Goal: Task Accomplishment & Management: Use online tool/utility

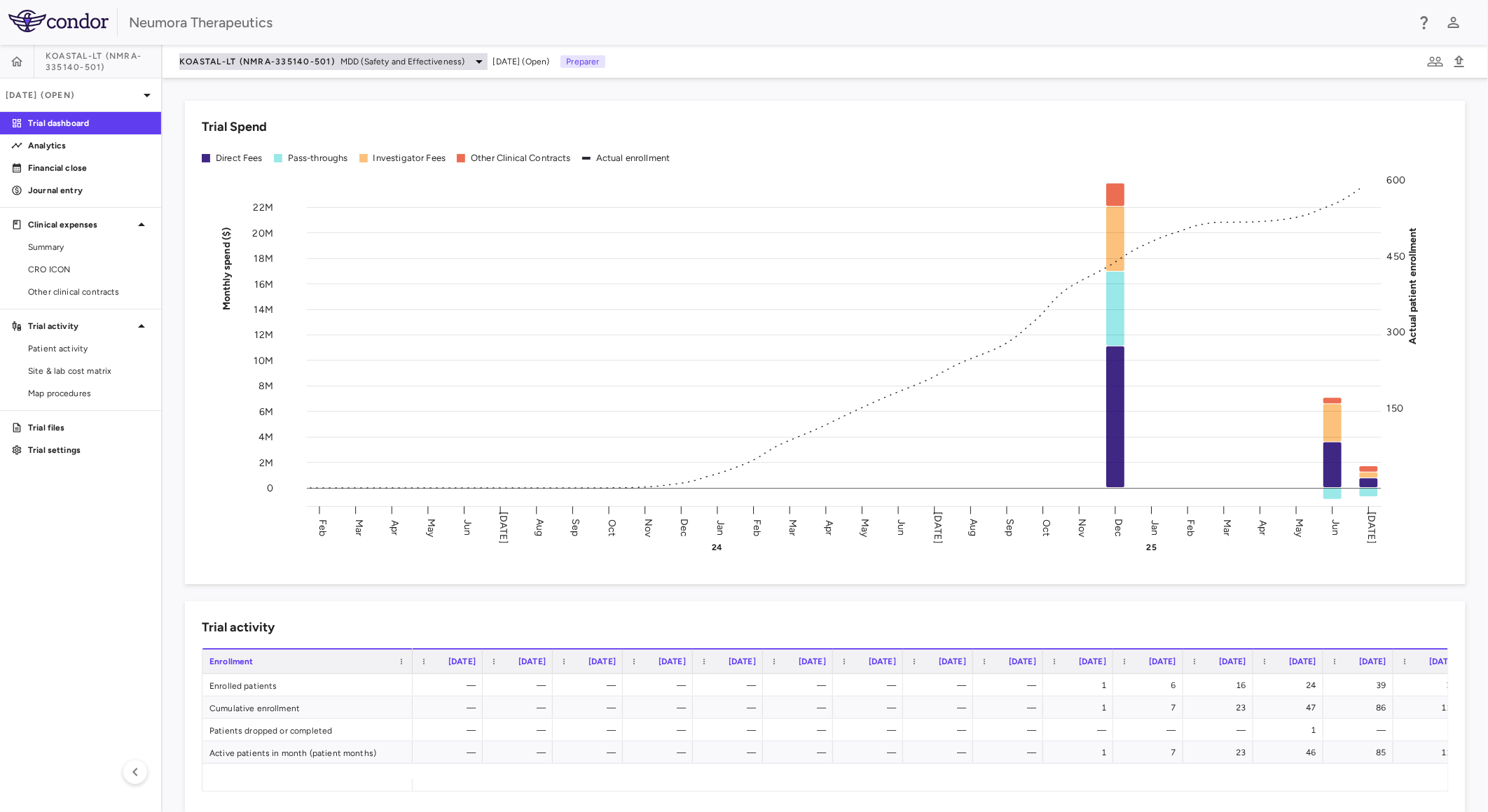
click at [243, 64] on span "KOASTAL-LT (NMRA-335140-501)" at bounding box center [257, 61] width 156 height 11
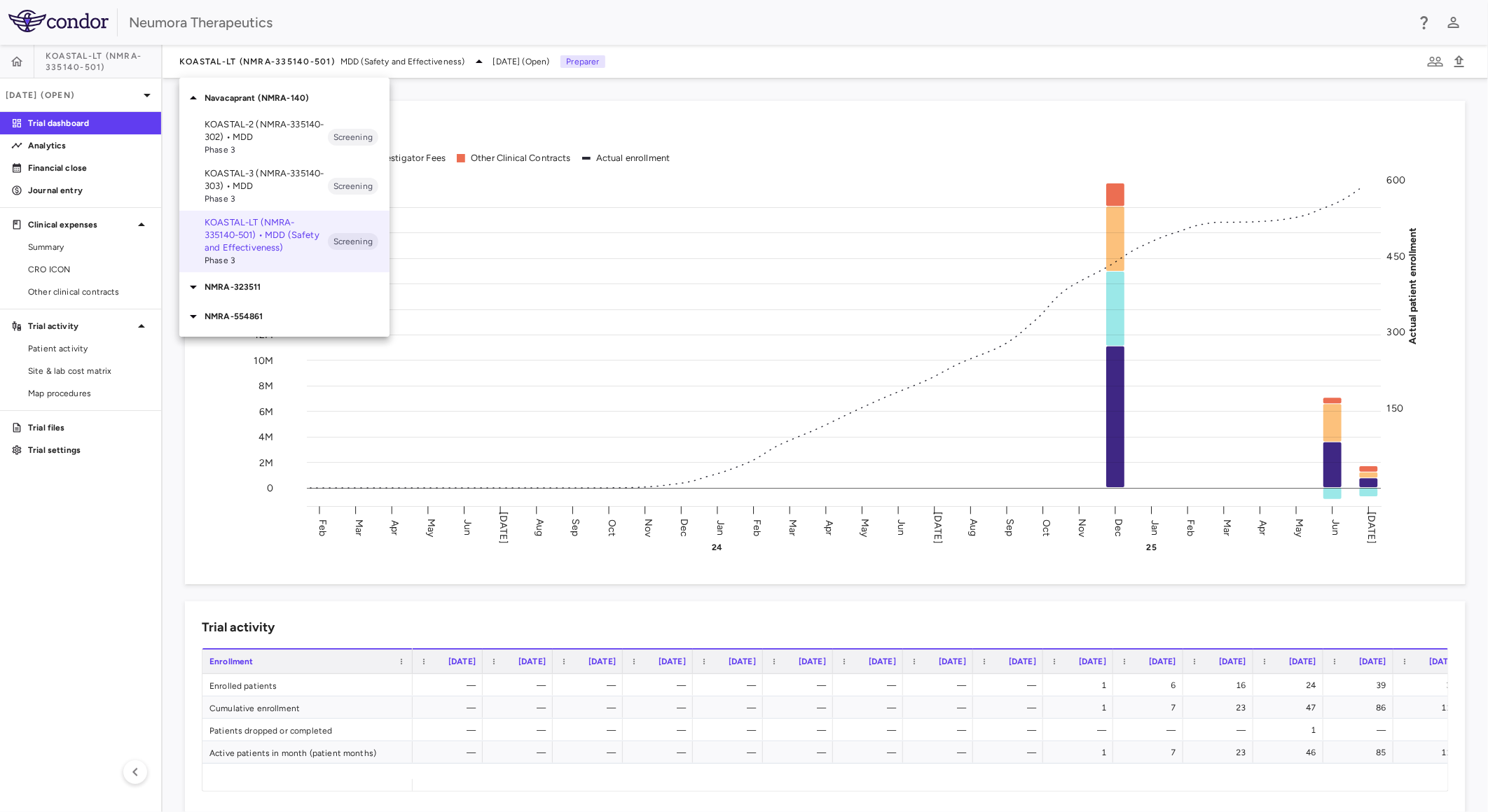
click at [254, 178] on p "KOASTAL-3 (NMRA-335140-303) • MDD" at bounding box center [266, 179] width 124 height 25
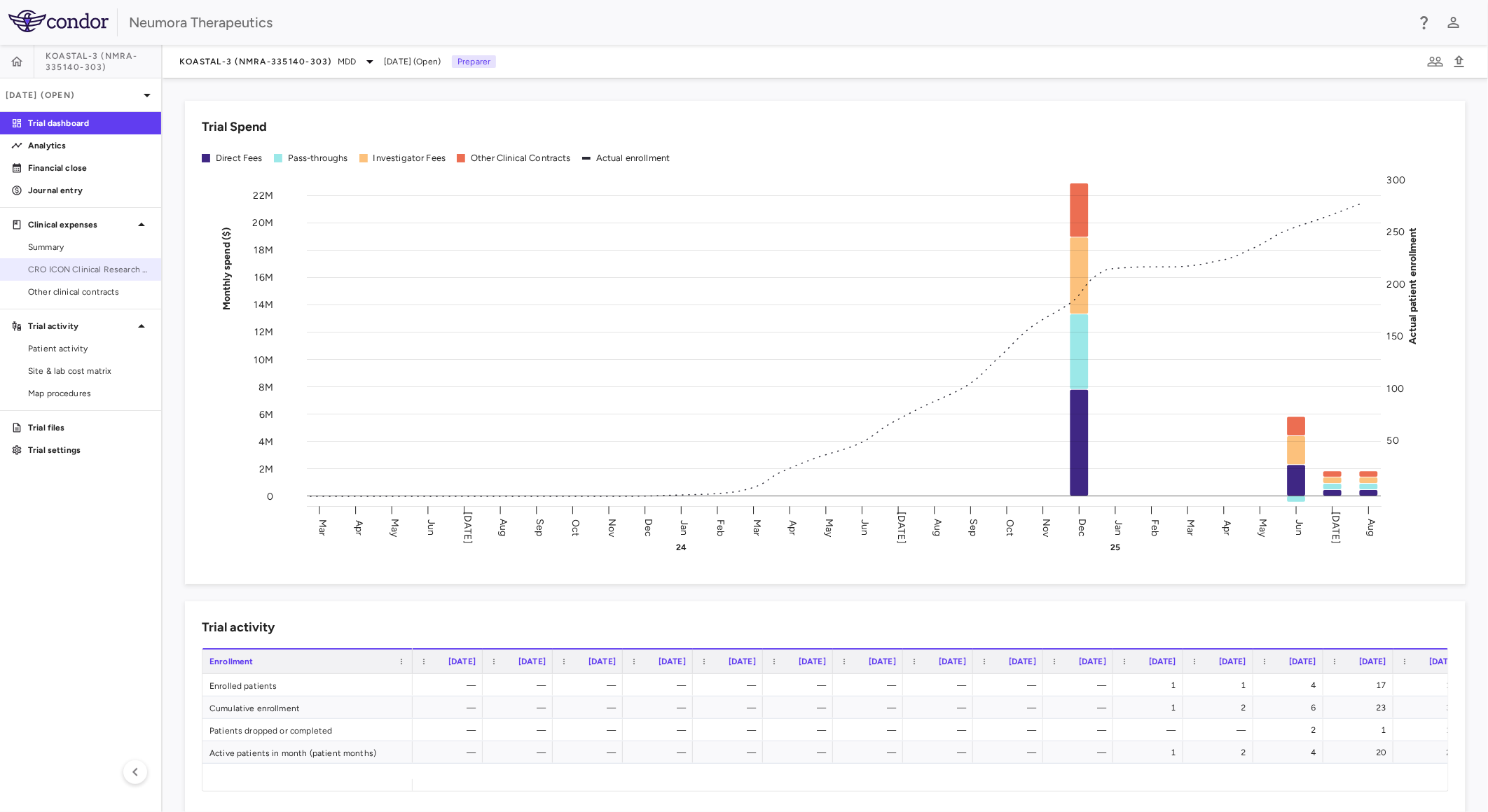
click at [89, 271] on span "CRO ICON Clinical Research Limited" at bounding box center [89, 269] width 122 height 12
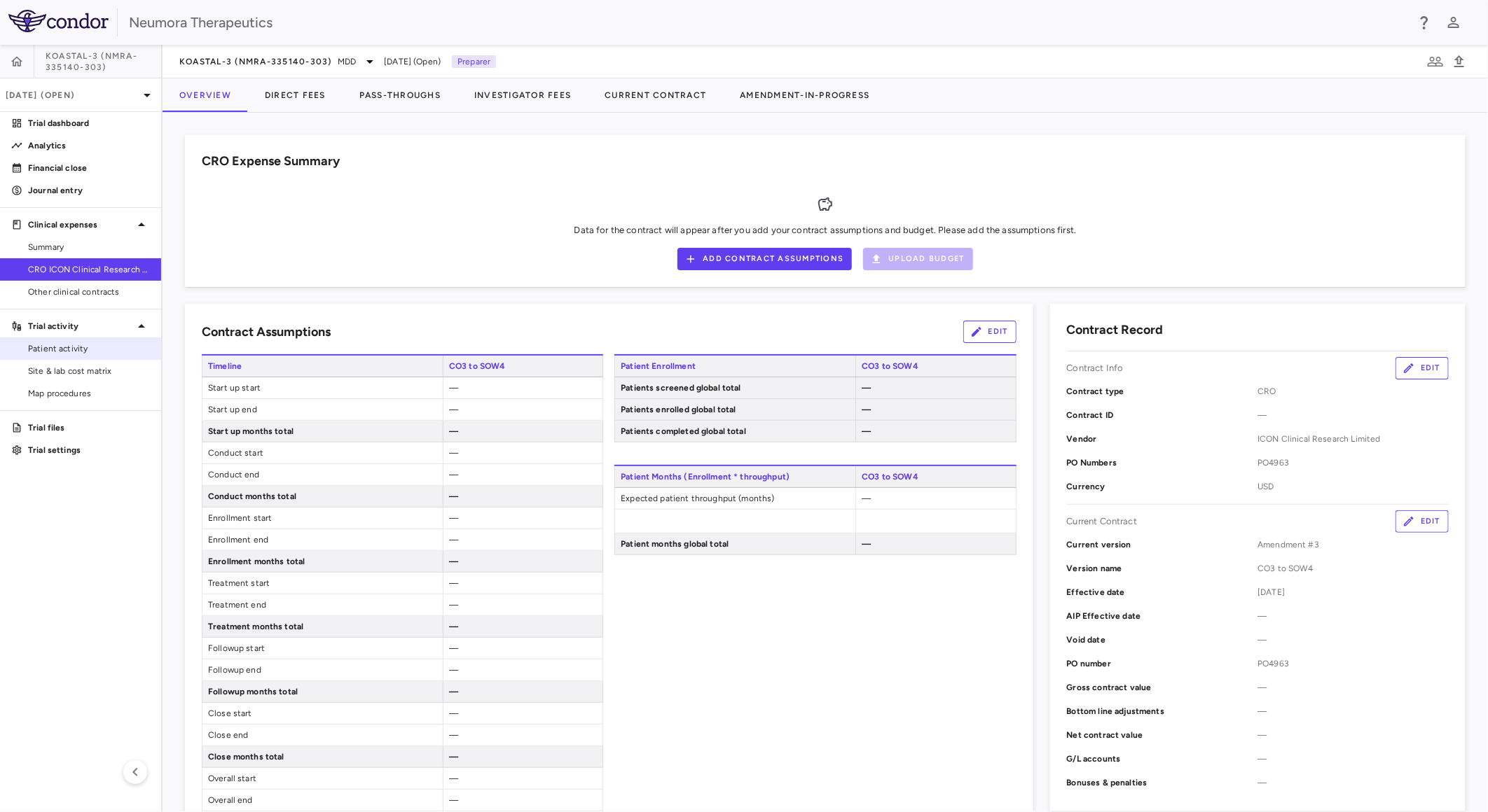
click at [93, 351] on span "Patient activity" at bounding box center [89, 348] width 122 height 12
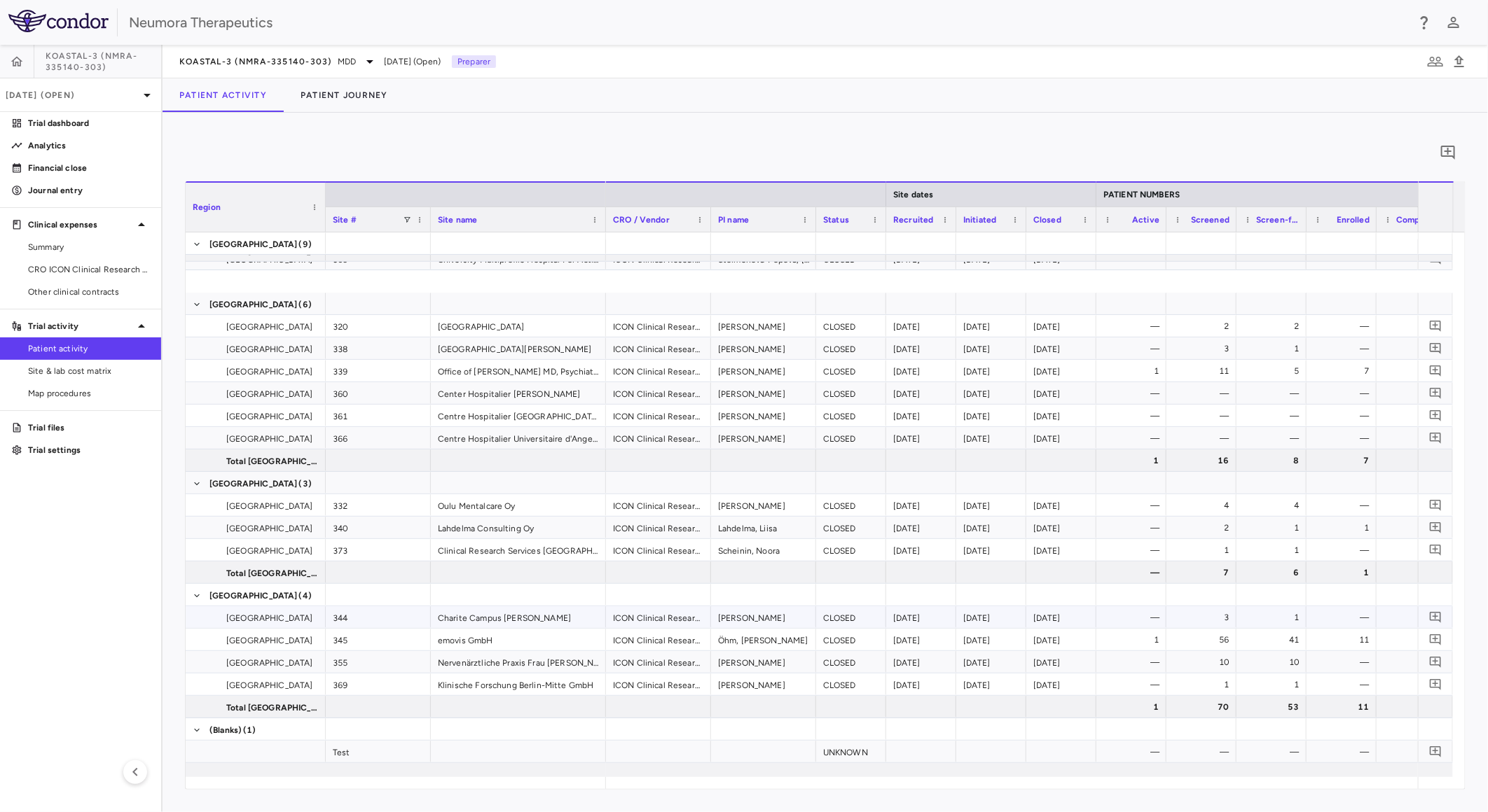
scroll to position [1471, 0]
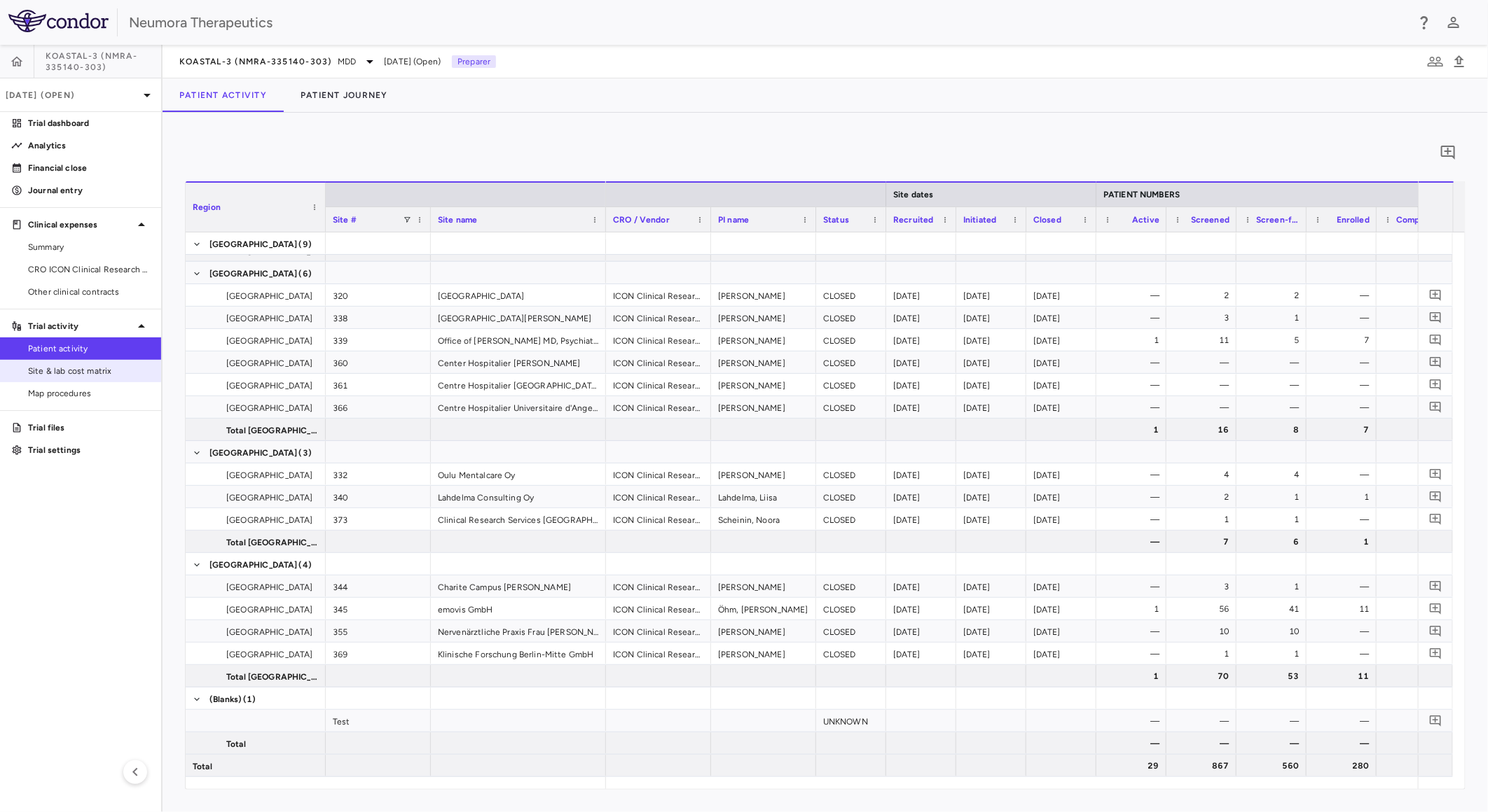
click at [88, 365] on span "Site & lab cost matrix" at bounding box center [89, 371] width 122 height 12
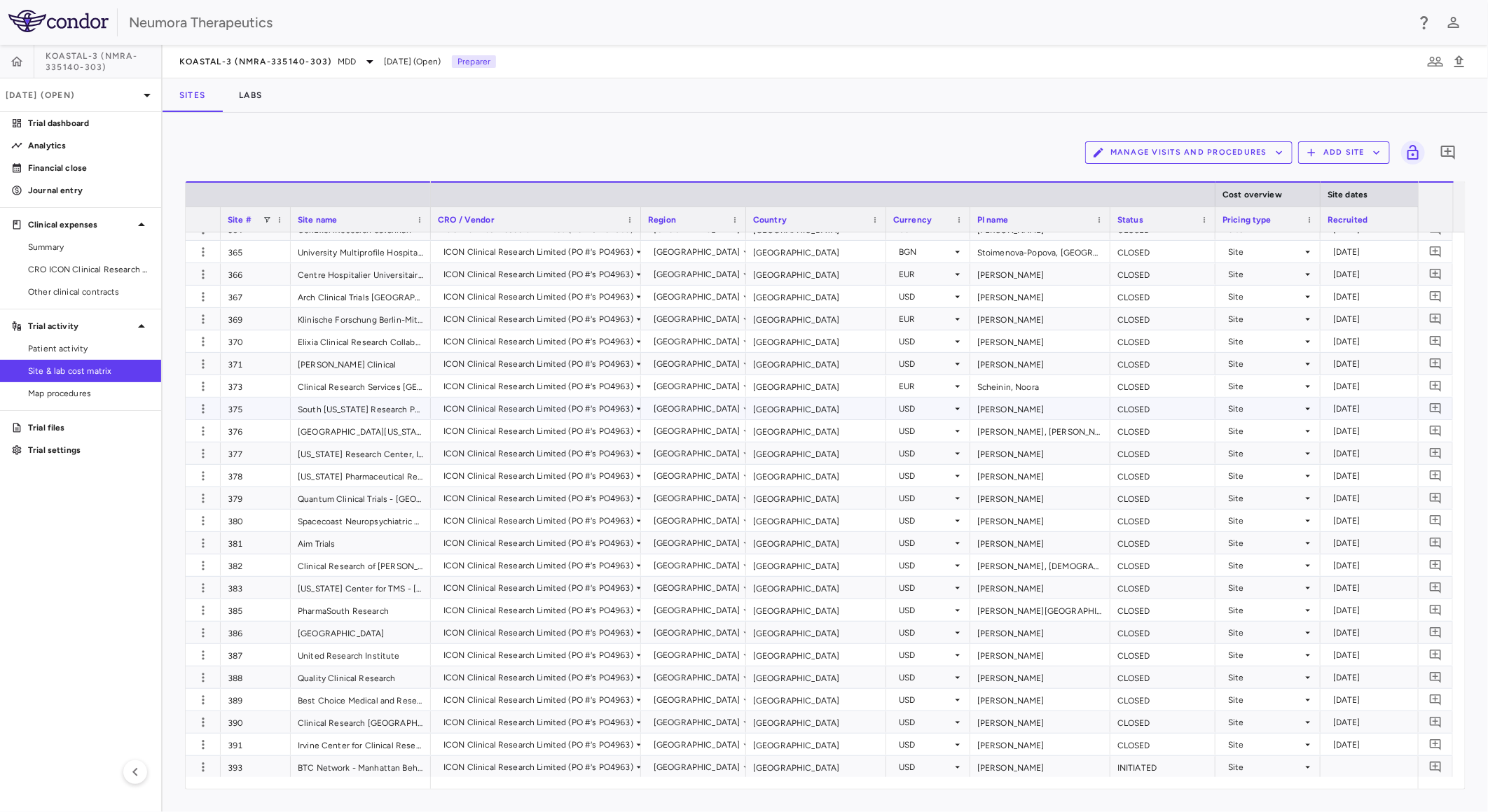
scroll to position [1606, 0]
click at [92, 343] on span "Patient activity" at bounding box center [89, 348] width 122 height 12
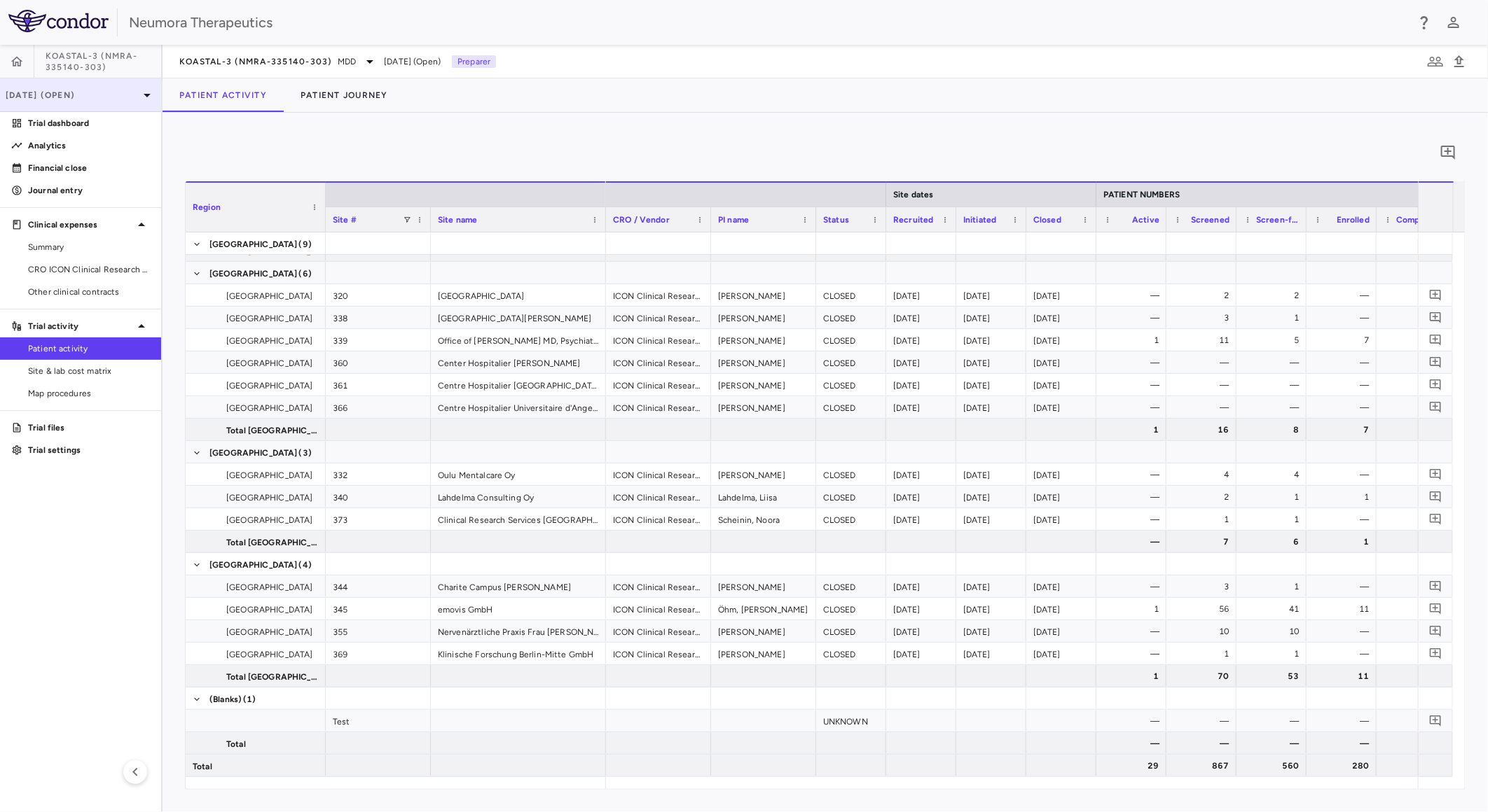
click at [84, 99] on p "[DATE] (Open)" at bounding box center [72, 94] width 133 height 12
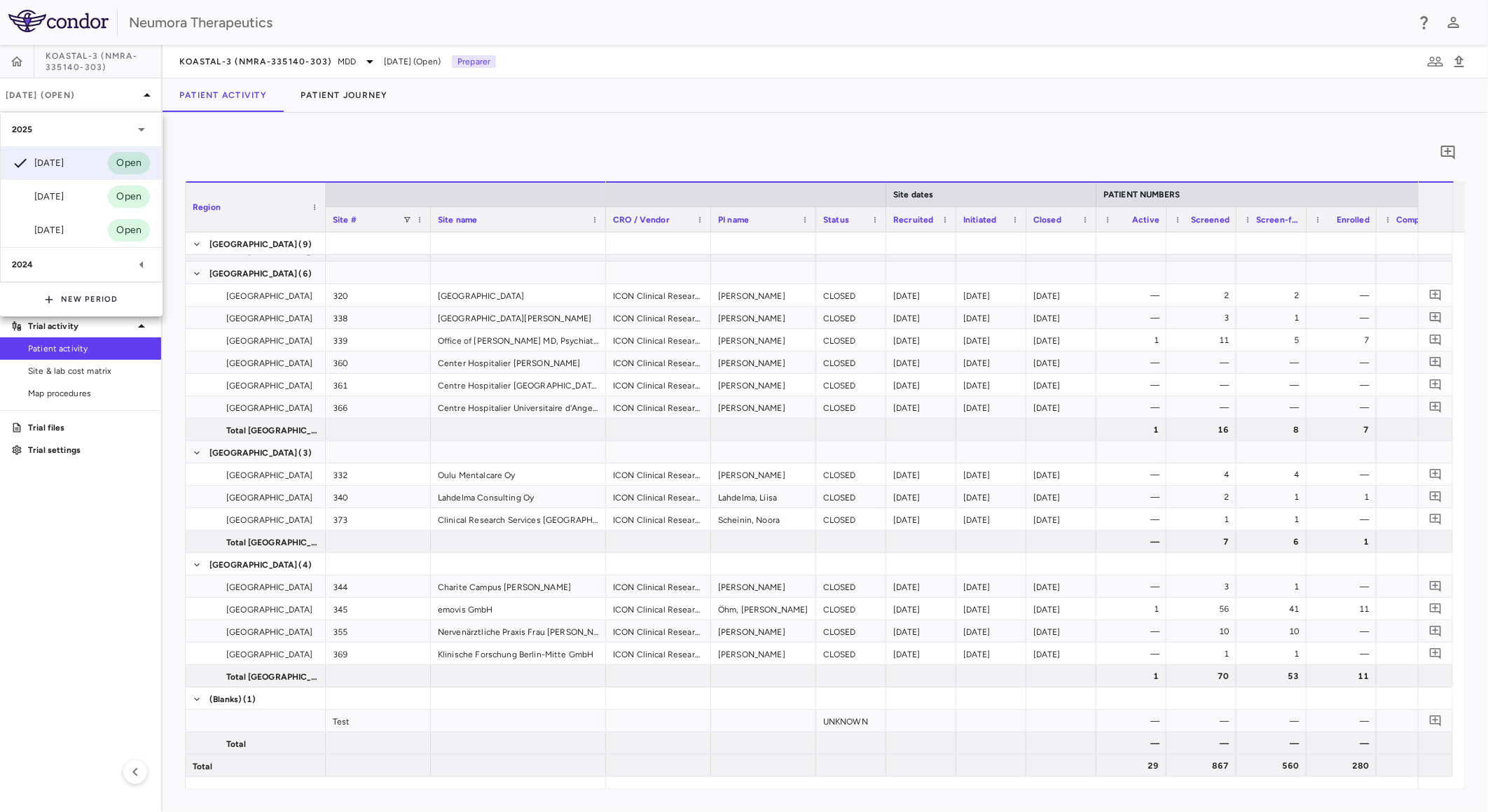
click at [77, 187] on div "Jul 2025 Open" at bounding box center [81, 197] width 160 height 34
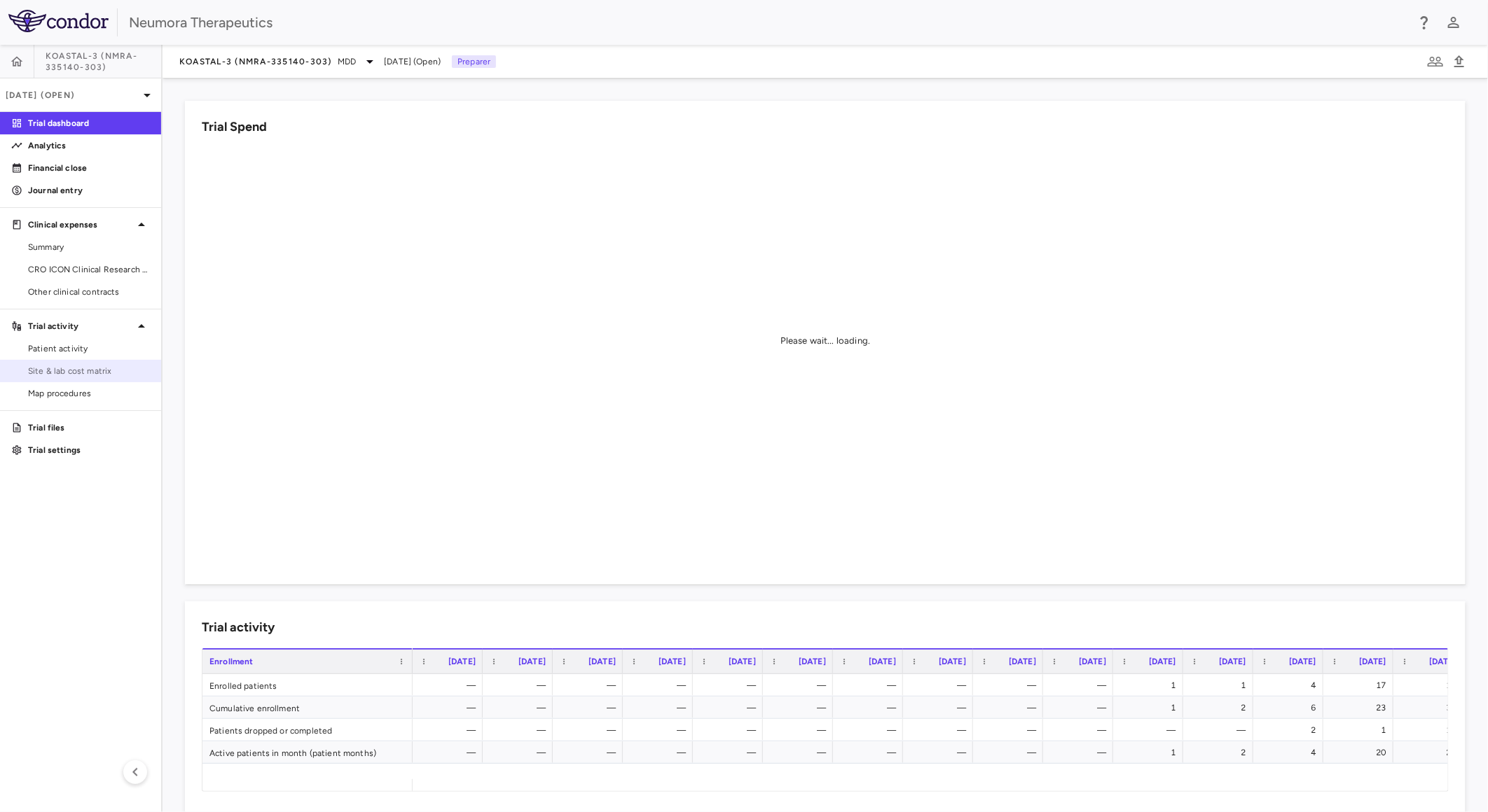
click at [72, 366] on span "Site & lab cost matrix" at bounding box center [89, 371] width 122 height 12
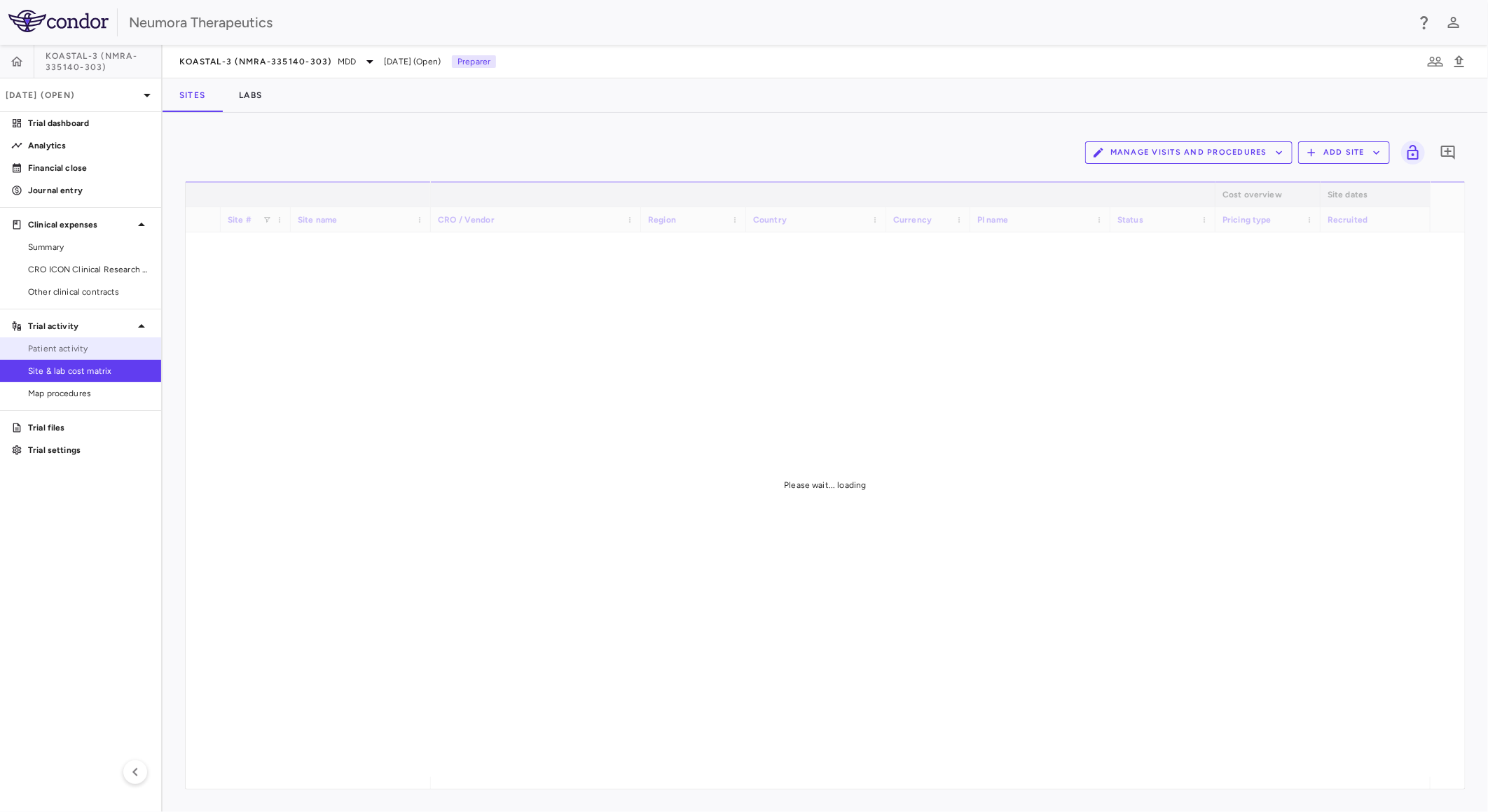
click at [80, 345] on span "Patient activity" at bounding box center [89, 348] width 122 height 12
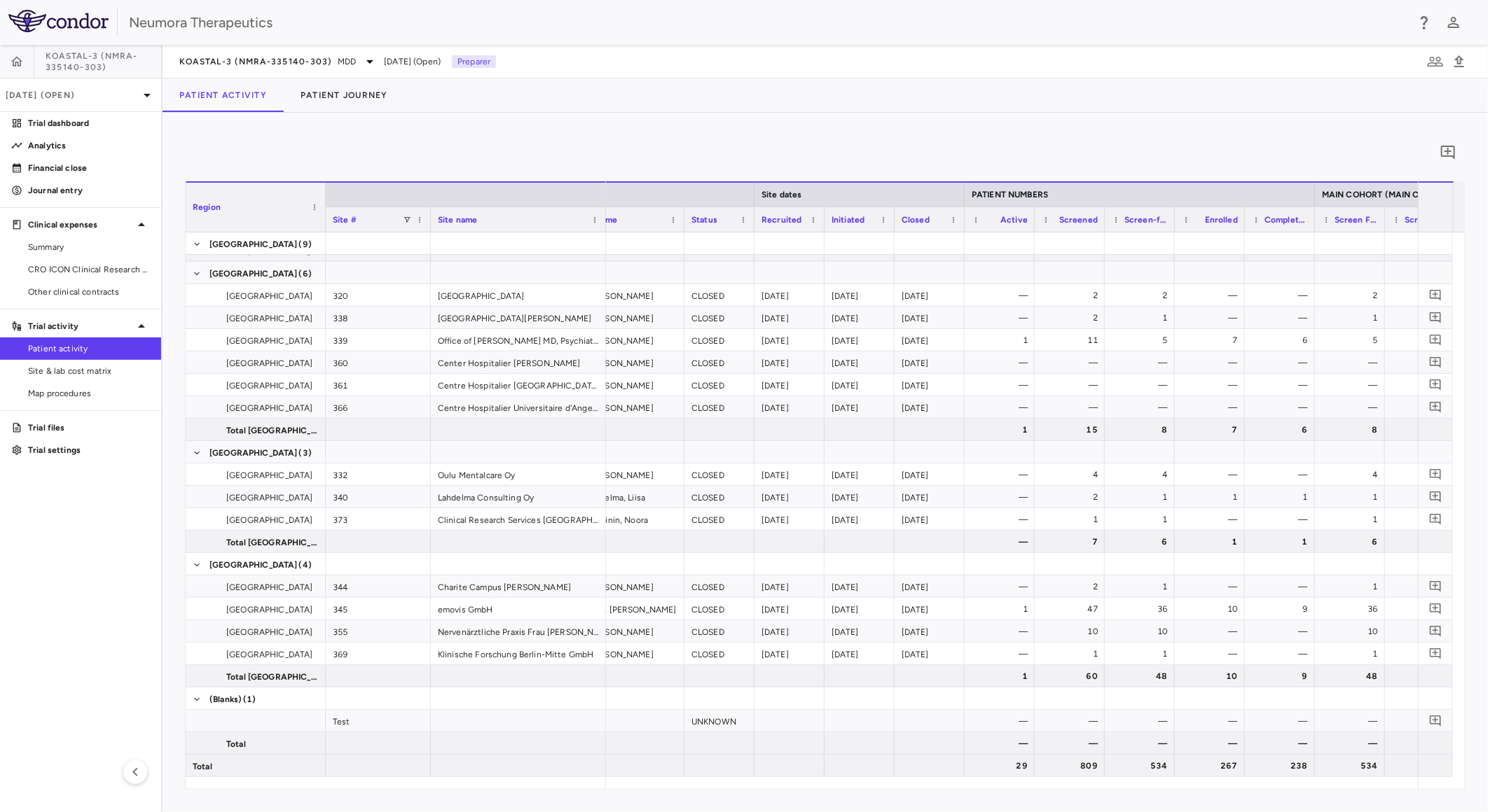
scroll to position [0, 342]
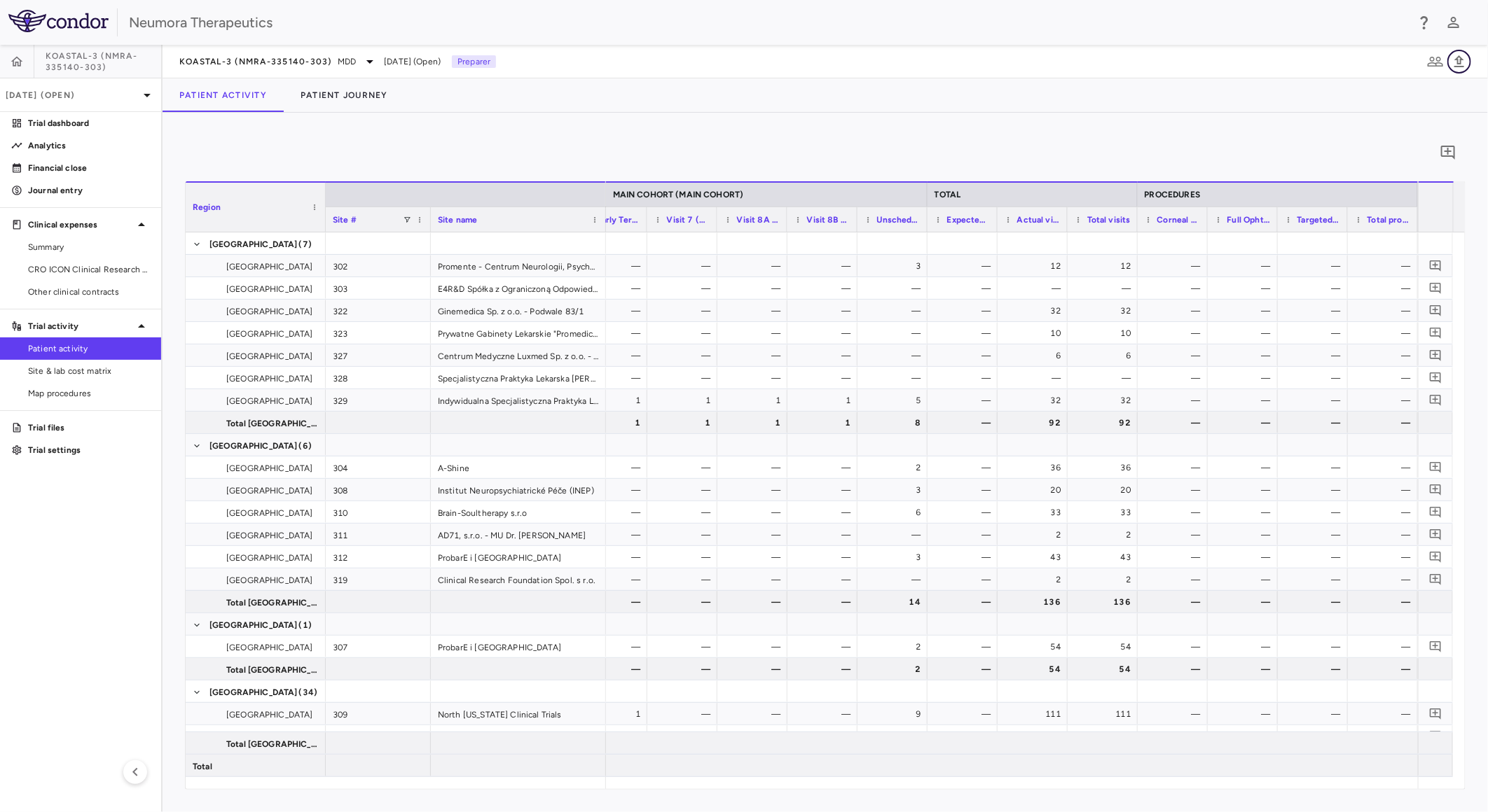
click at [1464, 55] on icon "button" at bounding box center [1459, 61] width 17 height 17
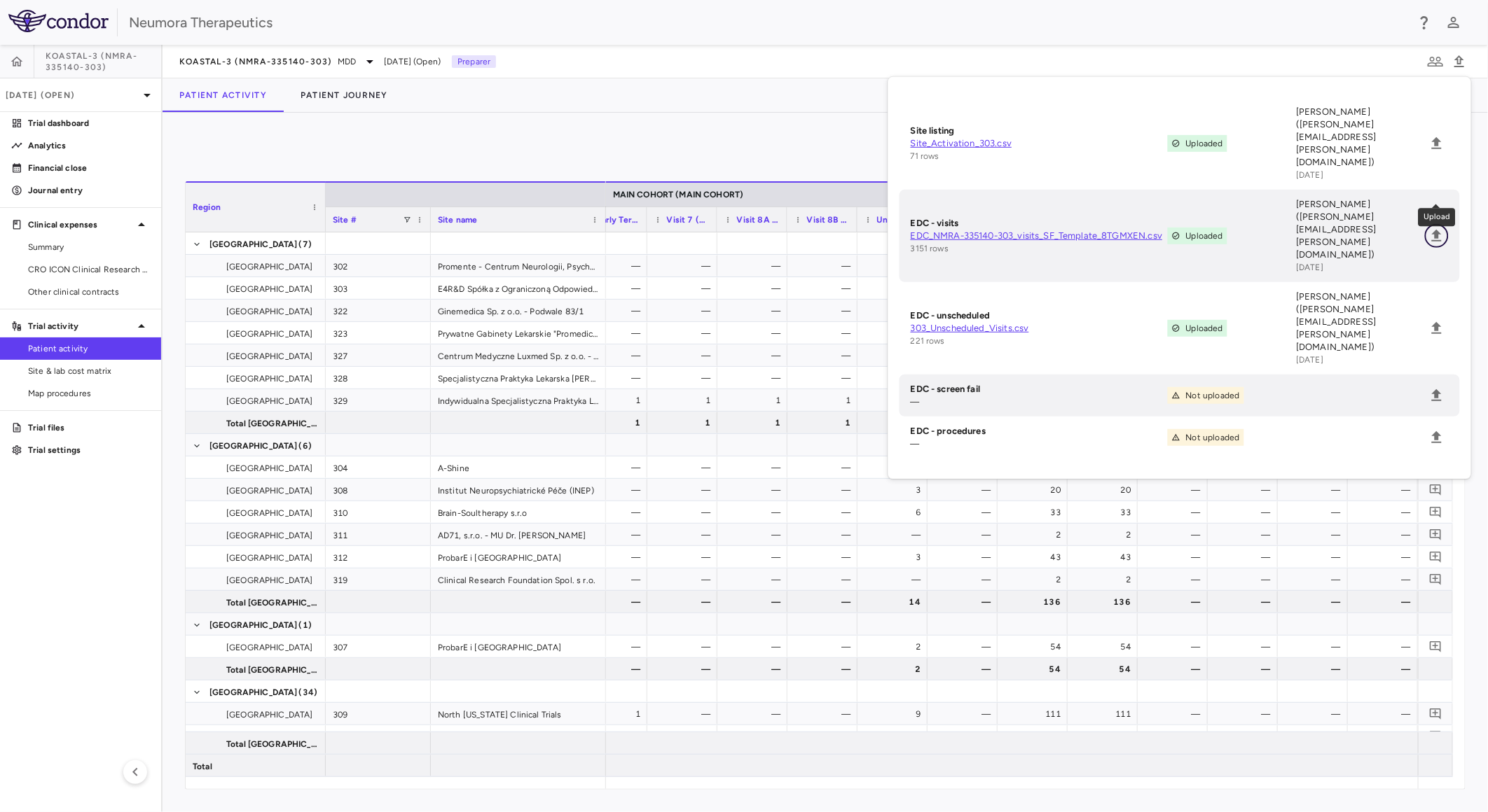
click at [1432, 227] on icon "Upload" at bounding box center [1437, 236] width 17 height 17
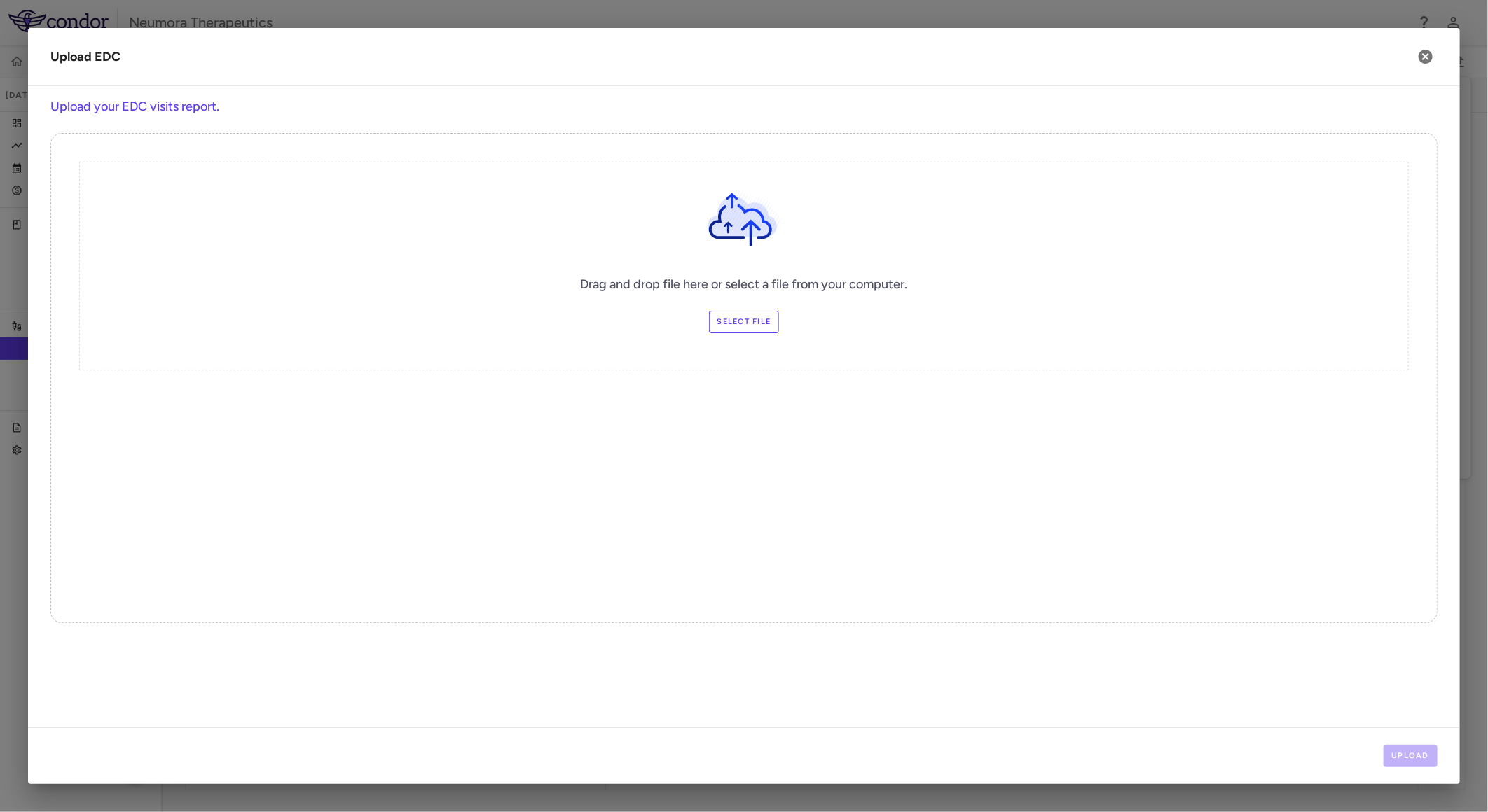
click at [744, 324] on label "Select file" at bounding box center [744, 323] width 71 height 23
click at [0, 0] on input "Select file" at bounding box center [0, 0] width 0 height 0
click at [1427, 757] on button "Upload" at bounding box center [1411, 756] width 55 height 23
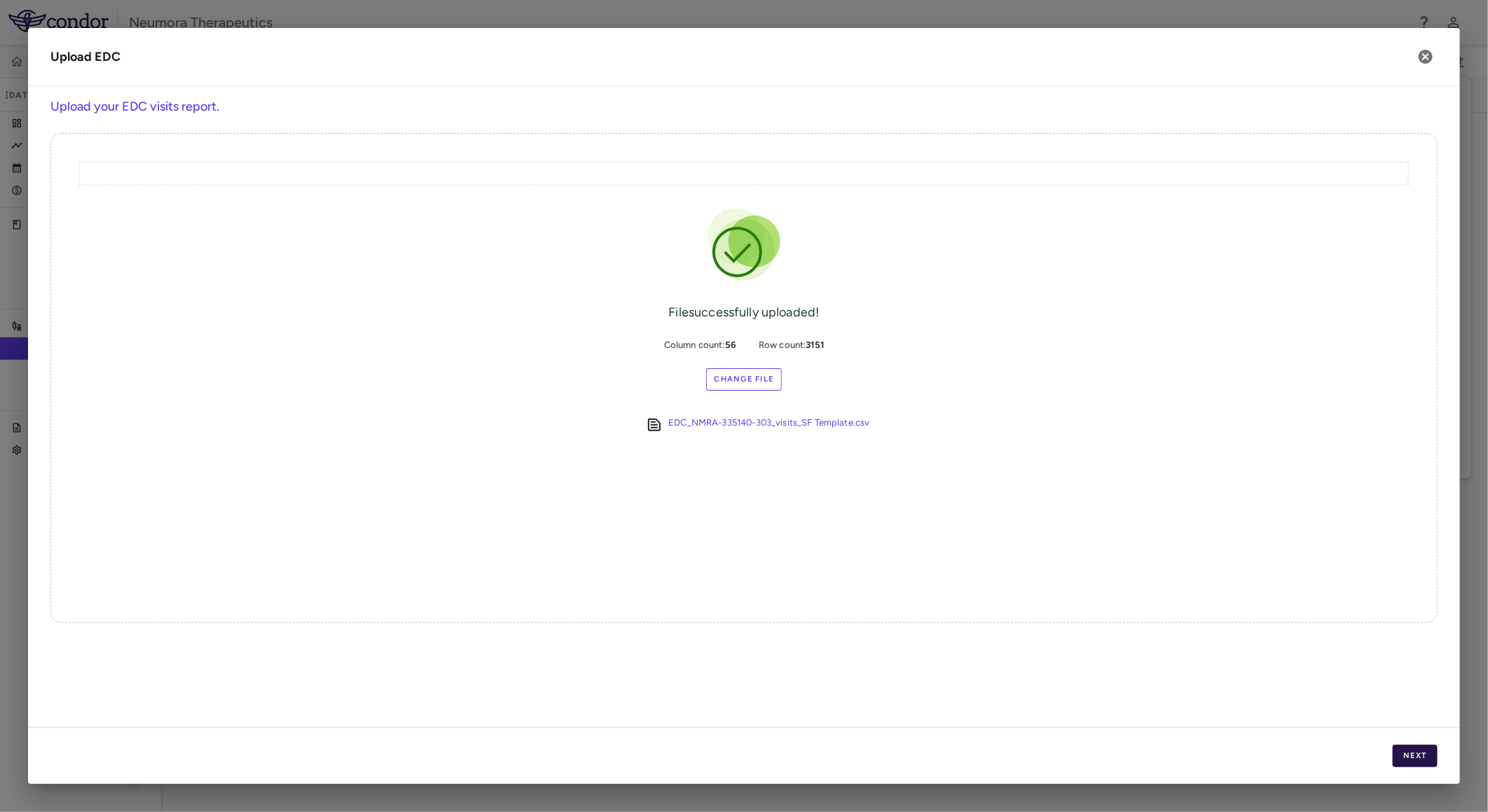
click at [1413, 754] on button "Next" at bounding box center [1415, 756] width 45 height 23
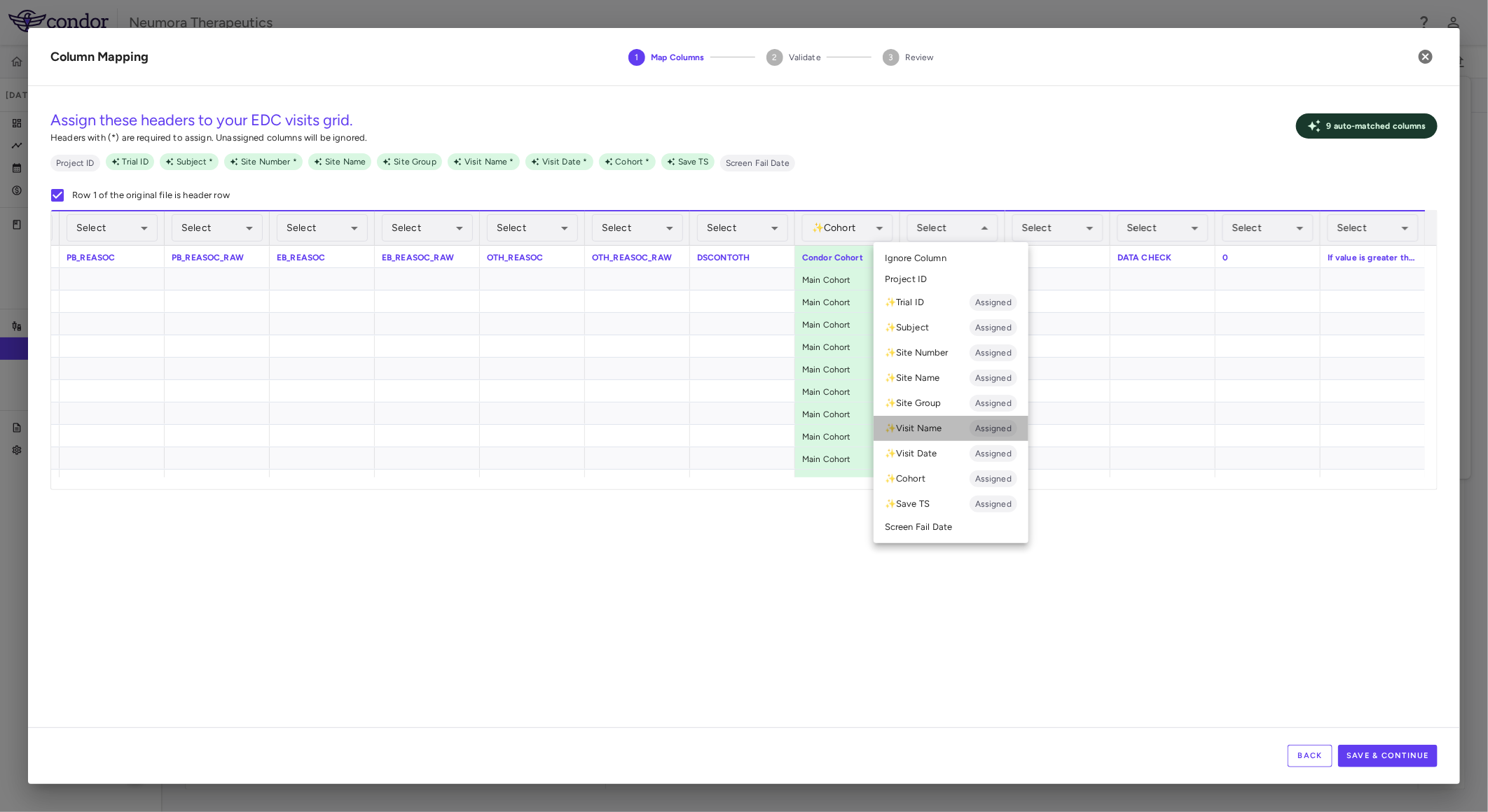
click at [957, 429] on li "✨ Visit Name Assigned" at bounding box center [951, 428] width 155 height 25
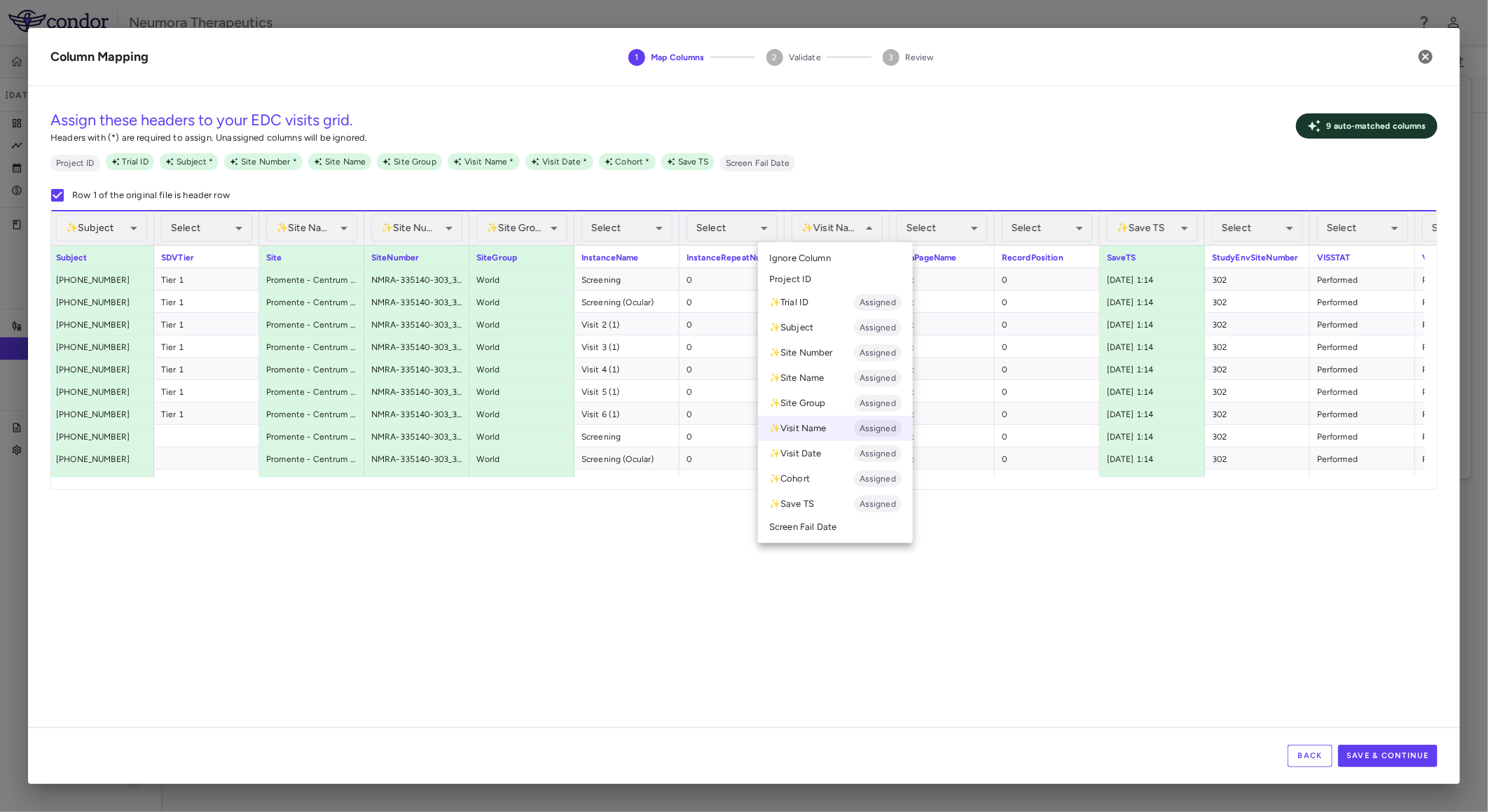
click at [820, 254] on span "Ignore Column" at bounding box center [799, 257] width 61 height 12
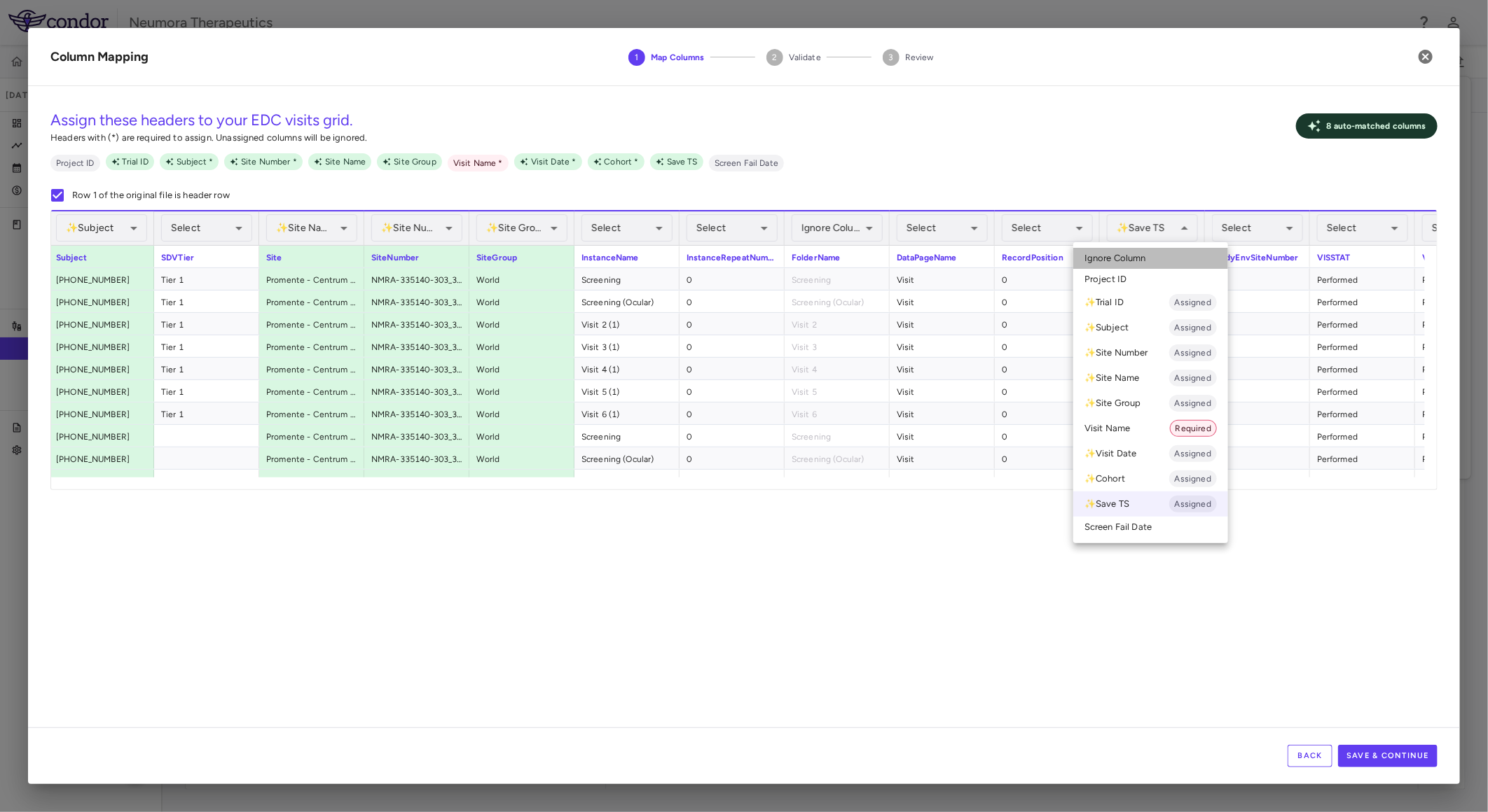
click at [1167, 255] on li "Ignore Column" at bounding box center [1150, 258] width 155 height 21
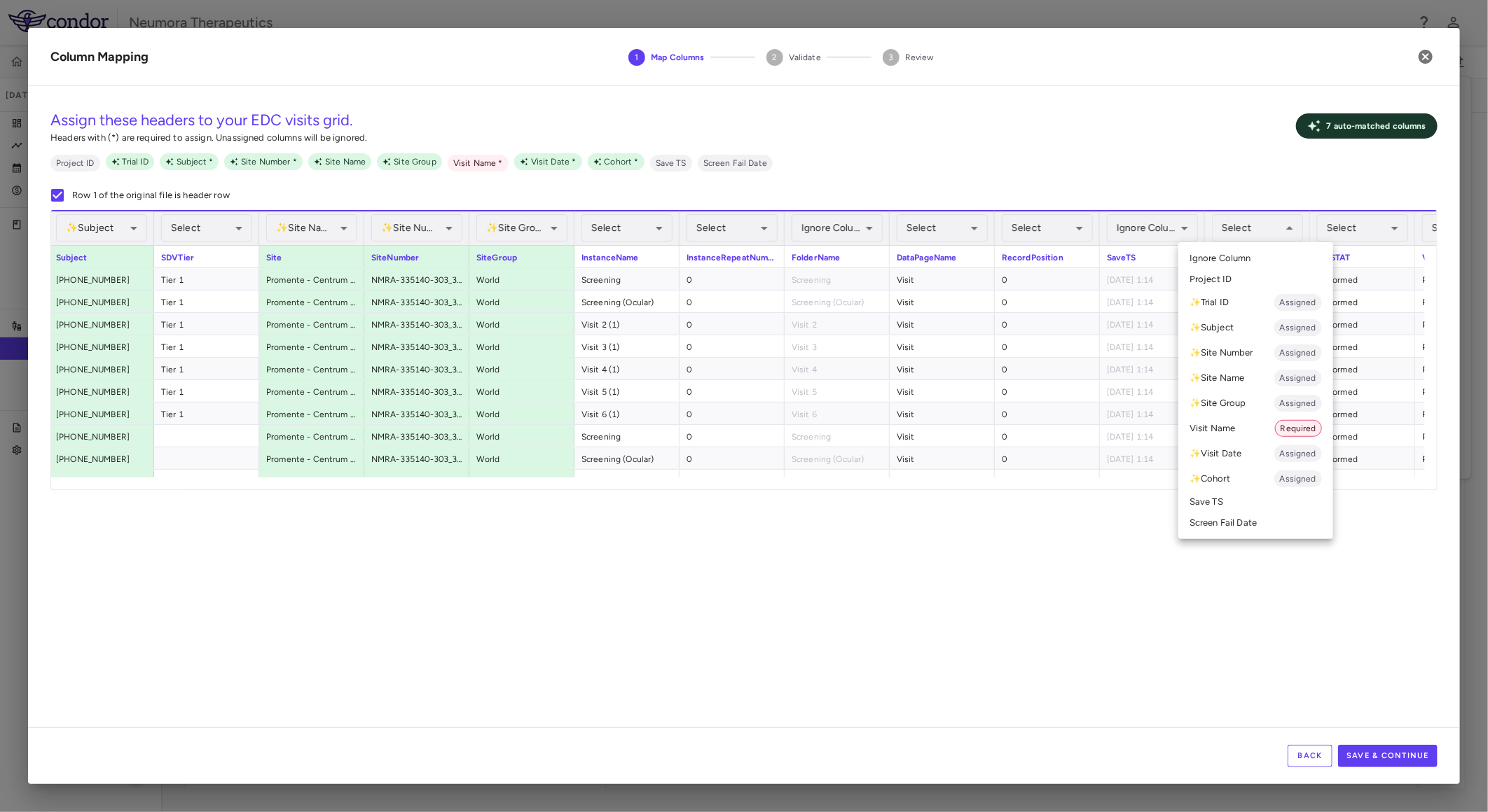
click at [1245, 351] on li "✨ Site Number Assigned" at bounding box center [1256, 353] width 155 height 25
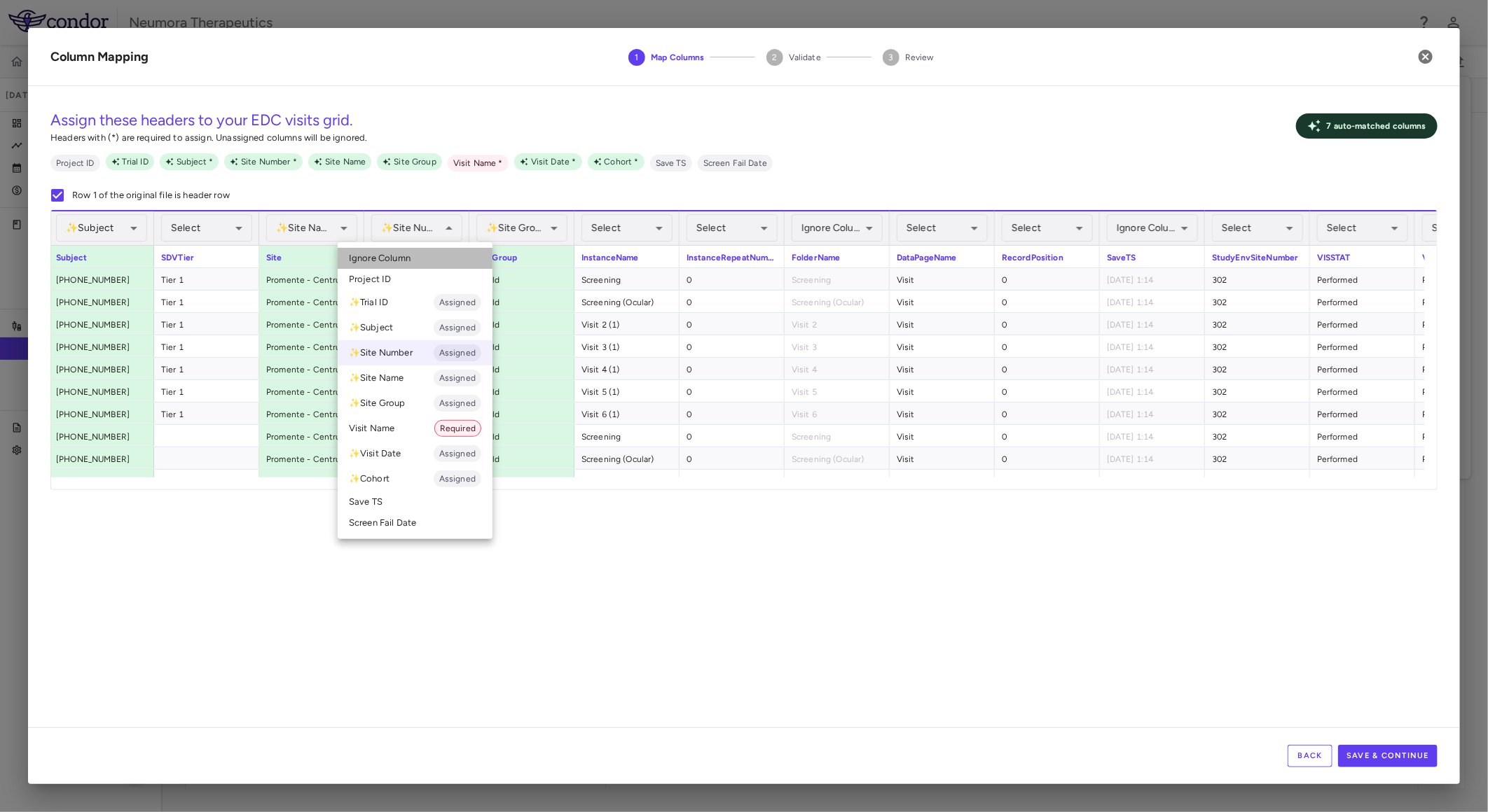
drag, startPoint x: 410, startPoint y: 260, endPoint x: 577, endPoint y: 273, distance: 167.5
click at [410, 259] on li "Ignore Column" at bounding box center [415, 258] width 155 height 21
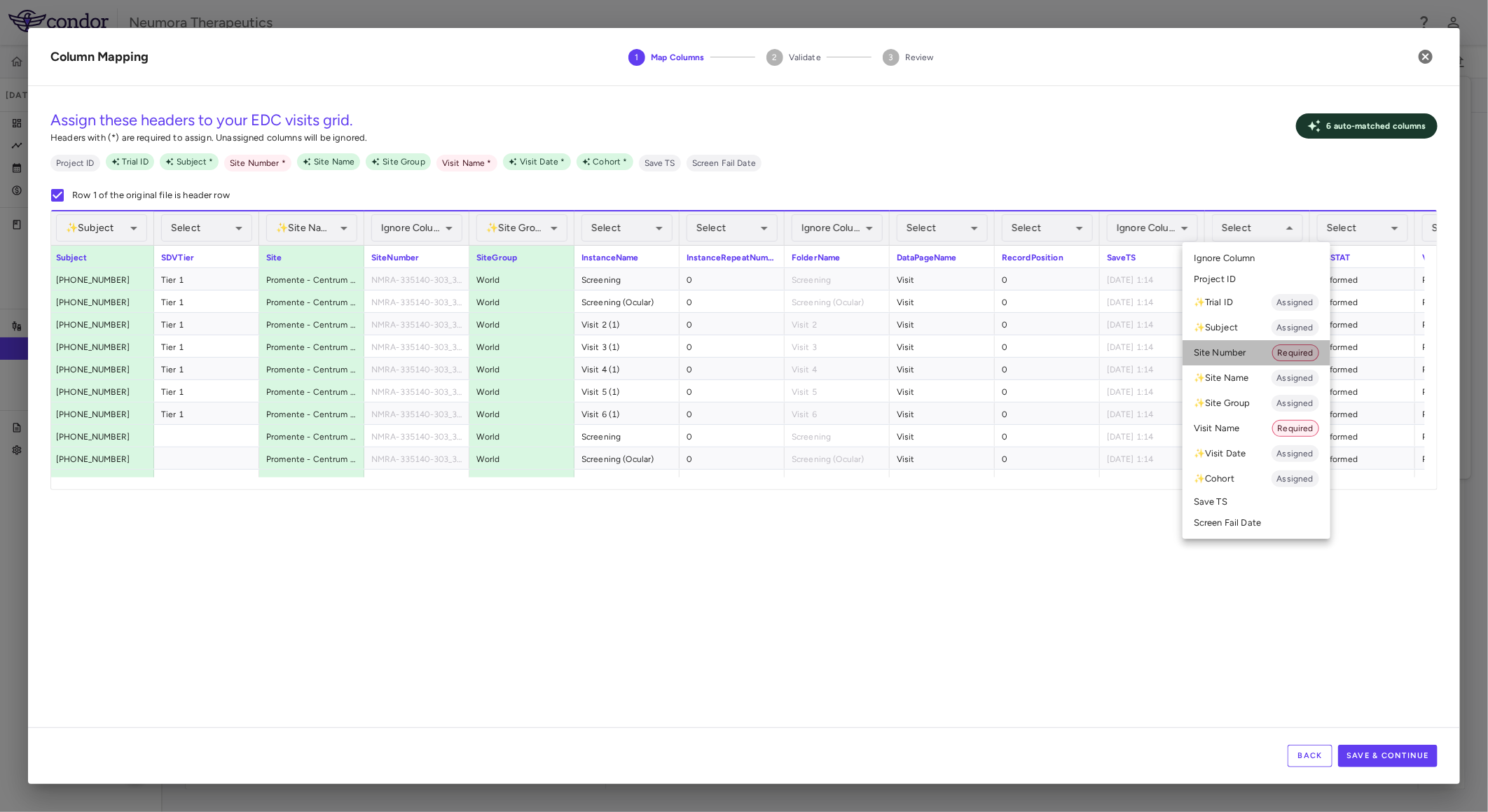
click at [1236, 350] on li "Site Number Required" at bounding box center [1256, 353] width 148 height 25
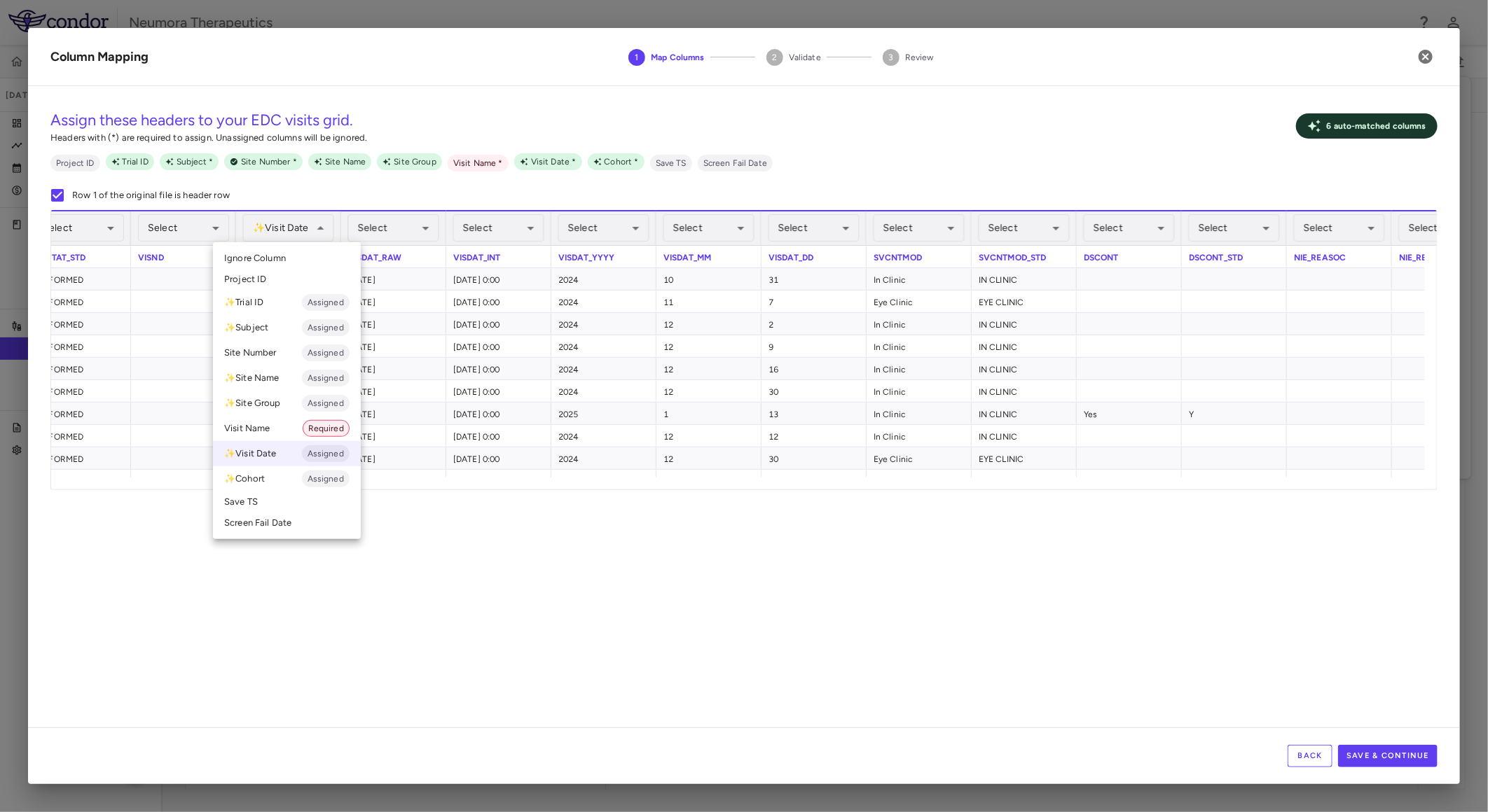
click at [295, 260] on li "Ignore Column" at bounding box center [287, 258] width 148 height 21
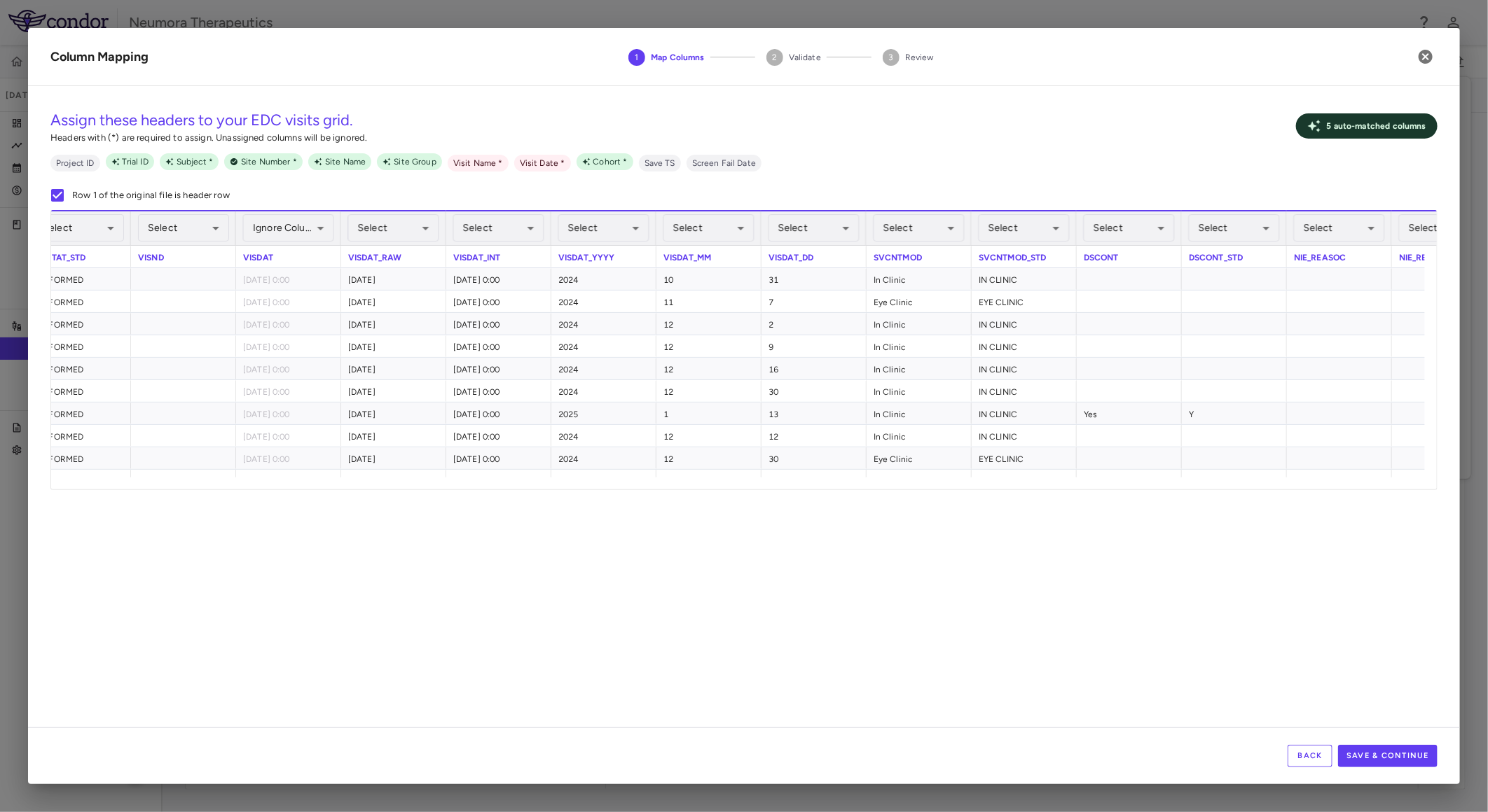
click at [378, 235] on div "Select" at bounding box center [393, 227] width 92 height 27
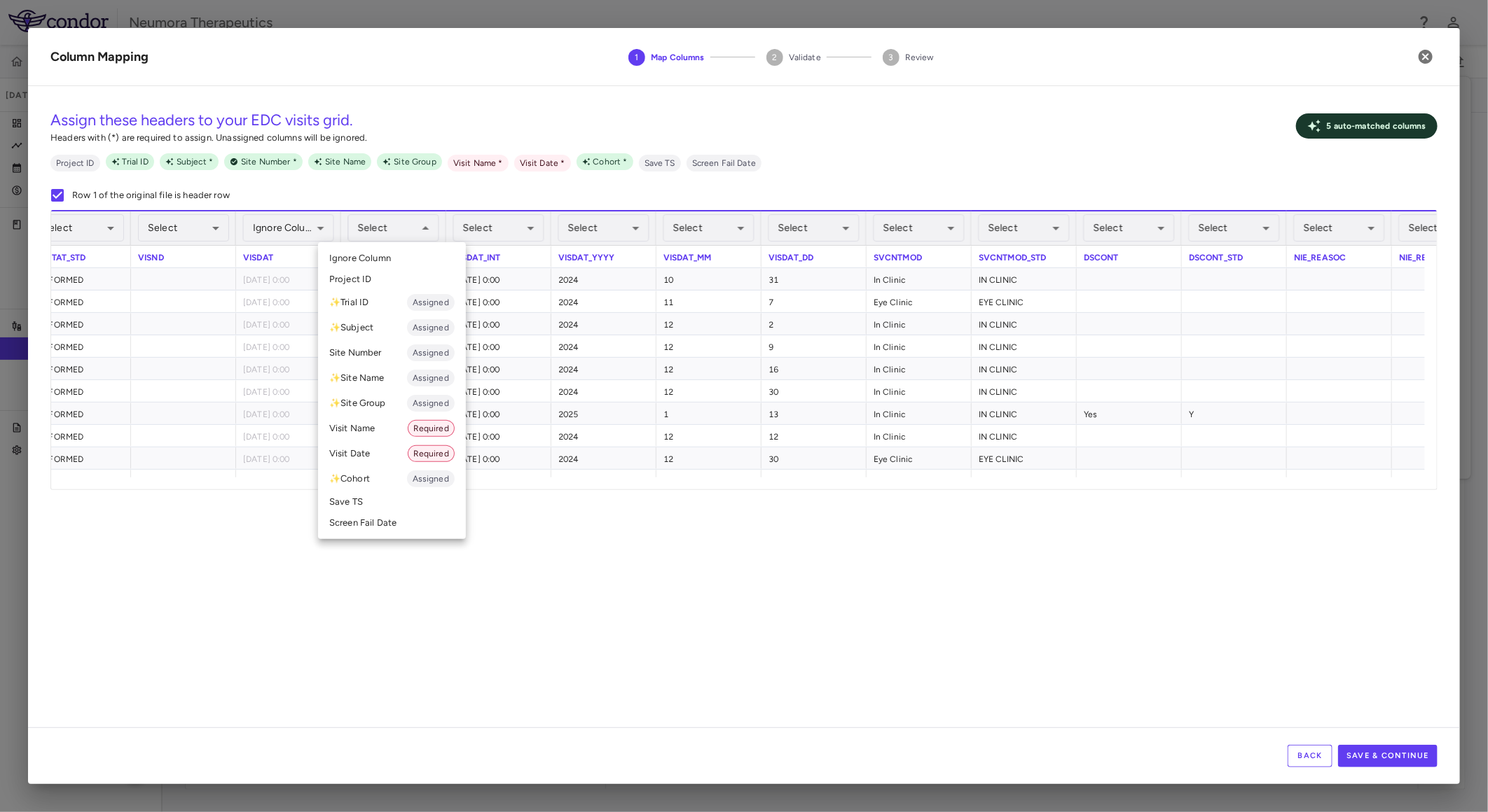
click at [360, 447] on li "Visit Date Required" at bounding box center [392, 454] width 148 height 25
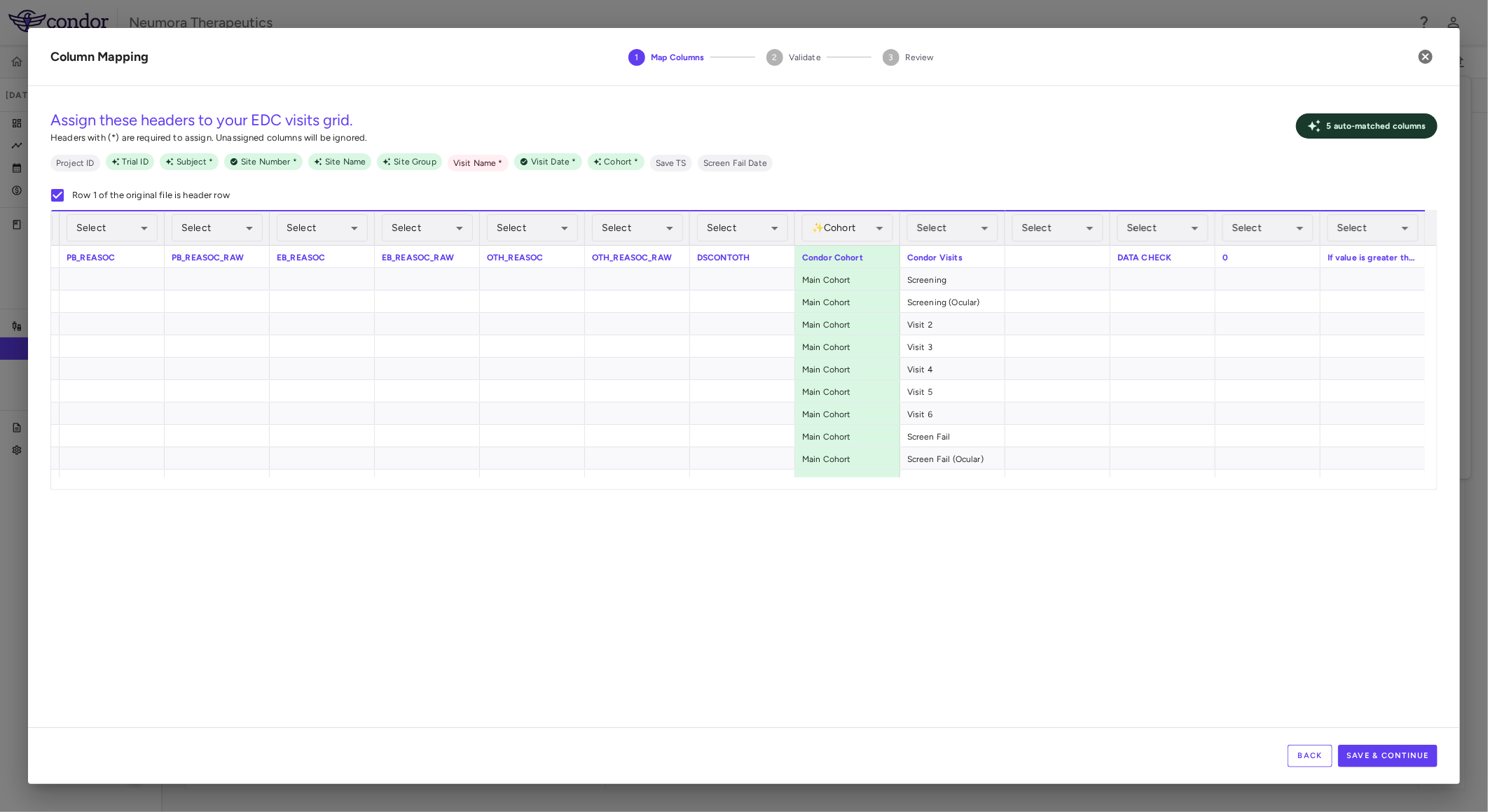
click at [940, 213] on div "Select ​" at bounding box center [952, 228] width 92 height 34
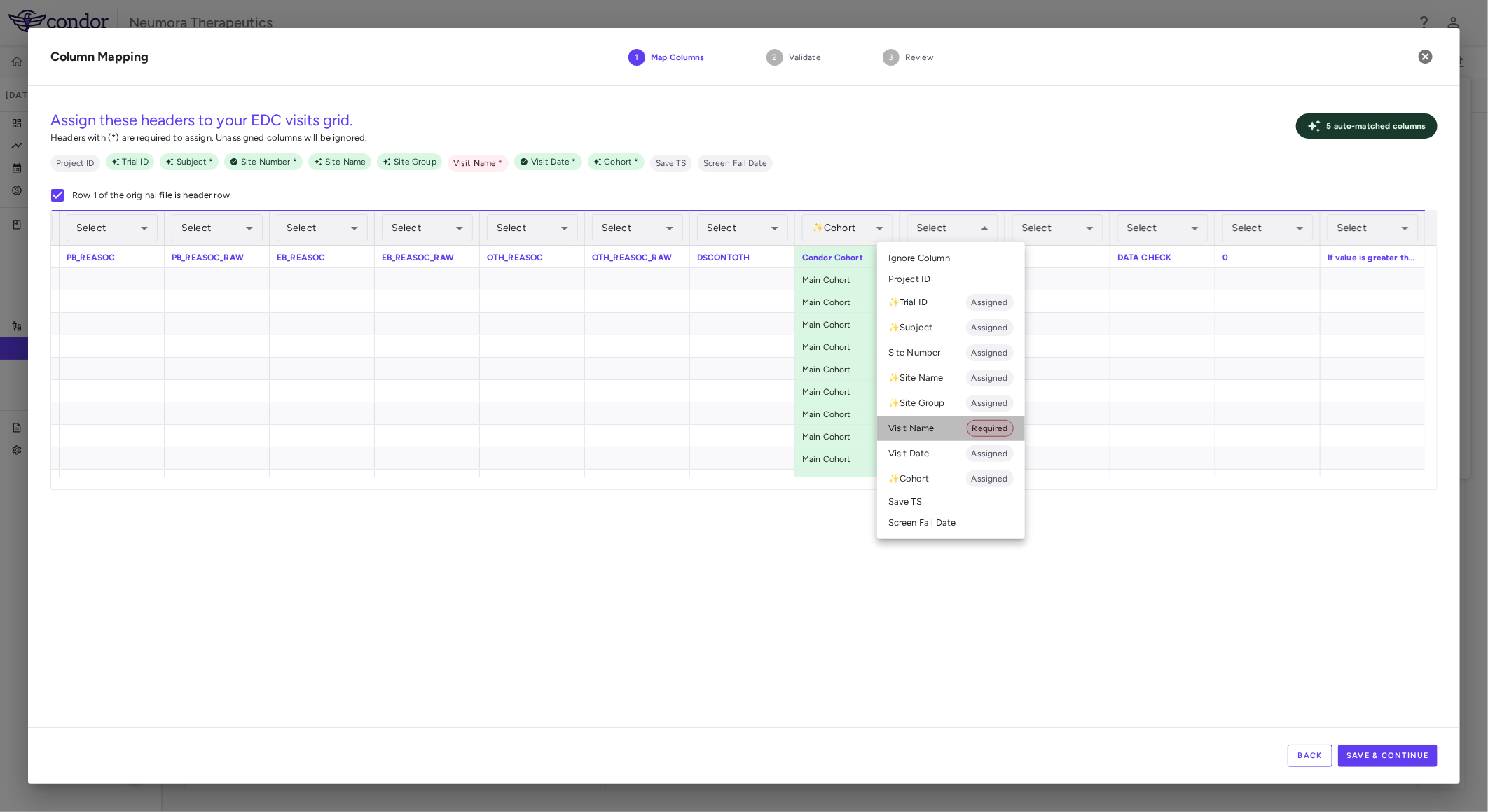
drag, startPoint x: 919, startPoint y: 433, endPoint x: 1018, endPoint y: 454, distance: 101.2
click at [918, 433] on li "Visit Name Required" at bounding box center [950, 428] width 148 height 25
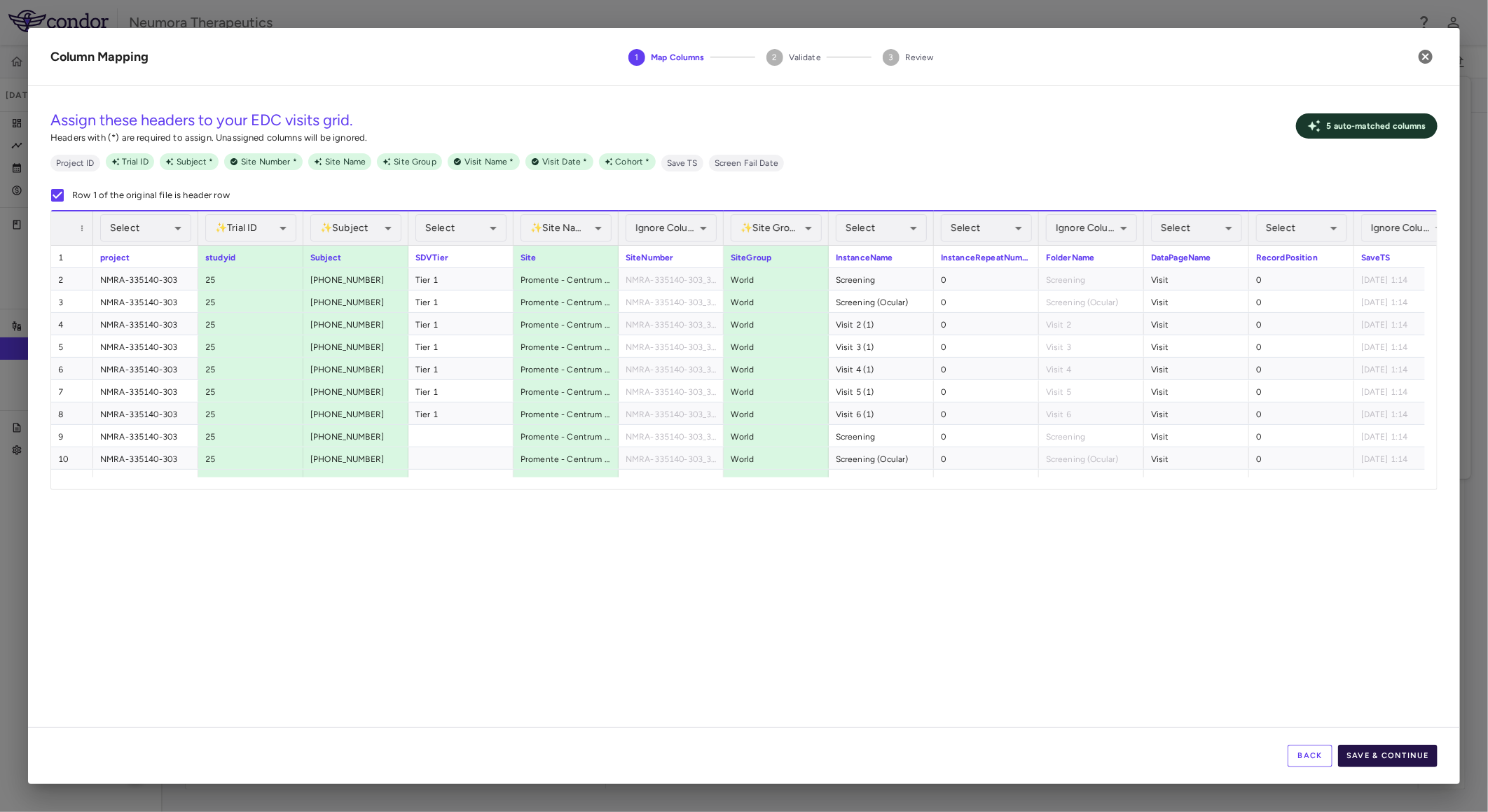
click at [1396, 760] on button "Save & Continue" at bounding box center [1387, 756] width 99 height 23
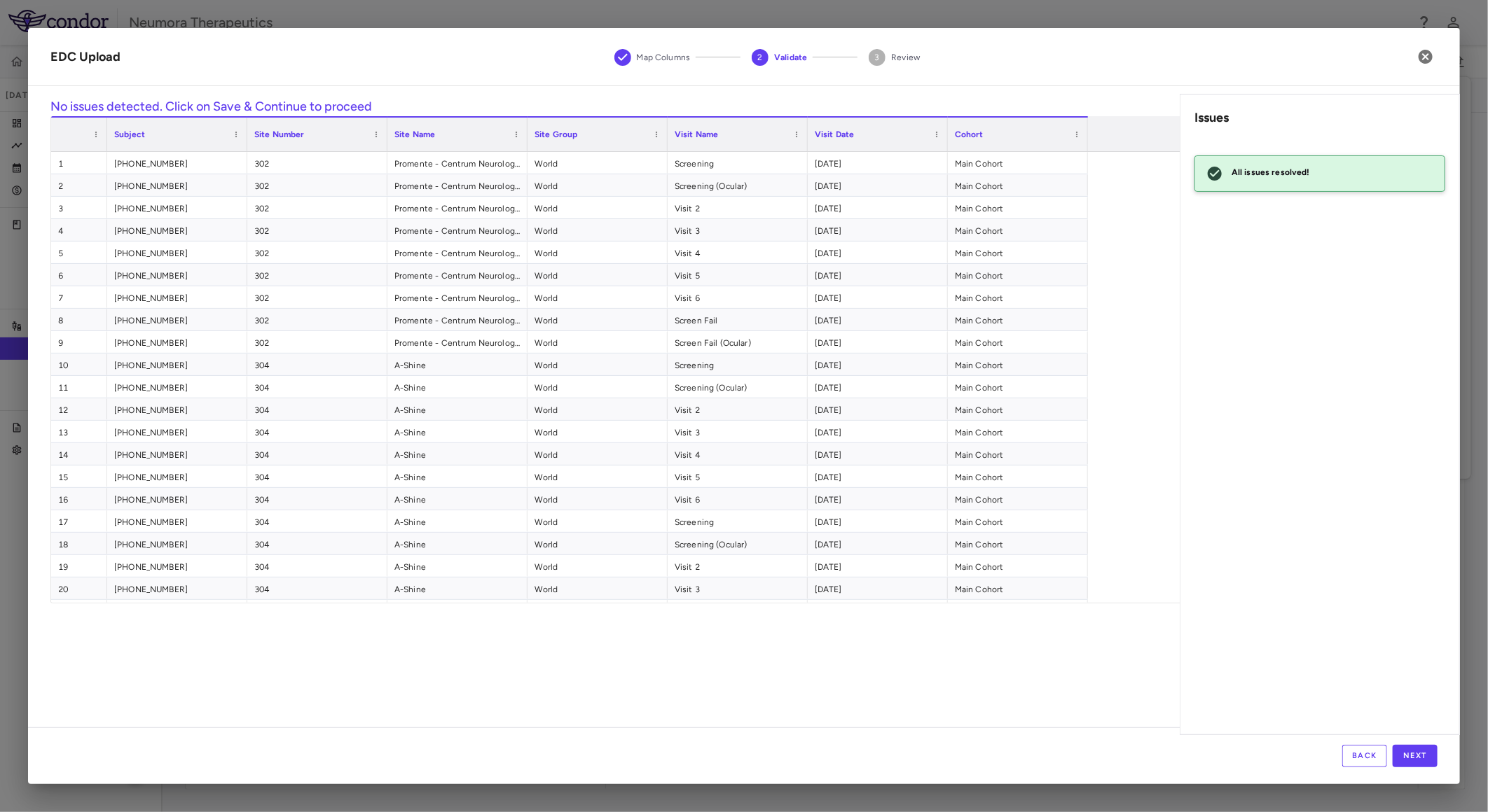
click at [1424, 768] on div "Back Next" at bounding box center [744, 755] width 1431 height 57
click at [1425, 760] on button "Next" at bounding box center [1415, 756] width 45 height 23
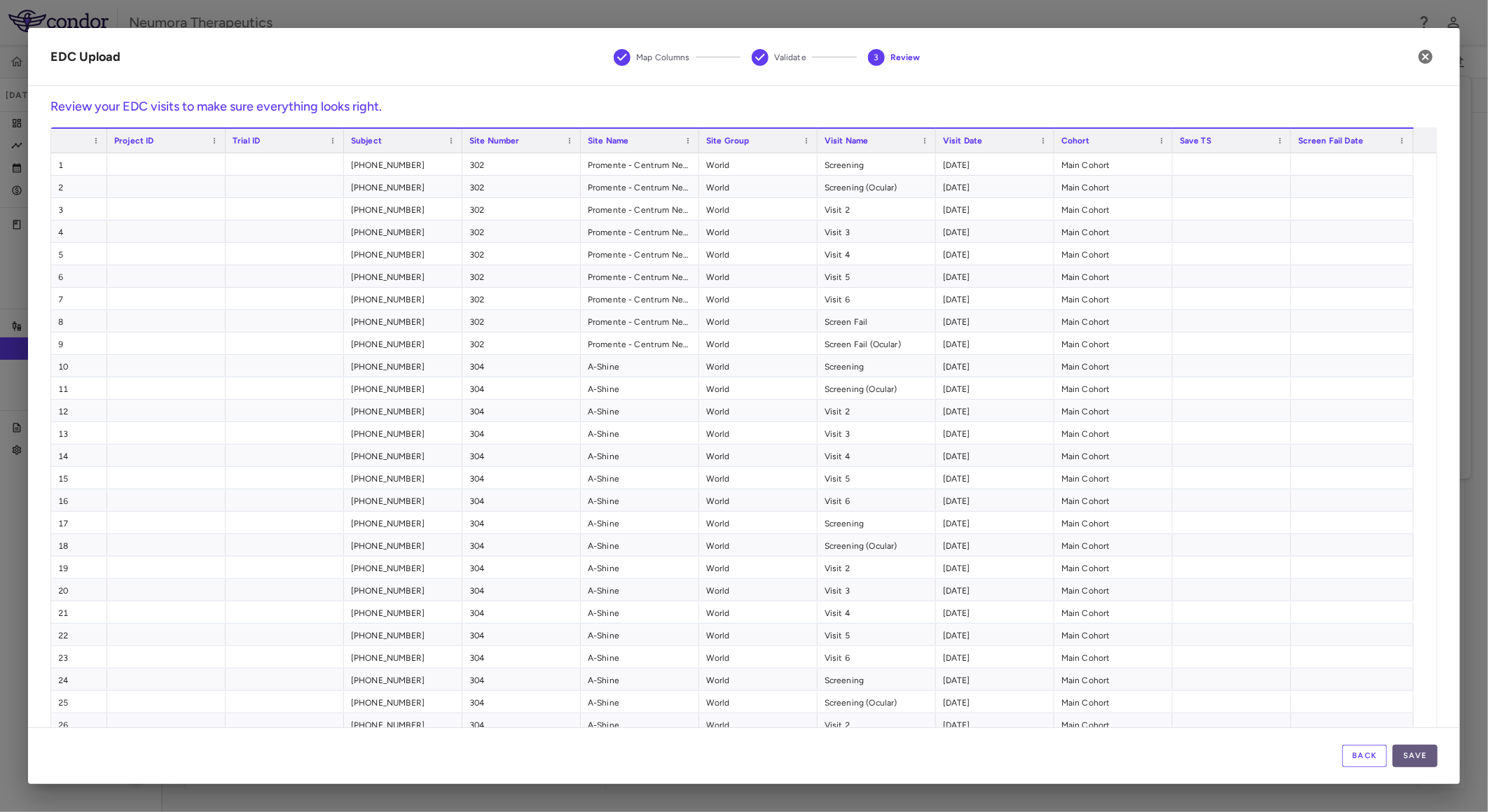
click at [1412, 754] on button "Save" at bounding box center [1415, 756] width 45 height 23
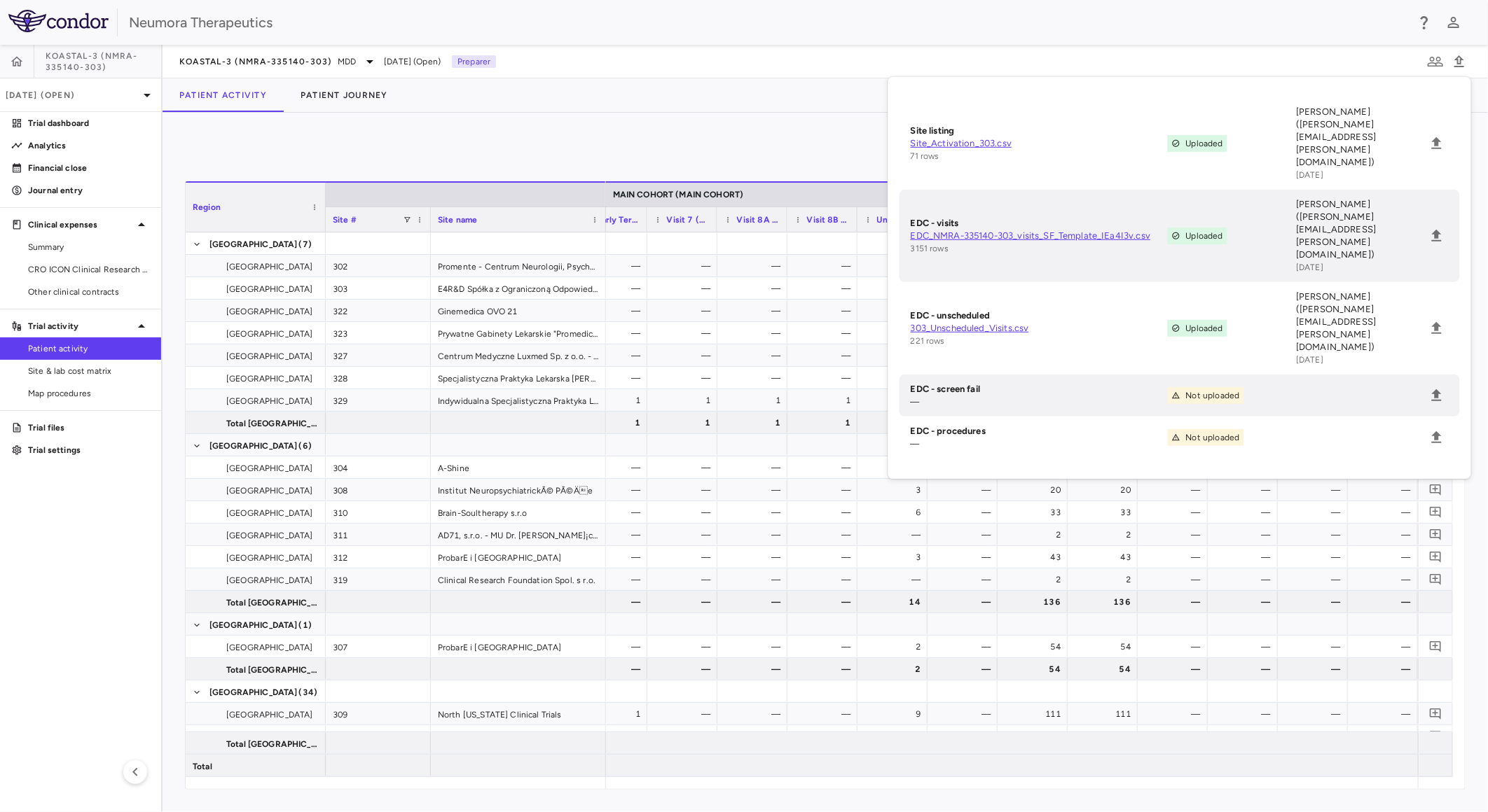
click at [694, 124] on div "0 Region Drag here to set column labels Region Site # Site name 8" at bounding box center [825, 463] width 1326 height 700
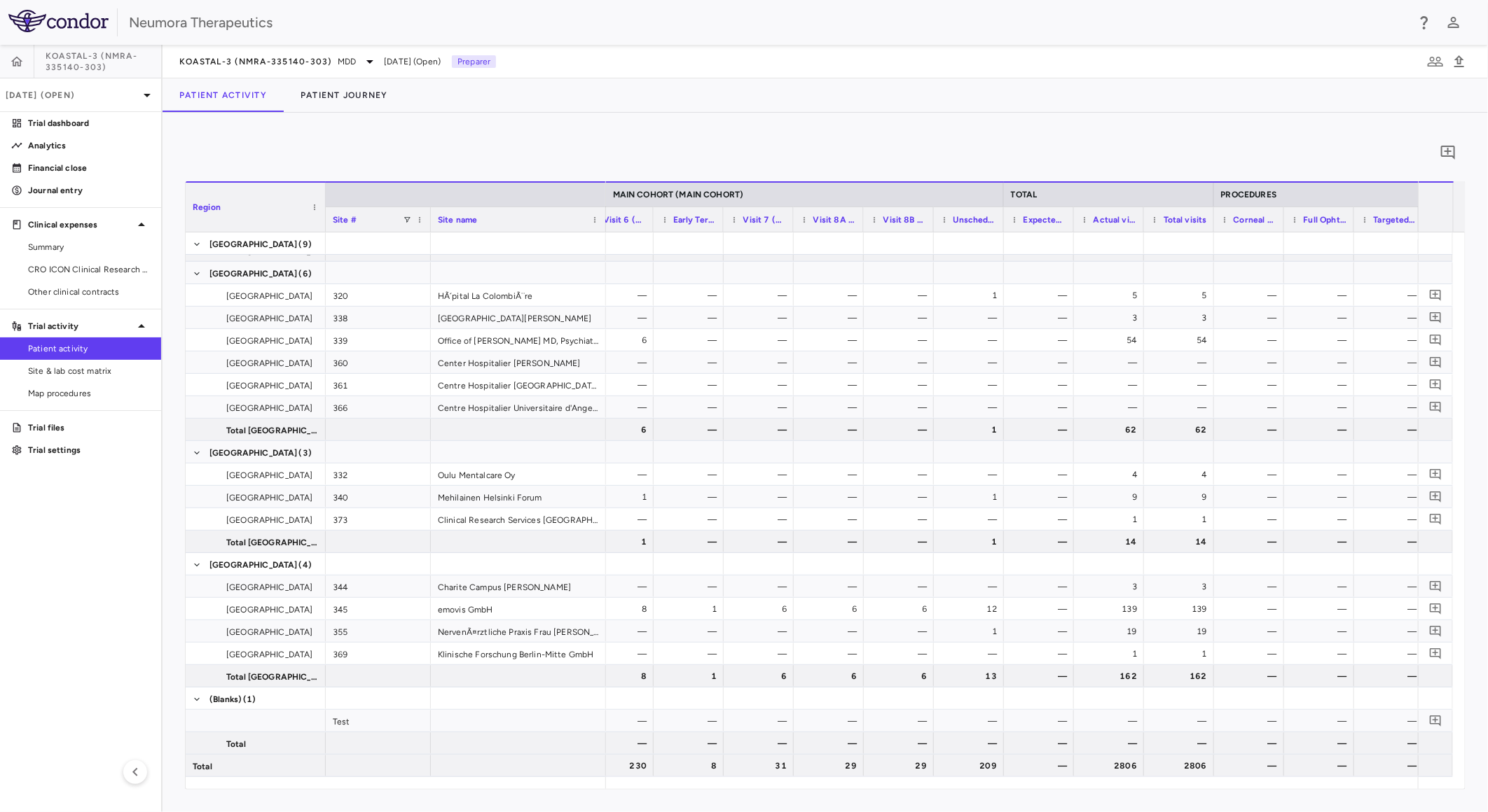
scroll to position [0, 1538]
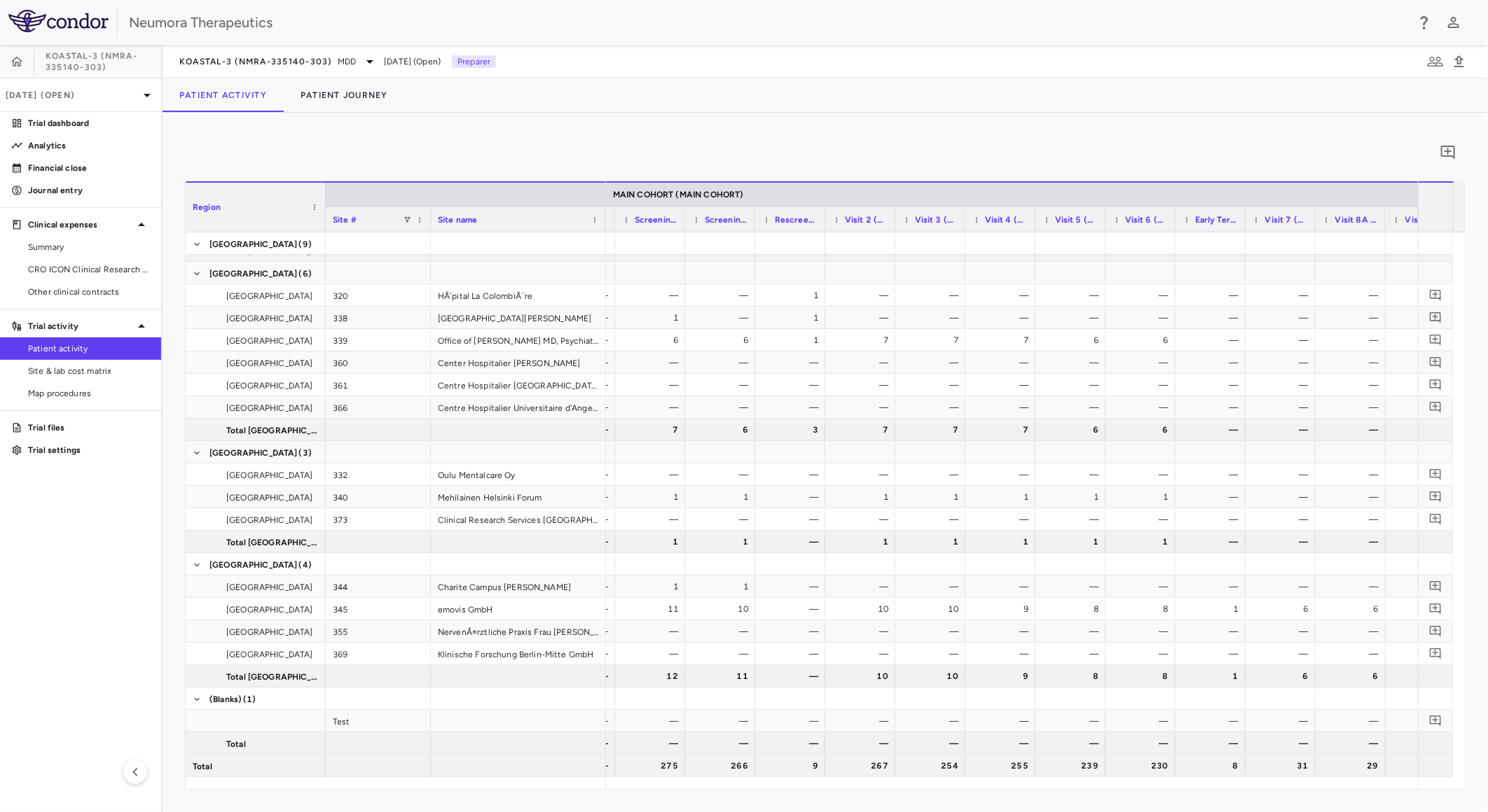
click at [823, 219] on div at bounding box center [825, 220] width 6 height 25
click at [956, 219] on div "Screening Visit 1A (Screening)" at bounding box center [991, 219] width 70 height 25
click at [953, 221] on div at bounding box center [955, 220] width 6 height 25
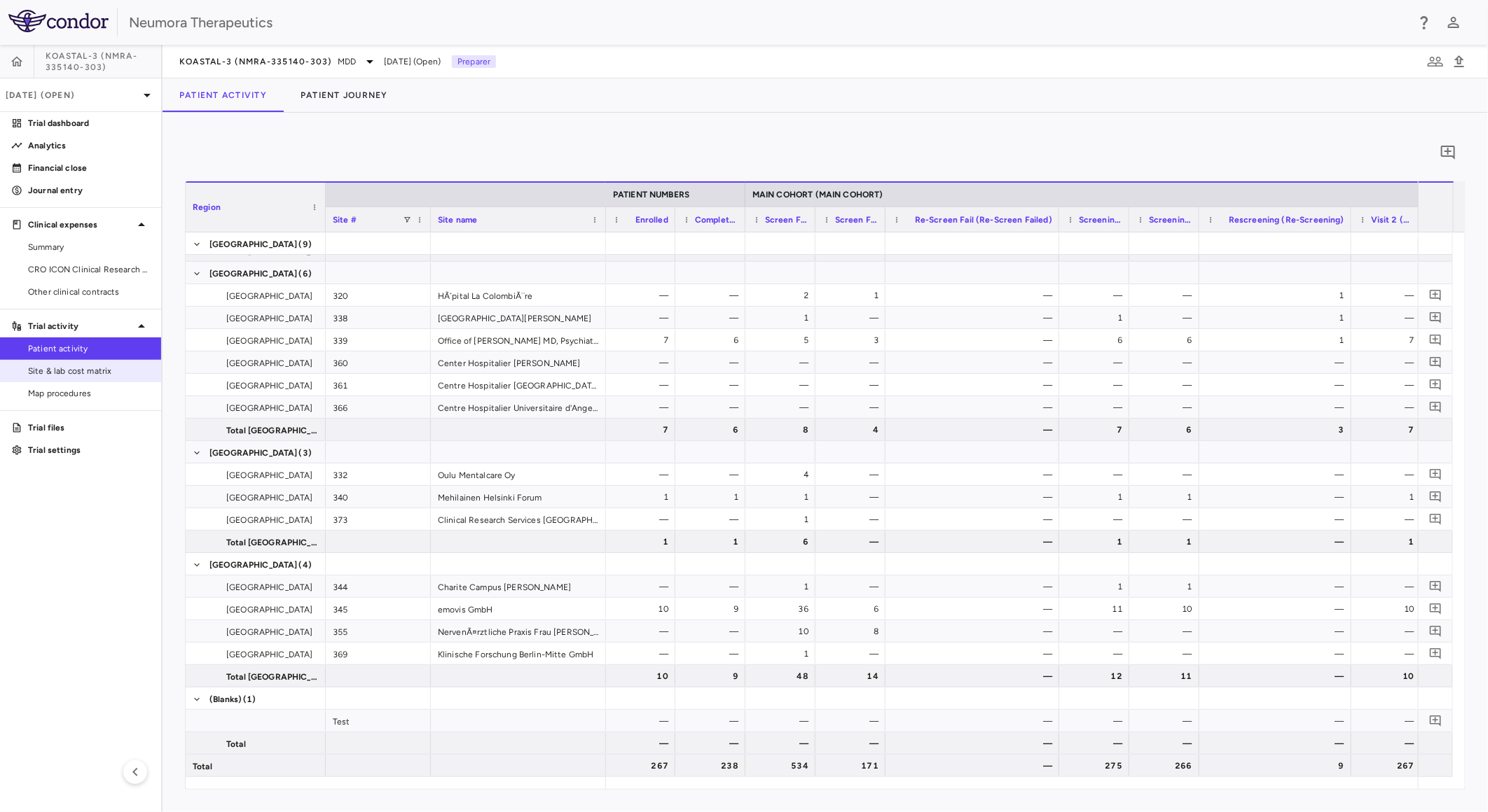
click at [123, 370] on span "Site & lab cost matrix" at bounding box center [89, 371] width 122 height 12
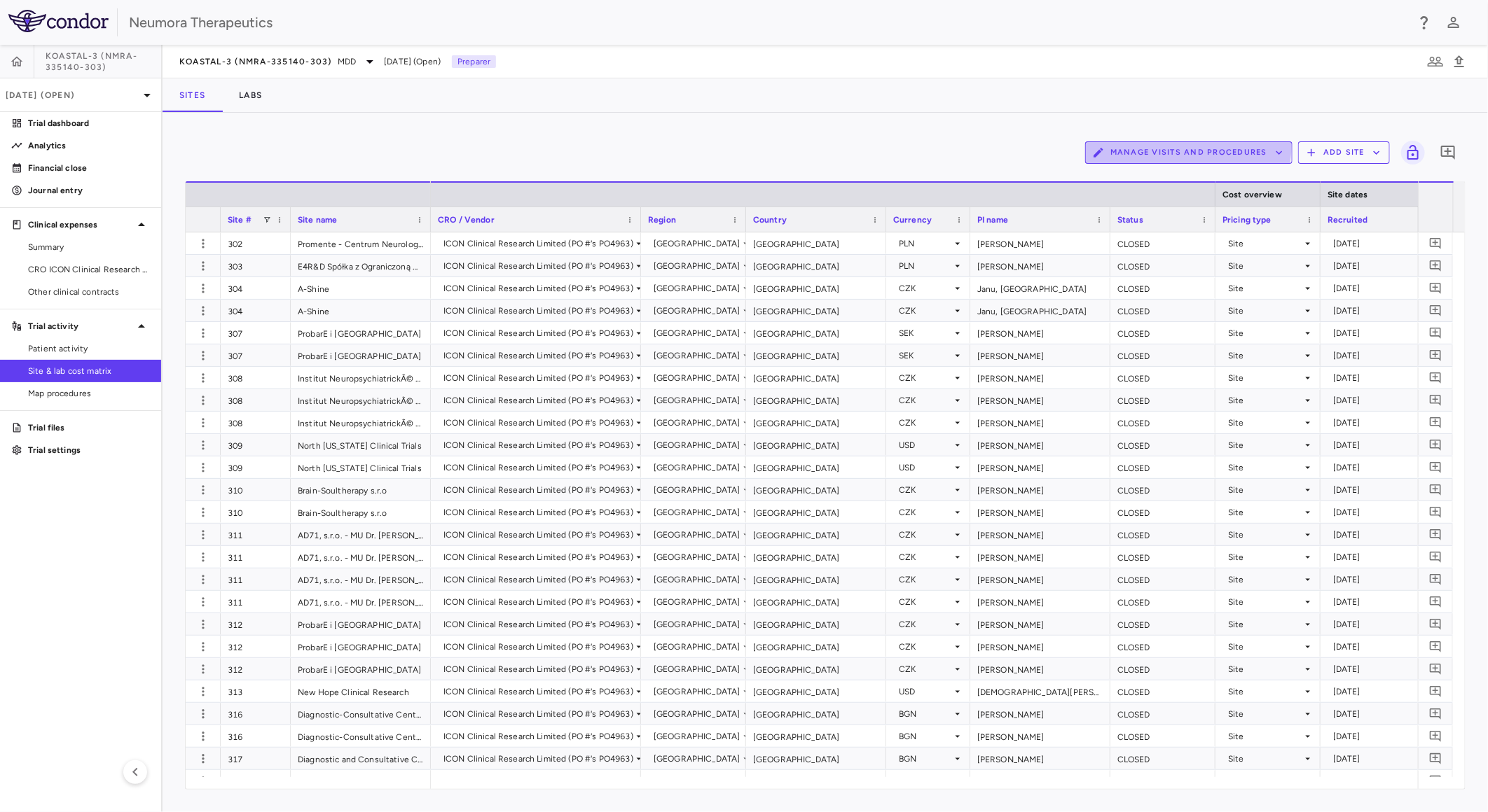
click at [1138, 142] on button "Manage Visits and Procedures" at bounding box center [1189, 153] width 208 height 23
click at [1172, 200] on li "Manage Procedure Categories" at bounding box center [1175, 201] width 149 height 21
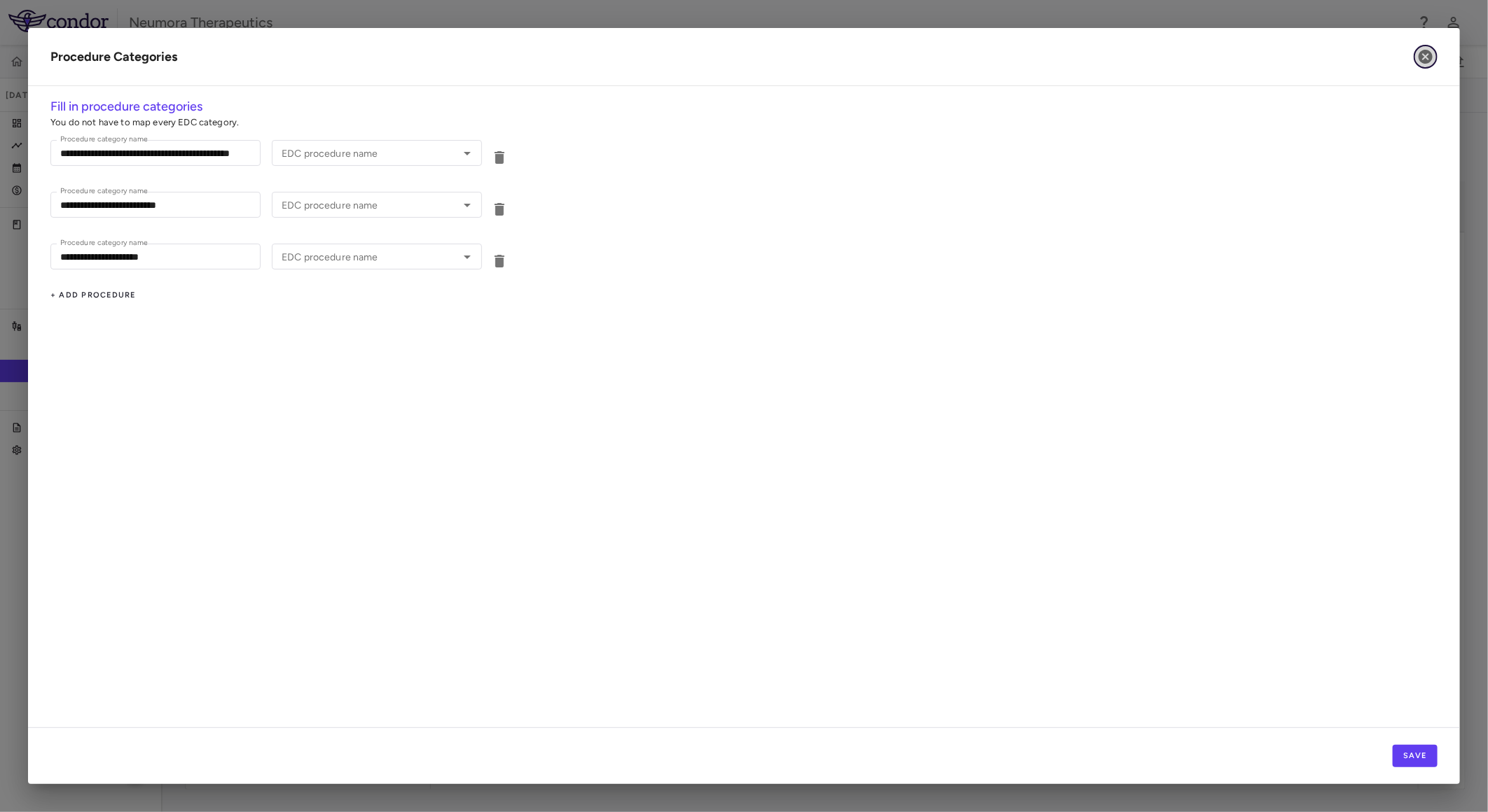
click at [1417, 58] on icon "button" at bounding box center [1426, 57] width 17 height 17
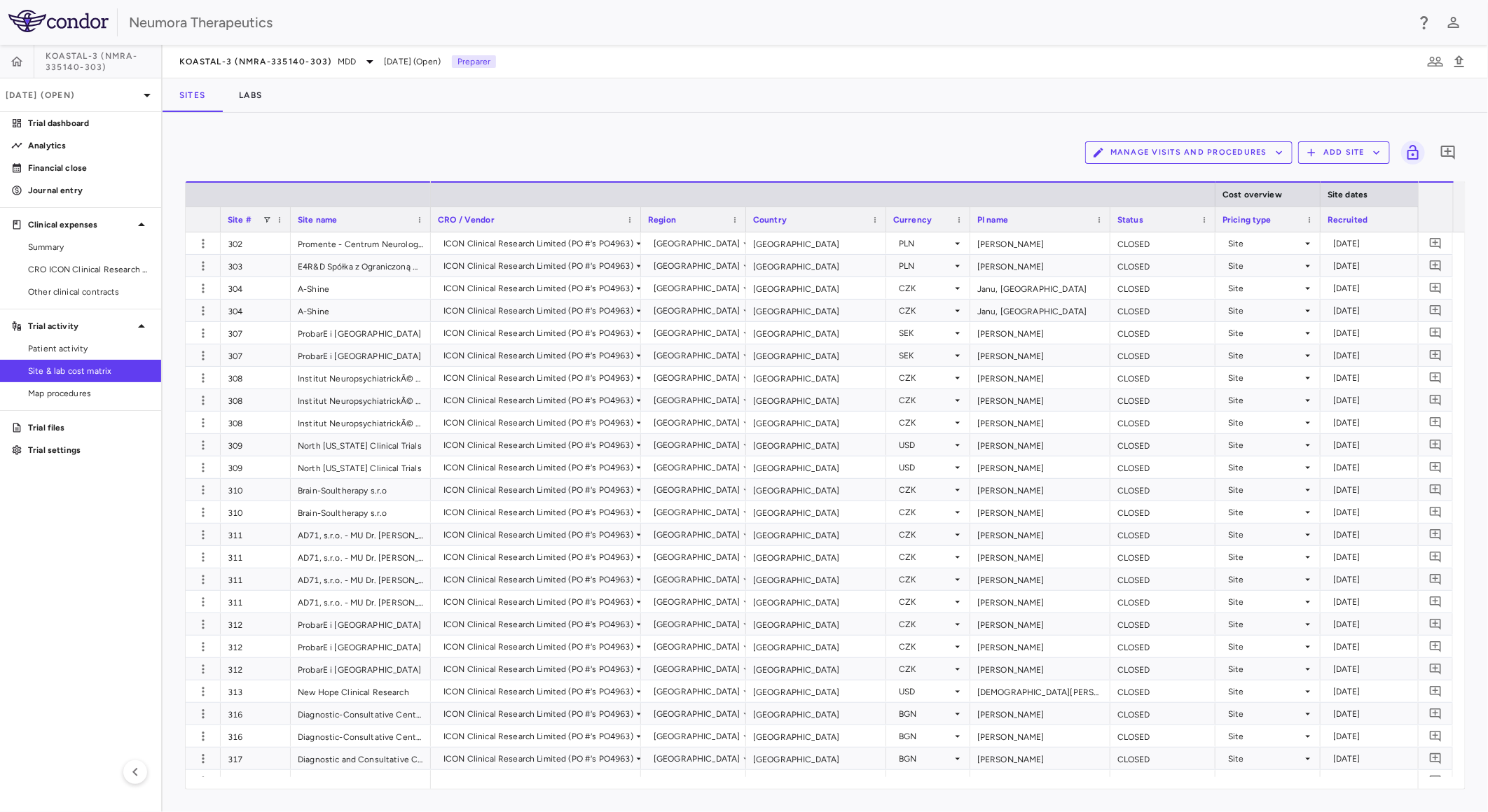
click at [1244, 138] on div "Manage Visits and Procedures Add Site 0" at bounding box center [825, 152] width 1280 height 35
click at [1230, 159] on button "Manage Visits and Procedures" at bounding box center [1189, 153] width 208 height 23
click at [1180, 184] on li "Visit Schedules" at bounding box center [1175, 180] width 149 height 21
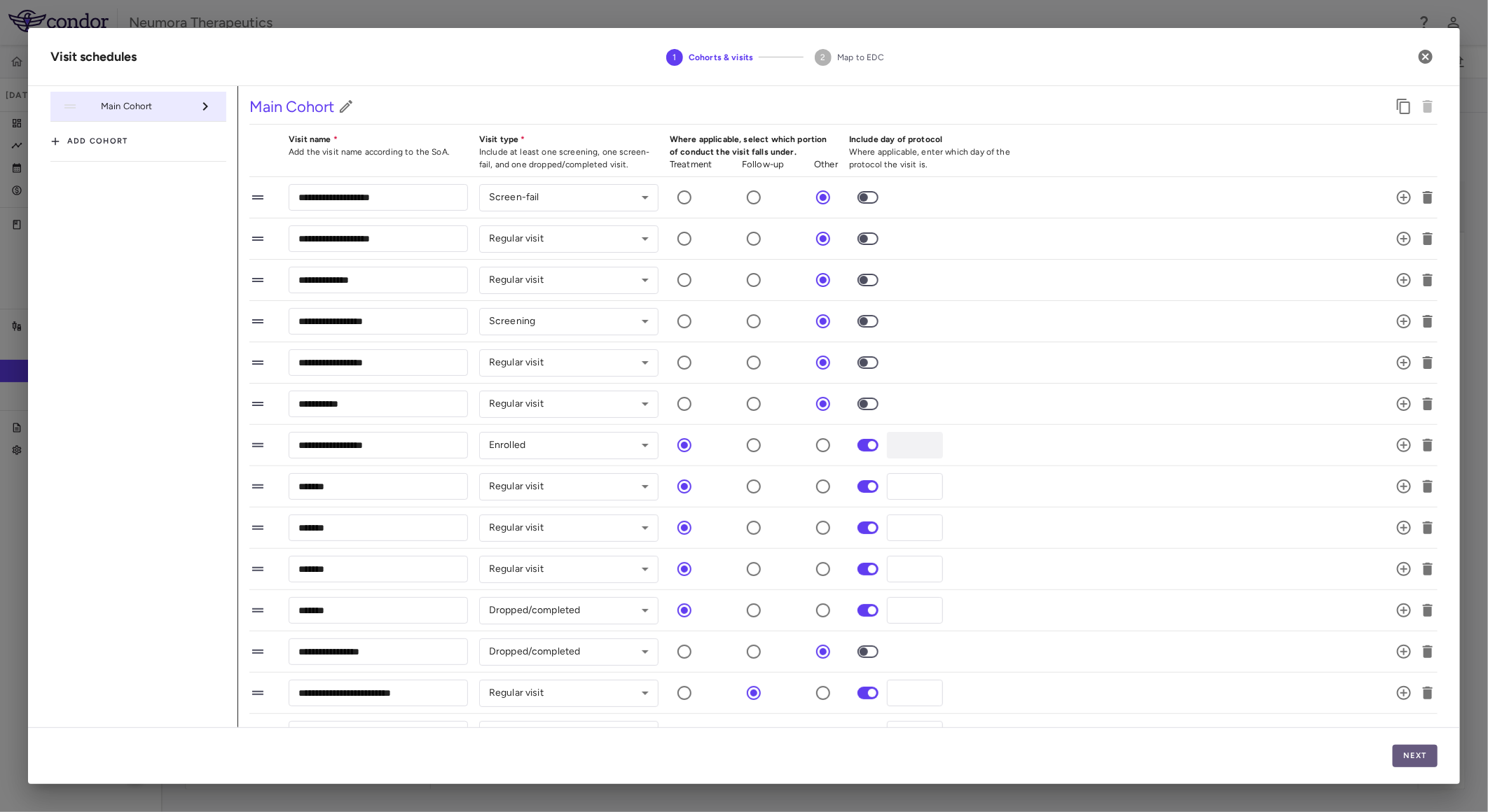
click at [1416, 760] on button "Next" at bounding box center [1415, 756] width 45 height 23
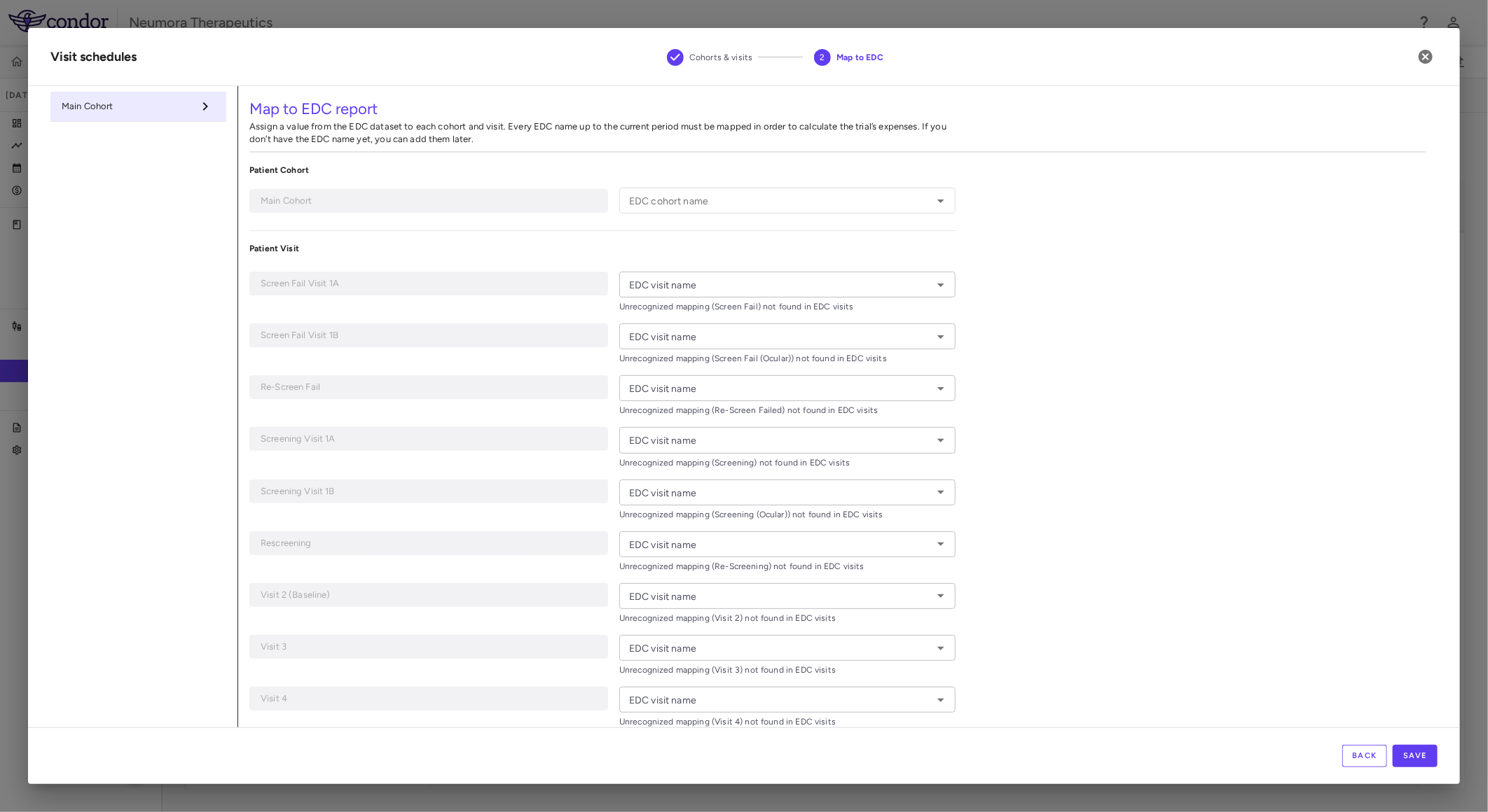
type input "**********"
type input "*********"
type input "**********"
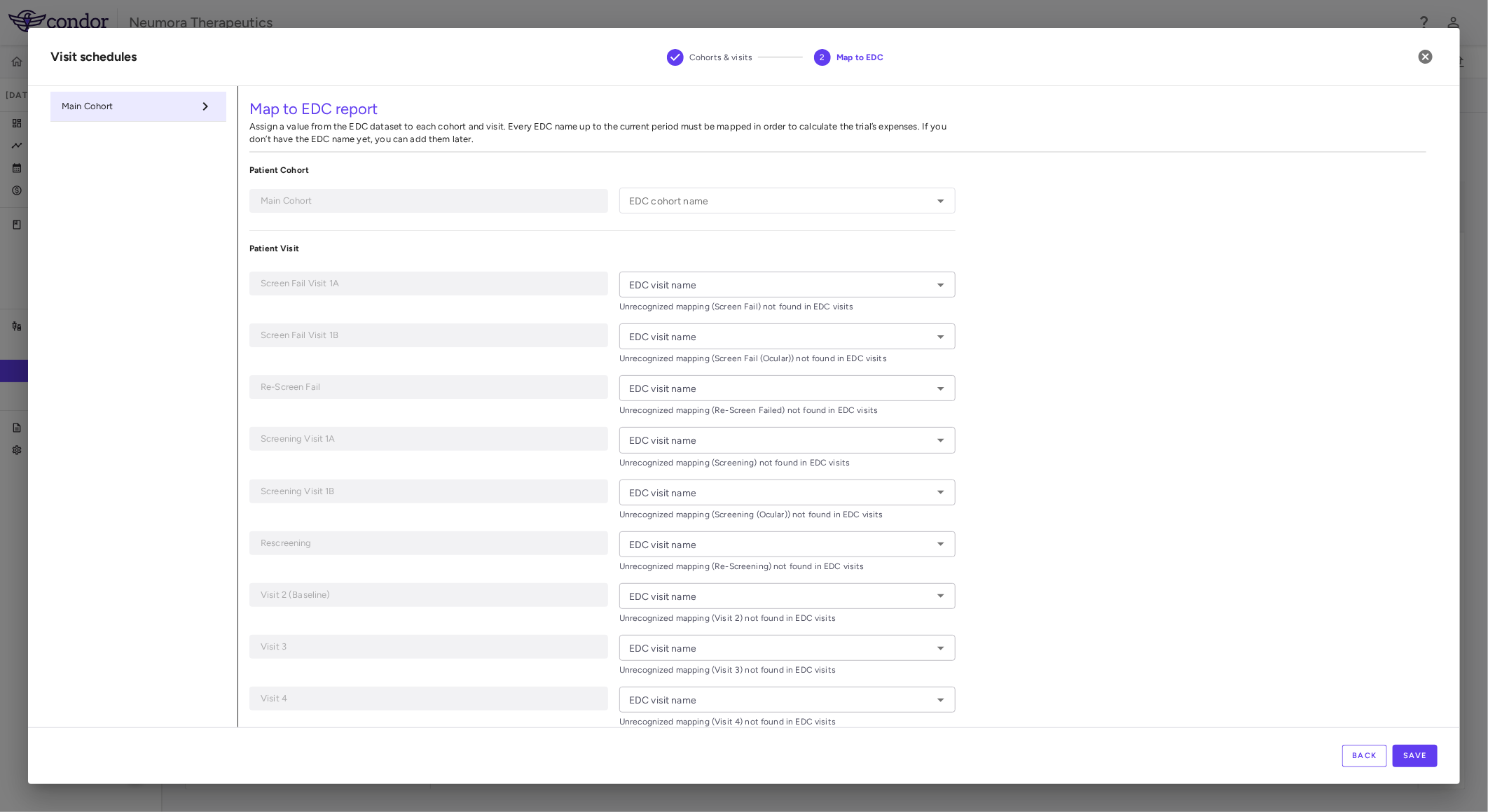
type input "**********"
type input "*******"
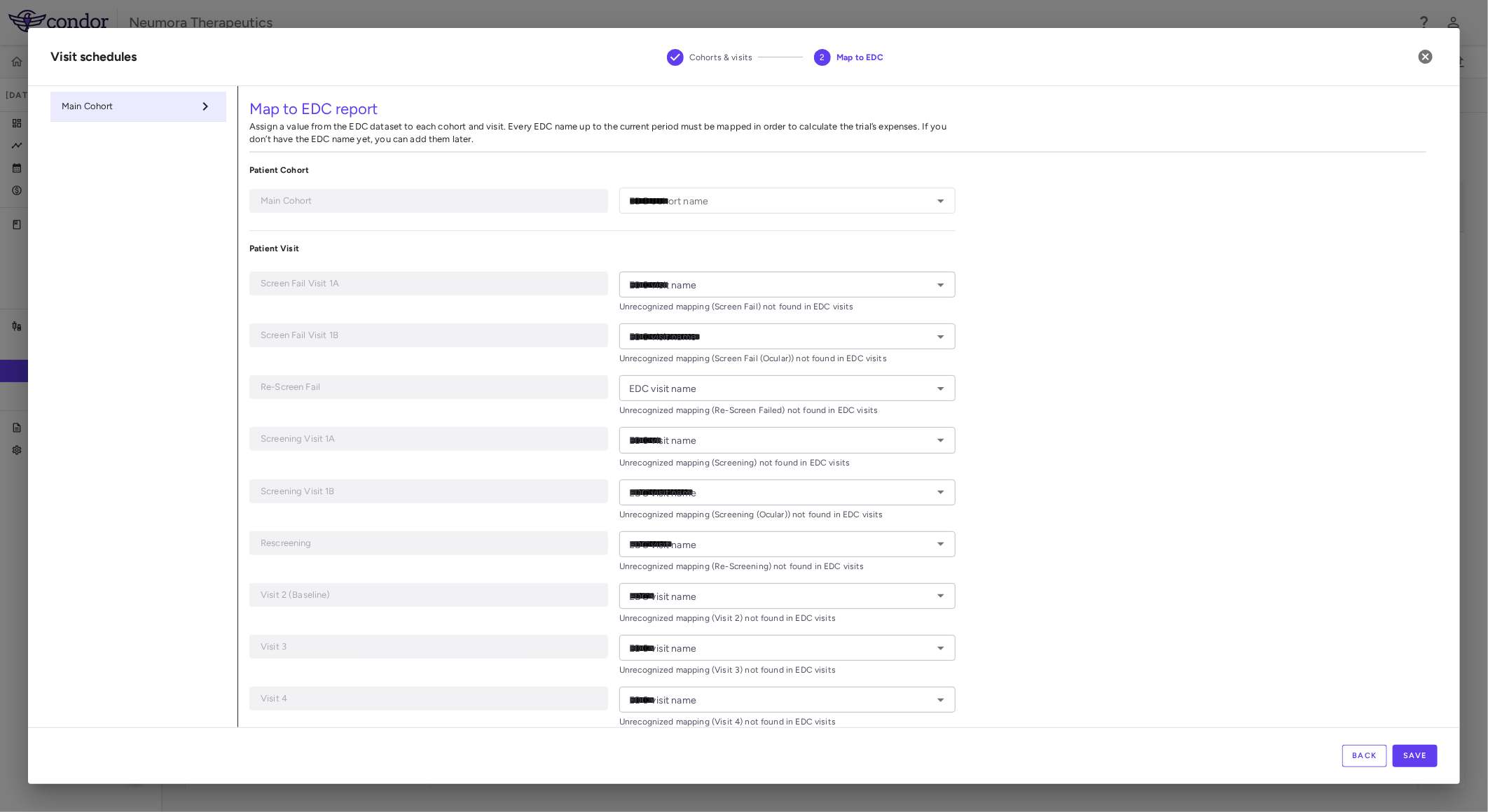
type input "*******"
type input "**********"
type input "*******"
type input "**********"
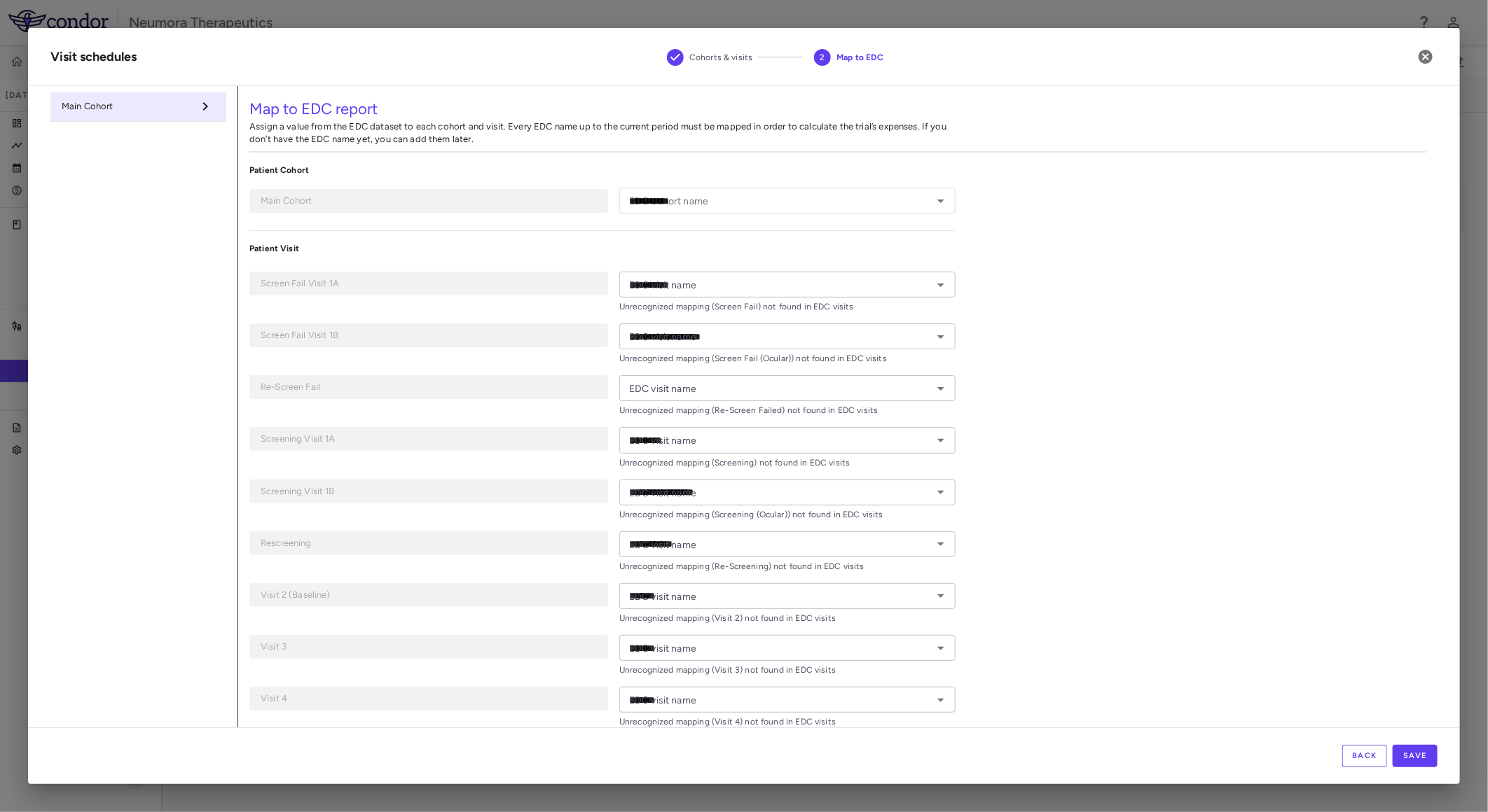
type input "**********"
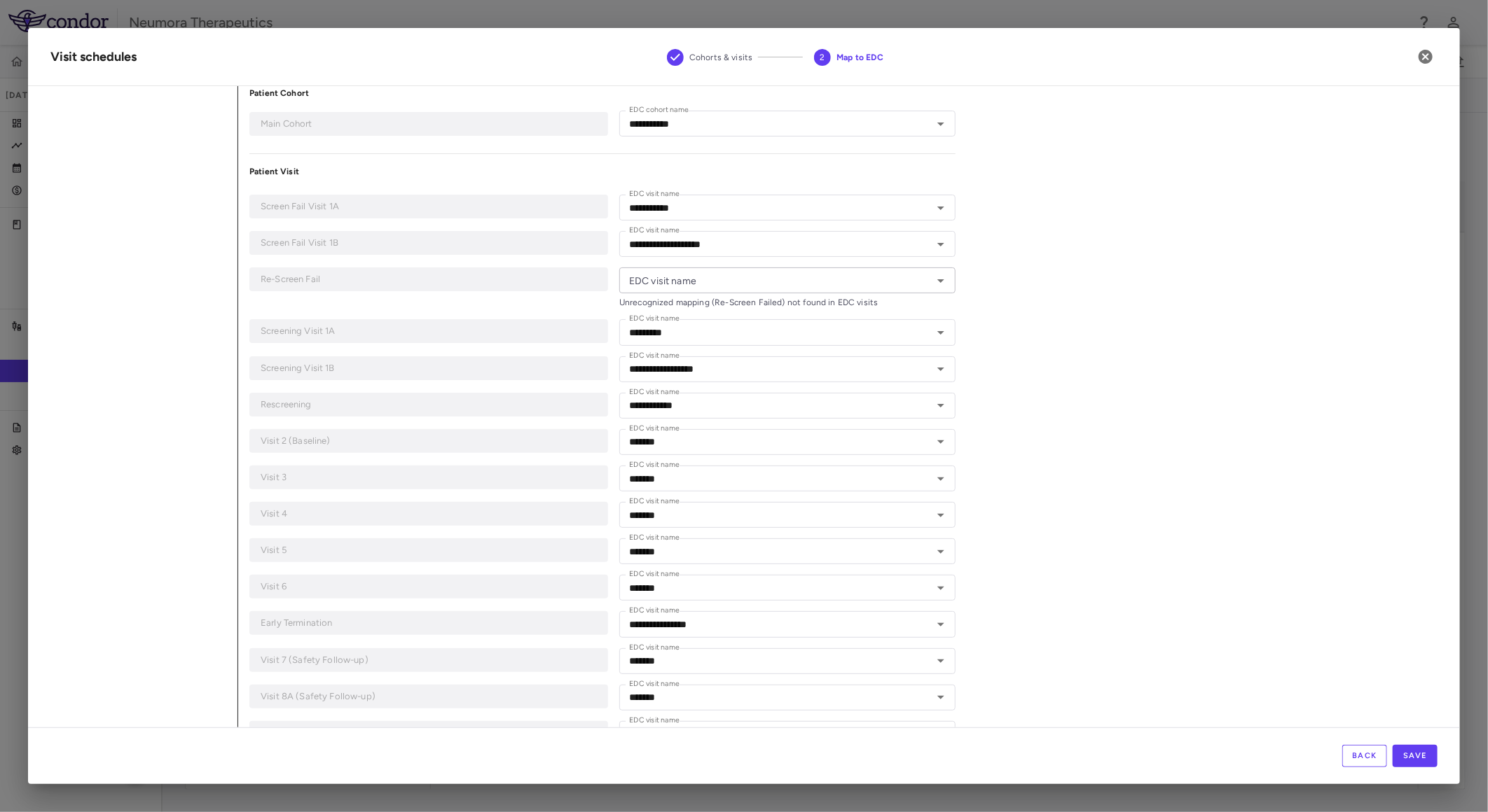
click at [692, 285] on input "EDC visit name" at bounding box center [776, 280] width 305 height 18
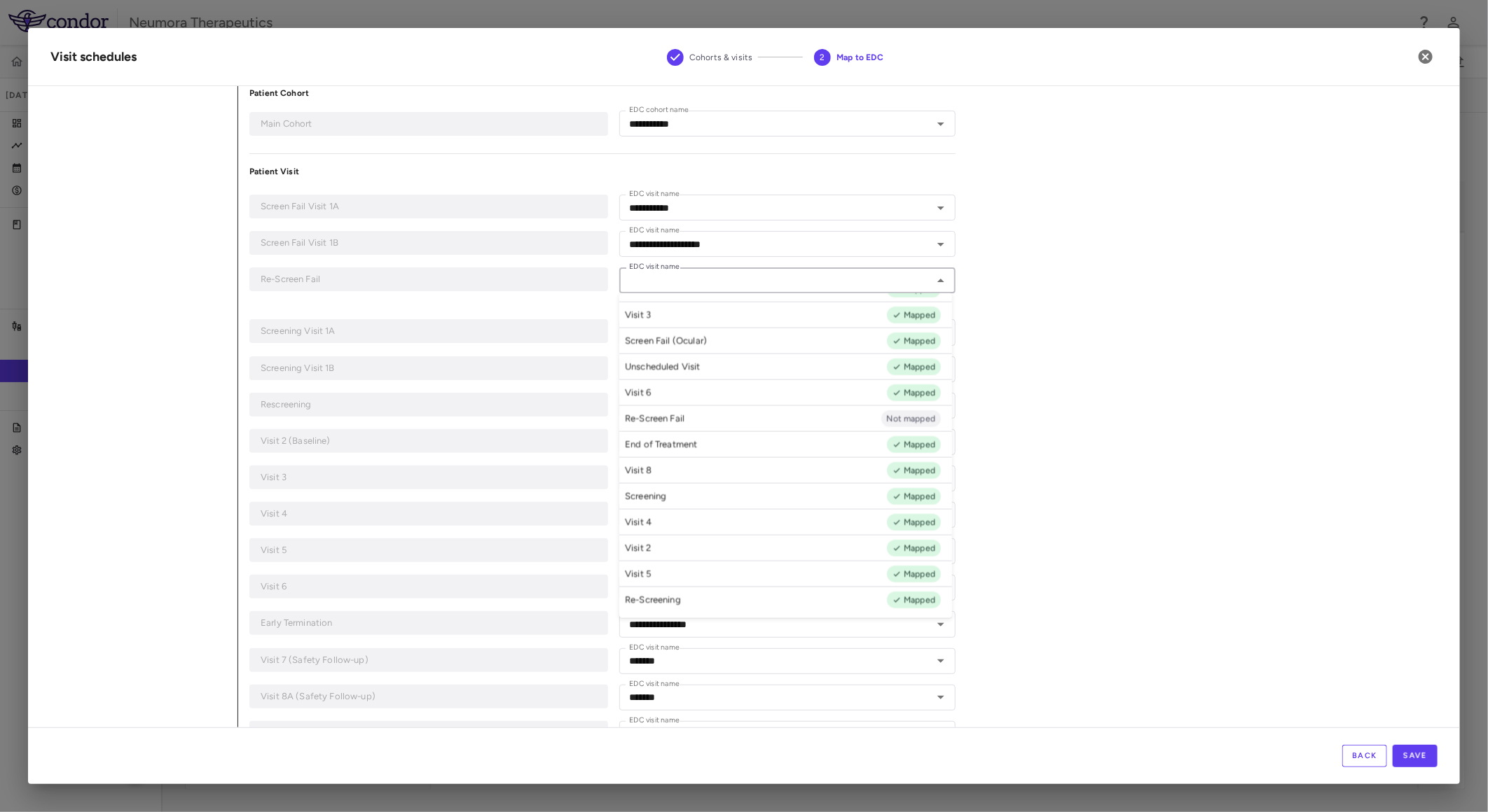
click at [793, 417] on li "Re-Screen Fail Not mapped" at bounding box center [785, 418] width 333 height 25
type input "**********"
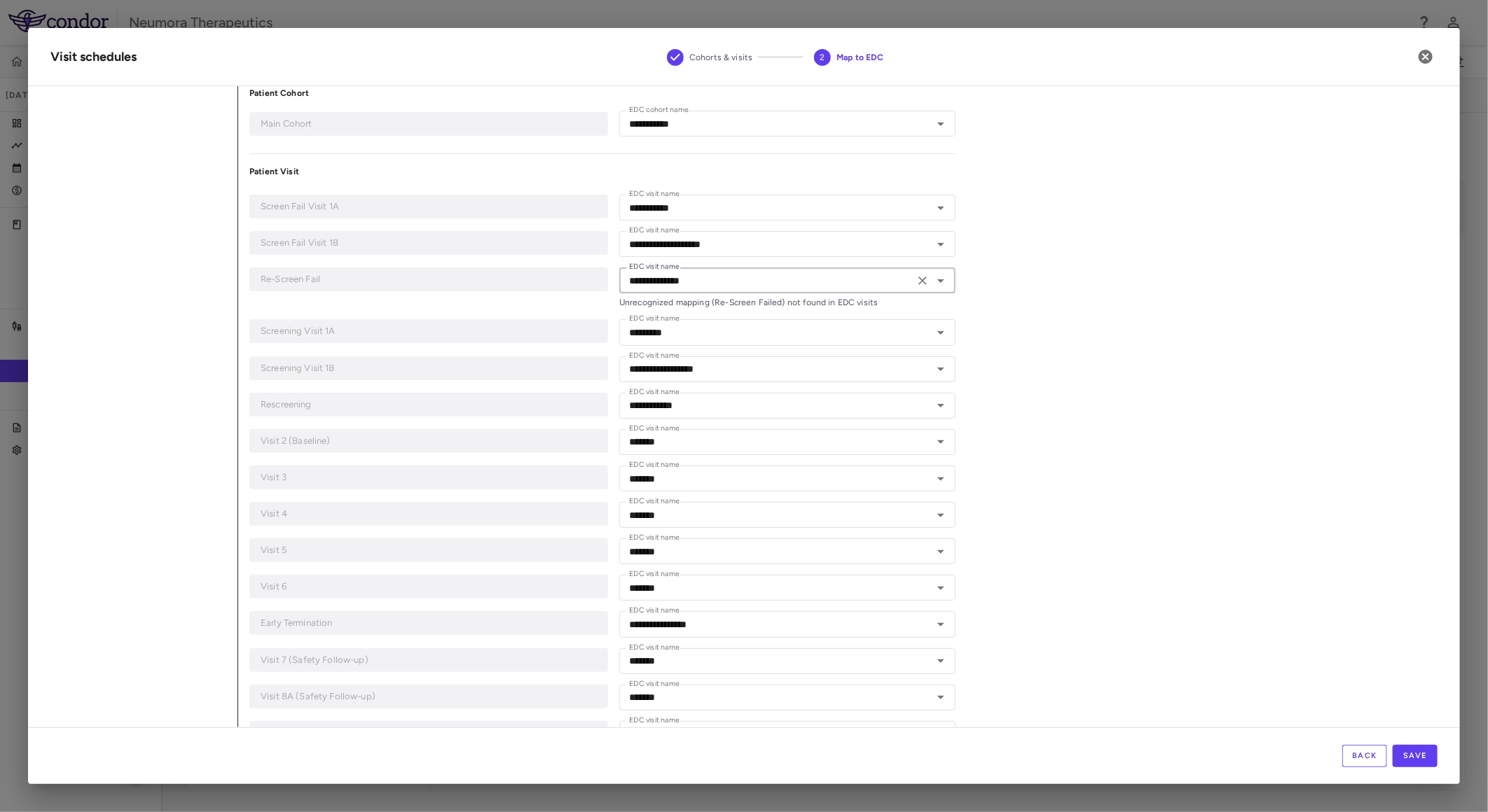
click at [817, 275] on input "**********" at bounding box center [767, 280] width 287 height 18
drag, startPoint x: 1363, startPoint y: 574, endPoint x: 1427, endPoint y: 743, distance: 180.7
click at [1368, 592] on div "**********" at bounding box center [837, 407] width 1199 height 796
click at [1419, 740] on div "Back Save" at bounding box center [744, 755] width 1431 height 57
click at [1425, 749] on button "Save" at bounding box center [1415, 756] width 45 height 23
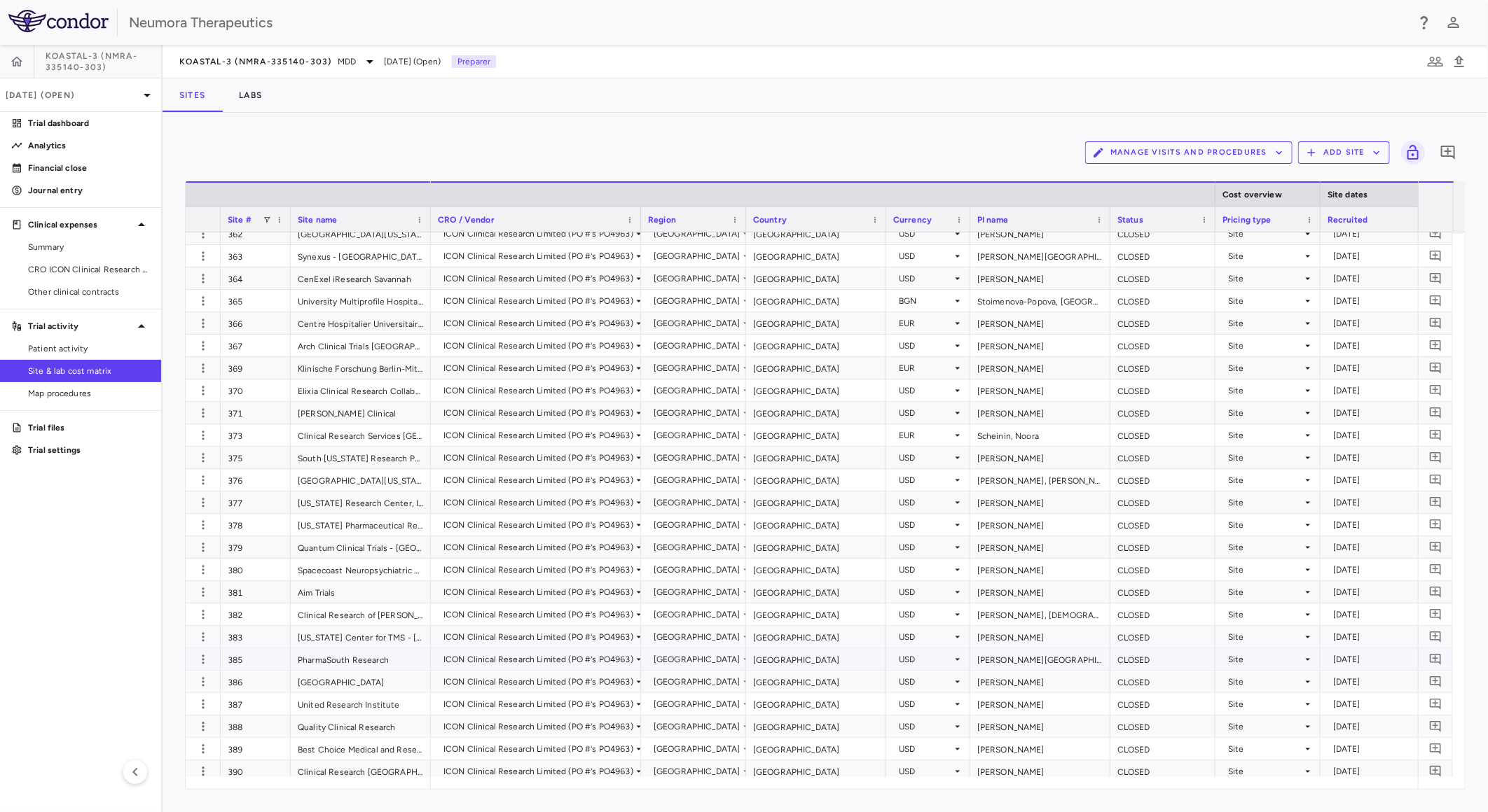
scroll to position [1606, 0]
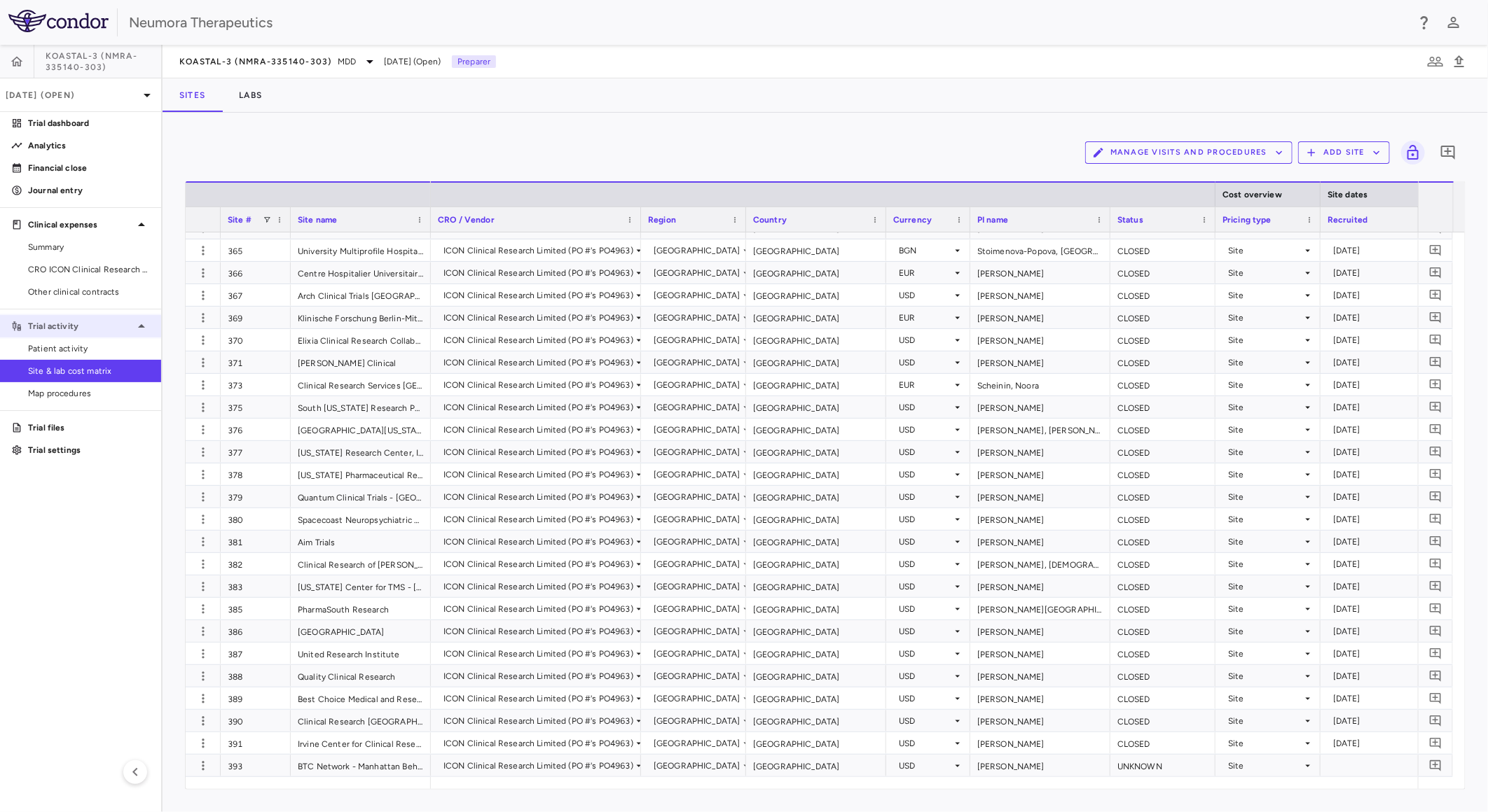
click at [99, 333] on div "Trial activity" at bounding box center [80, 326] width 161 height 25
click at [92, 332] on p "Trial activity" at bounding box center [80, 325] width 105 height 12
click at [83, 345] on span "Patient activity" at bounding box center [89, 348] width 122 height 12
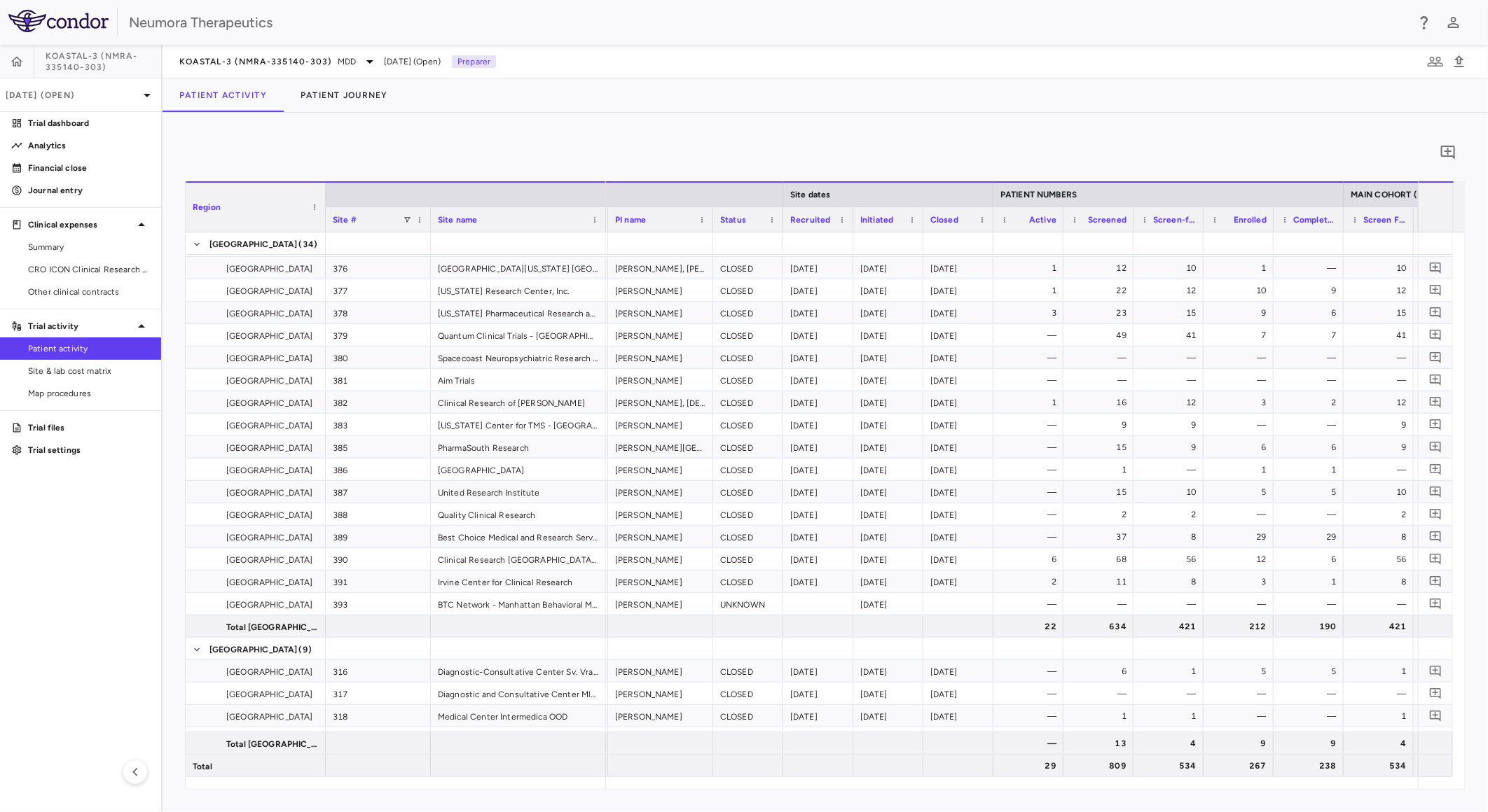
scroll to position [0, 145]
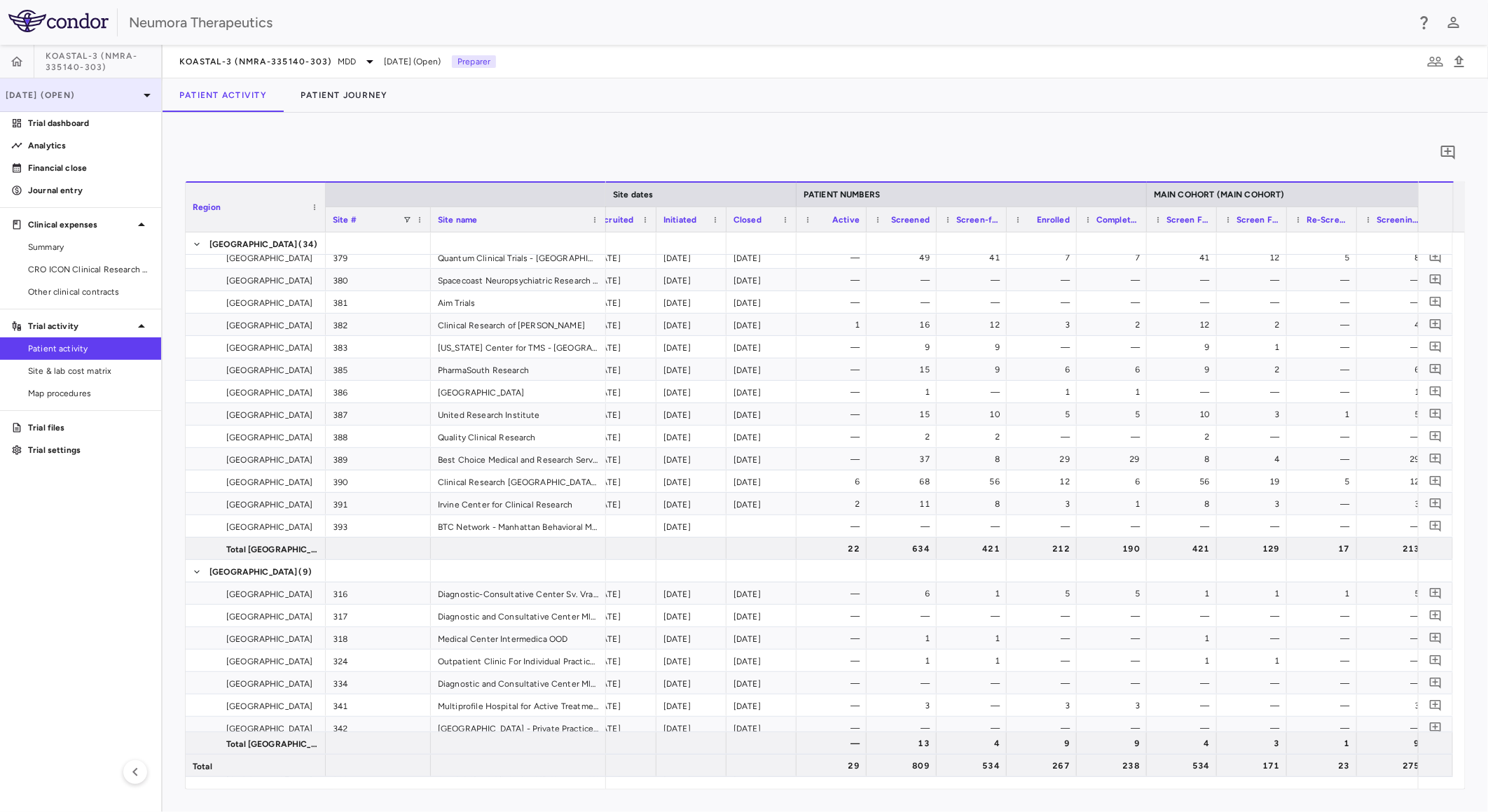
click at [88, 85] on div "Jul 2025 (Open)" at bounding box center [80, 95] width 161 height 34
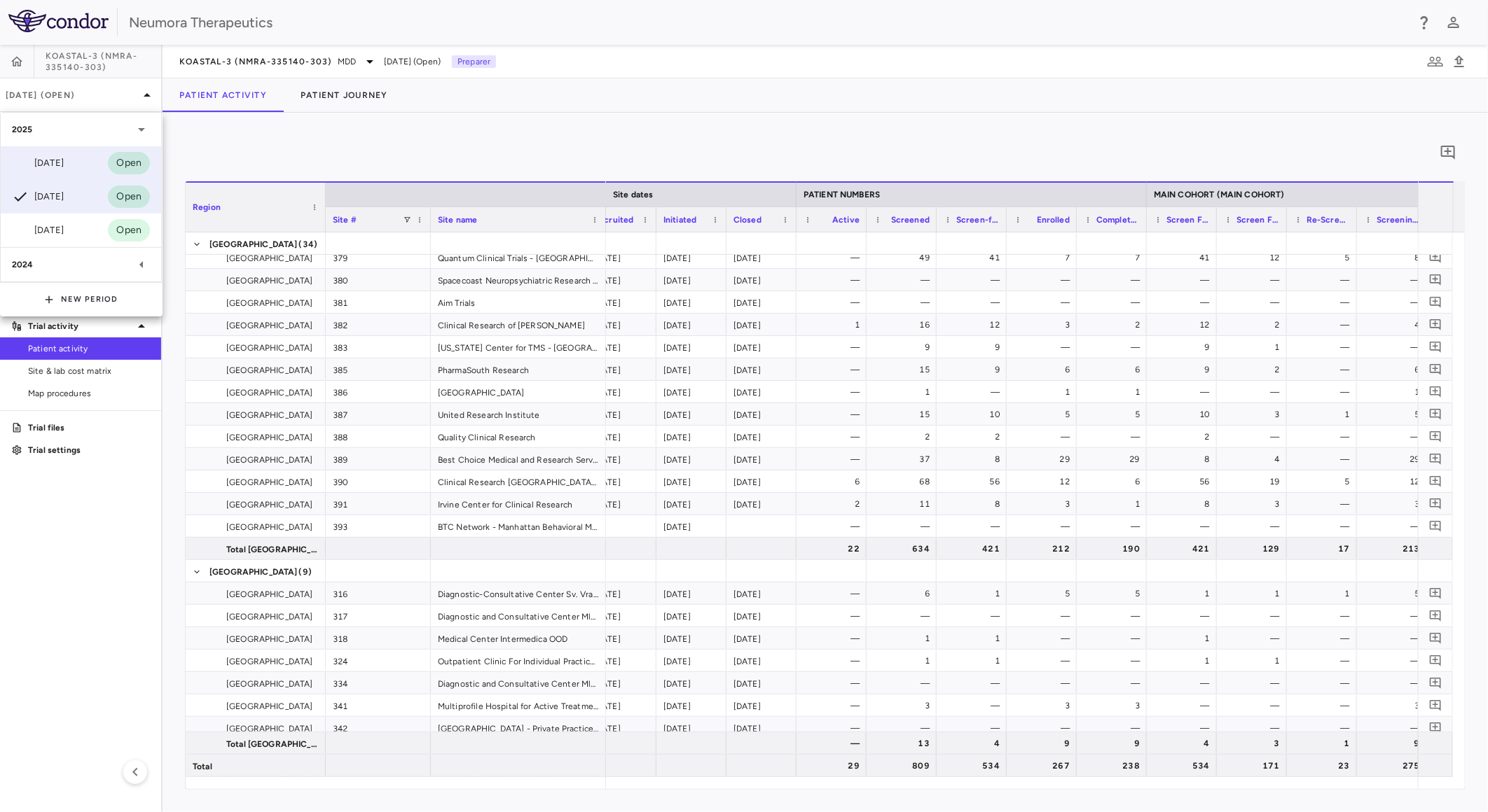
click at [86, 153] on div "Aug 2025 Open" at bounding box center [81, 163] width 160 height 34
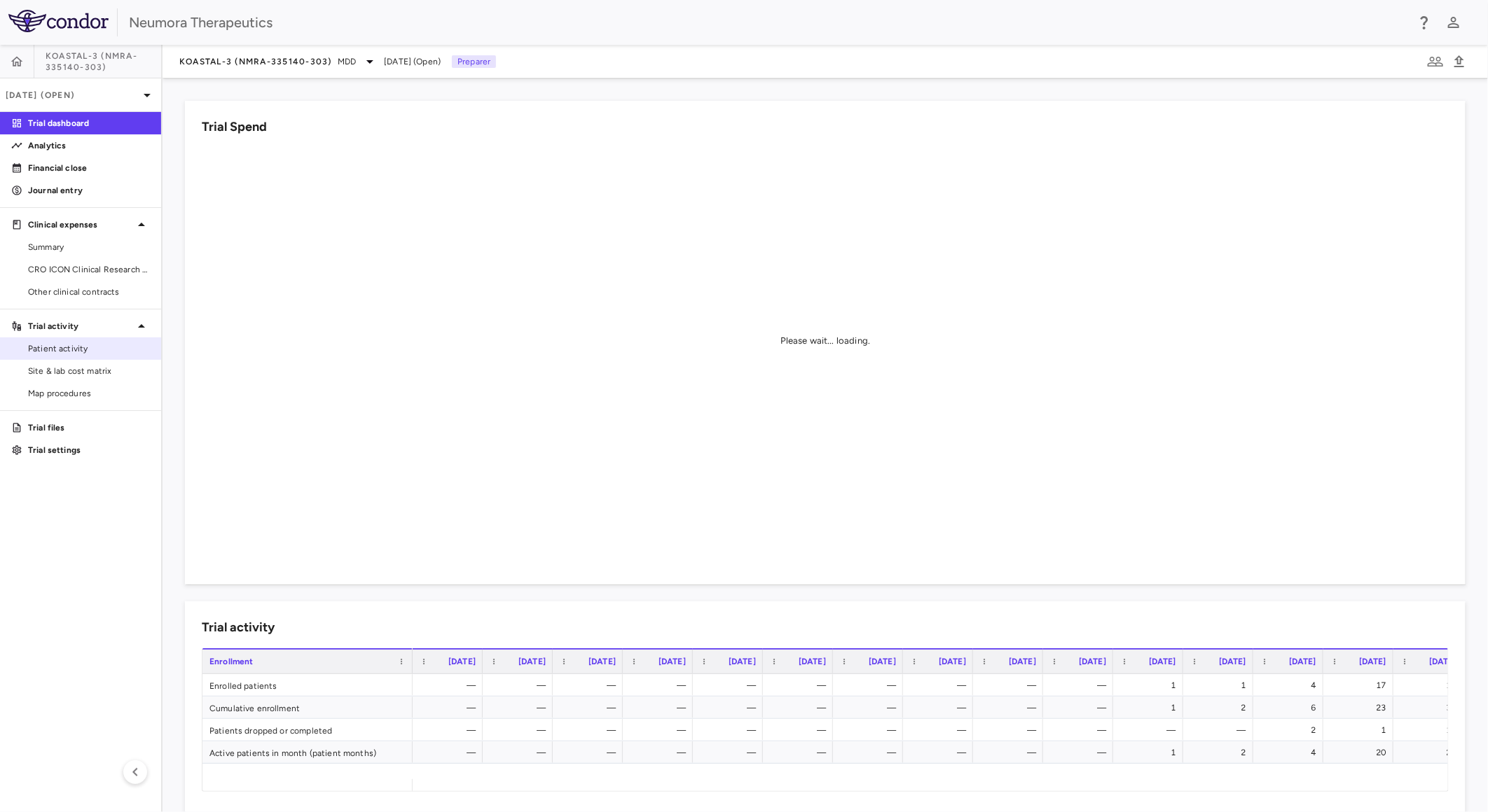
click at [90, 347] on span "Patient activity" at bounding box center [89, 348] width 122 height 12
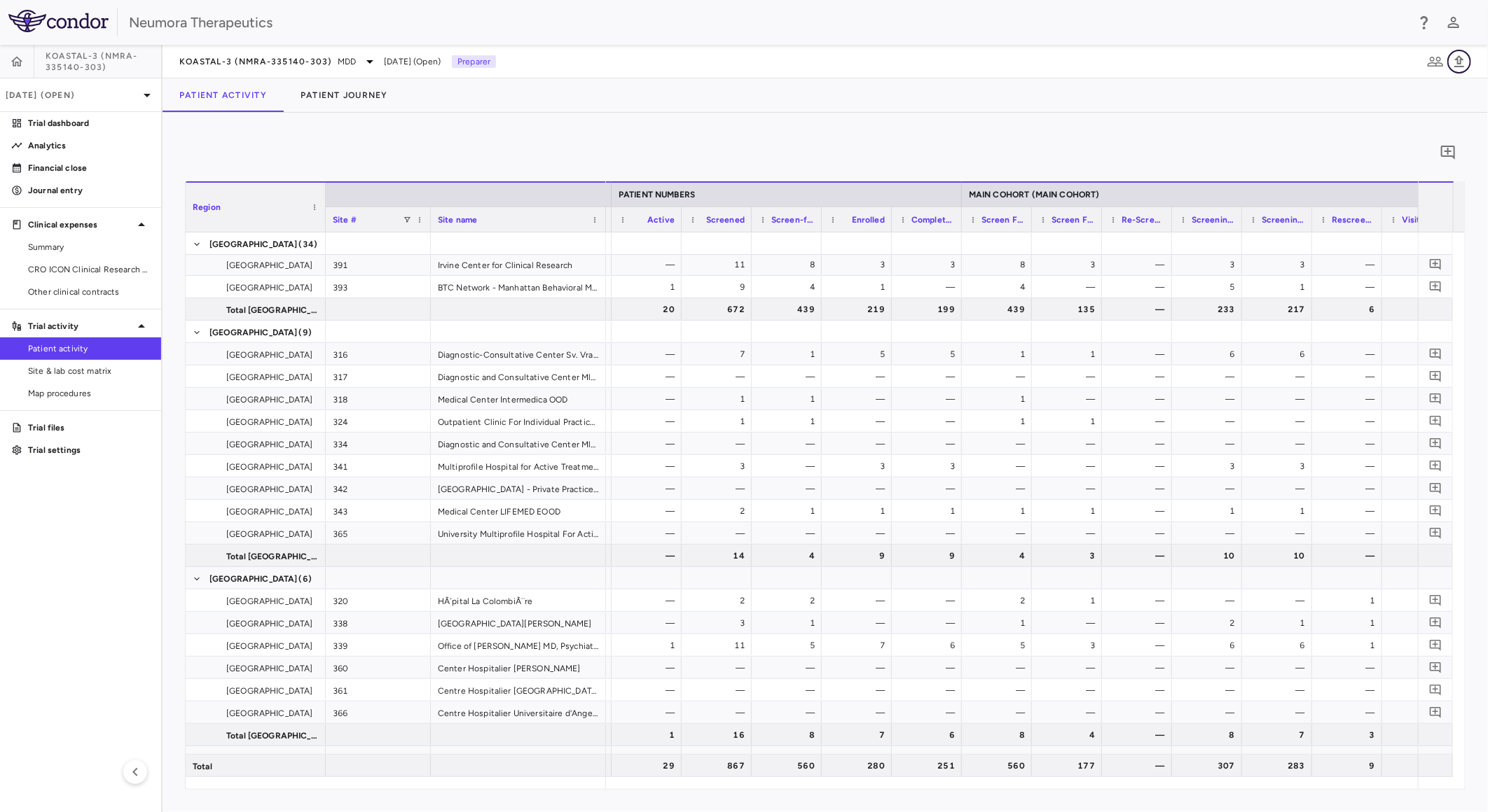
click at [1455, 55] on icon "button" at bounding box center [1459, 61] width 17 height 17
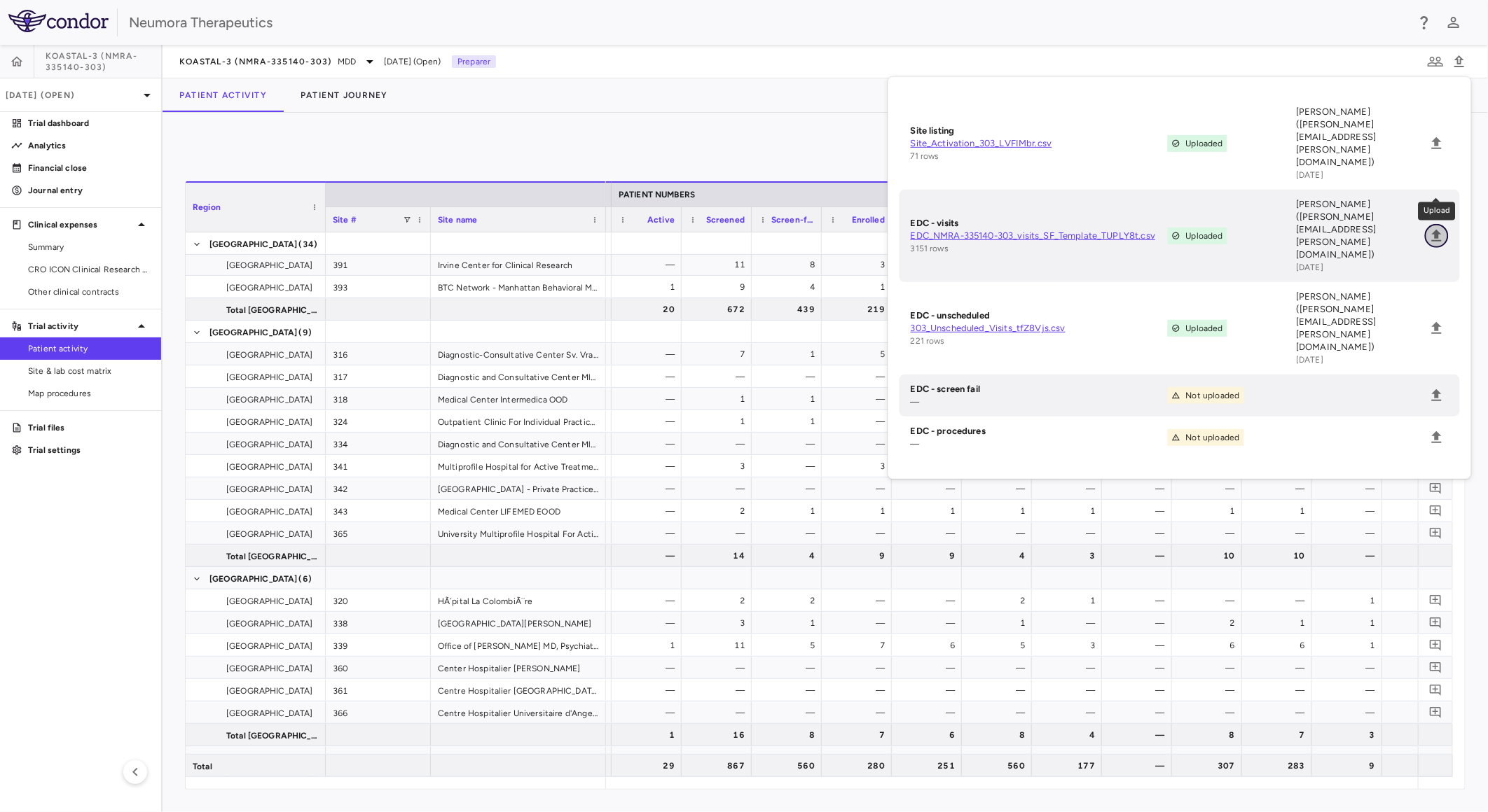
click at [1438, 227] on icon "Upload" at bounding box center [1437, 236] width 17 height 17
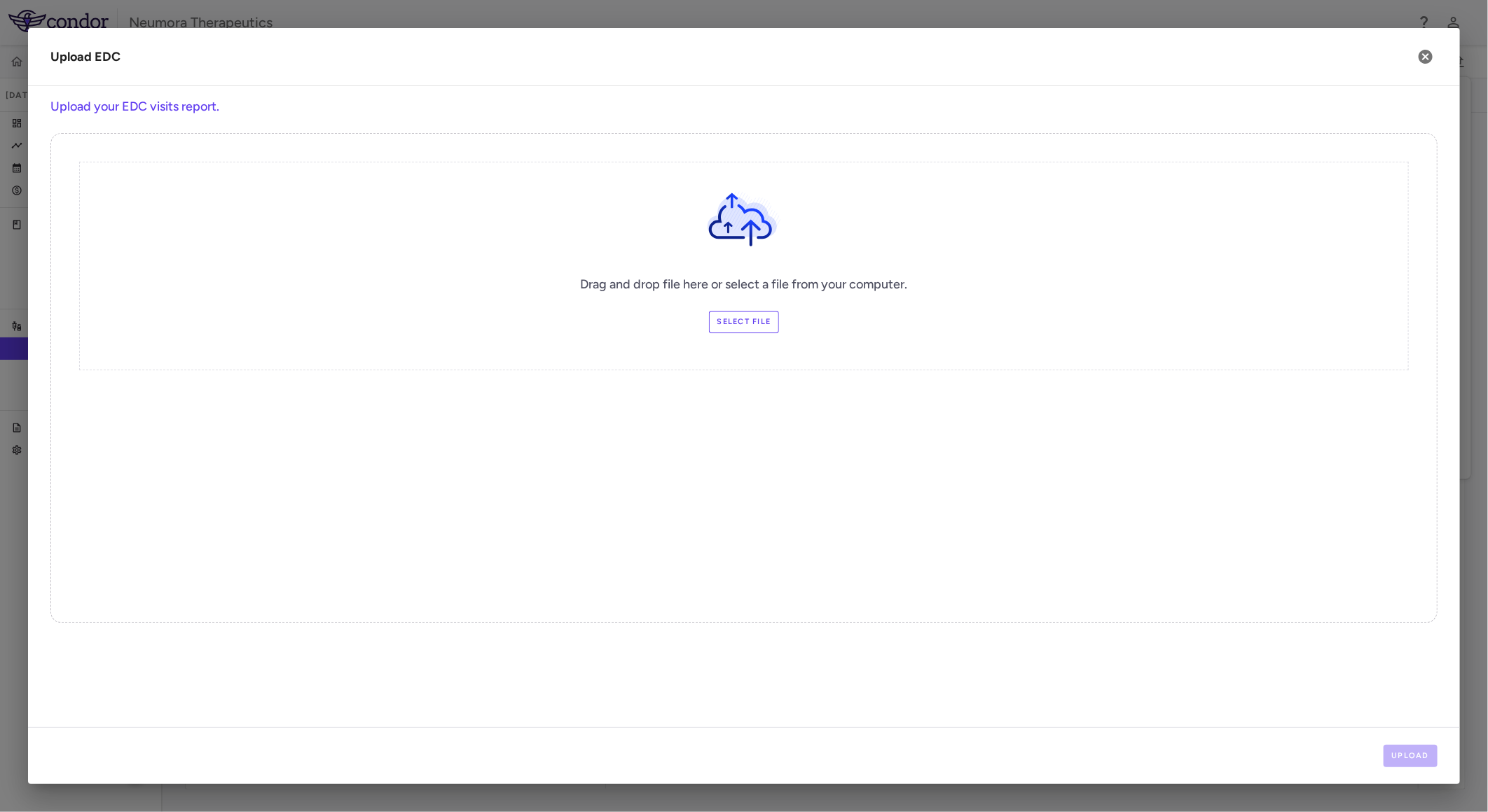
click at [741, 322] on label "Select file" at bounding box center [744, 323] width 71 height 23
click at [0, 0] on input "Select file" at bounding box center [0, 0] width 0 height 0
click at [1415, 746] on button "Upload" at bounding box center [1411, 756] width 55 height 23
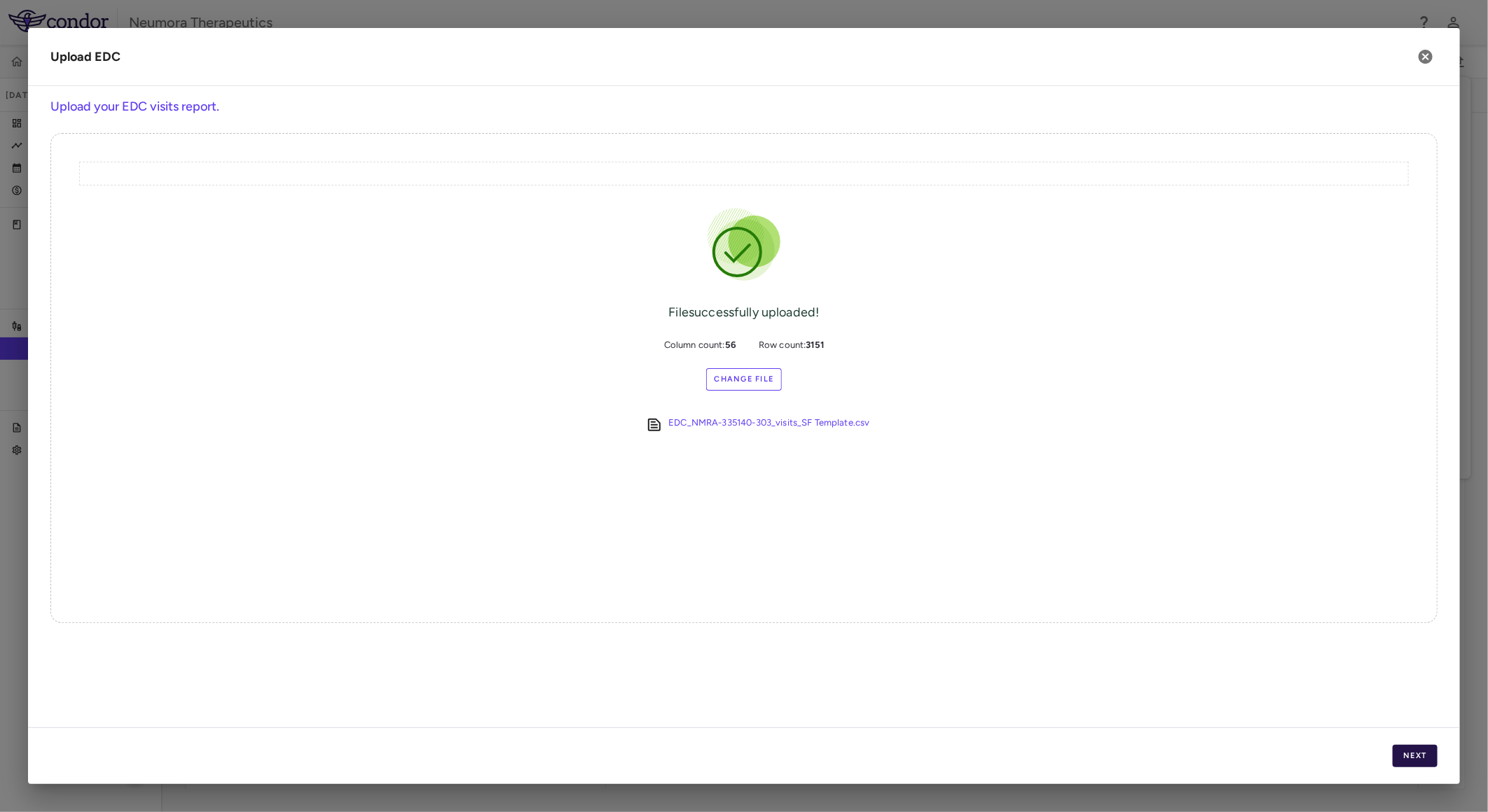
click at [1403, 756] on button "Next" at bounding box center [1415, 756] width 45 height 23
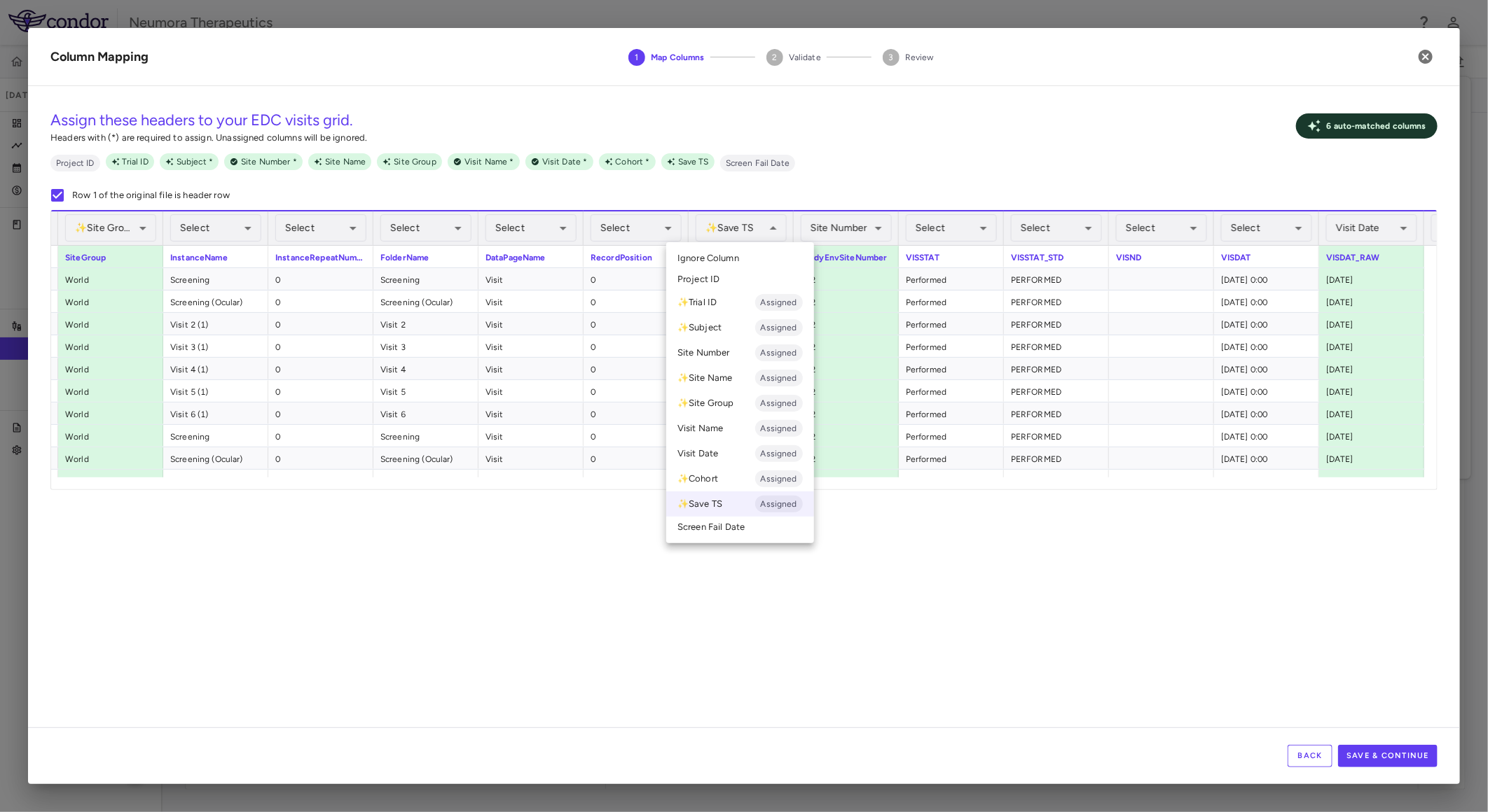
click at [753, 257] on li "Ignore Column" at bounding box center [740, 258] width 148 height 21
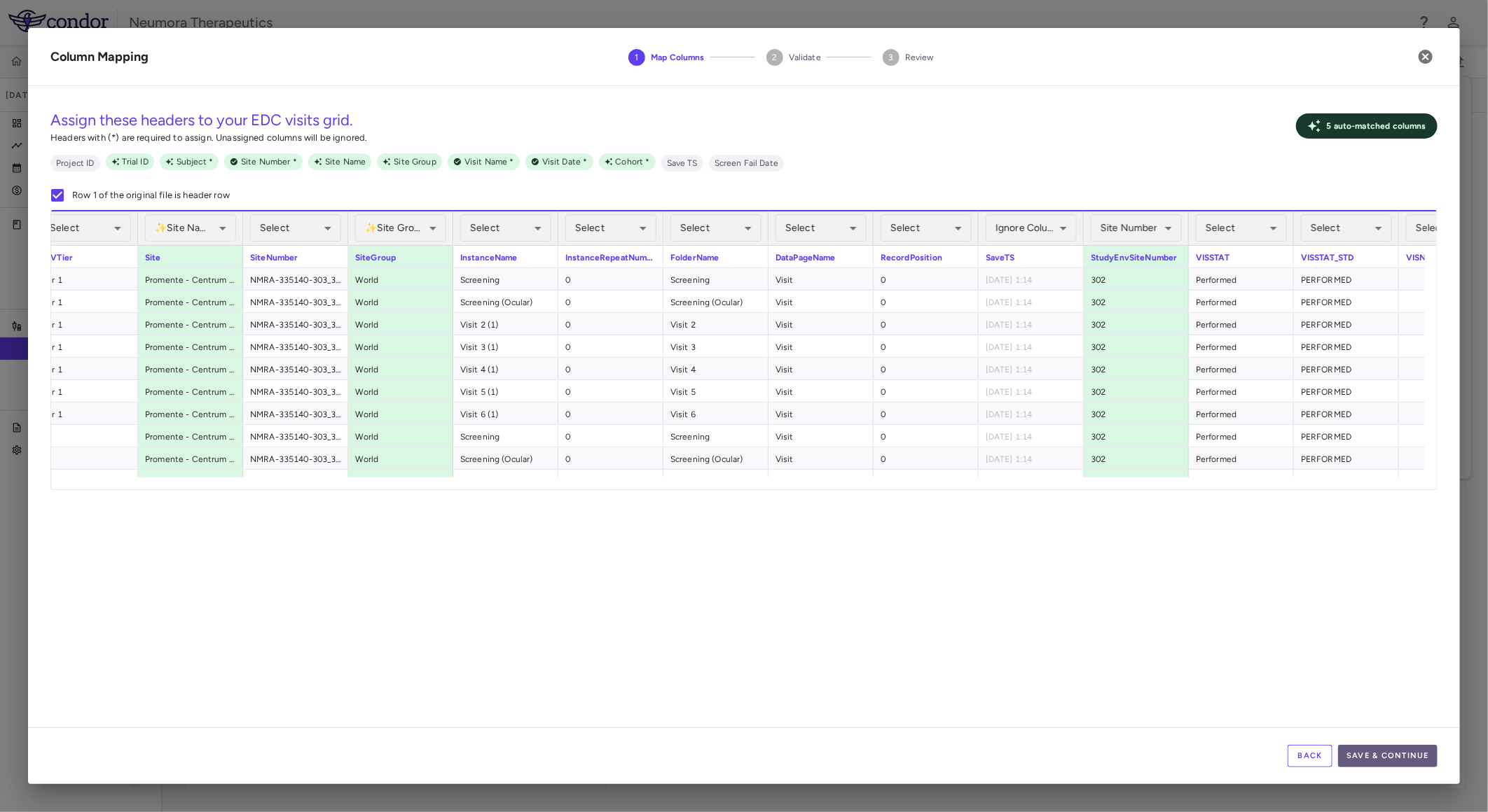
click at [1416, 757] on button "Save & Continue" at bounding box center [1387, 756] width 99 height 23
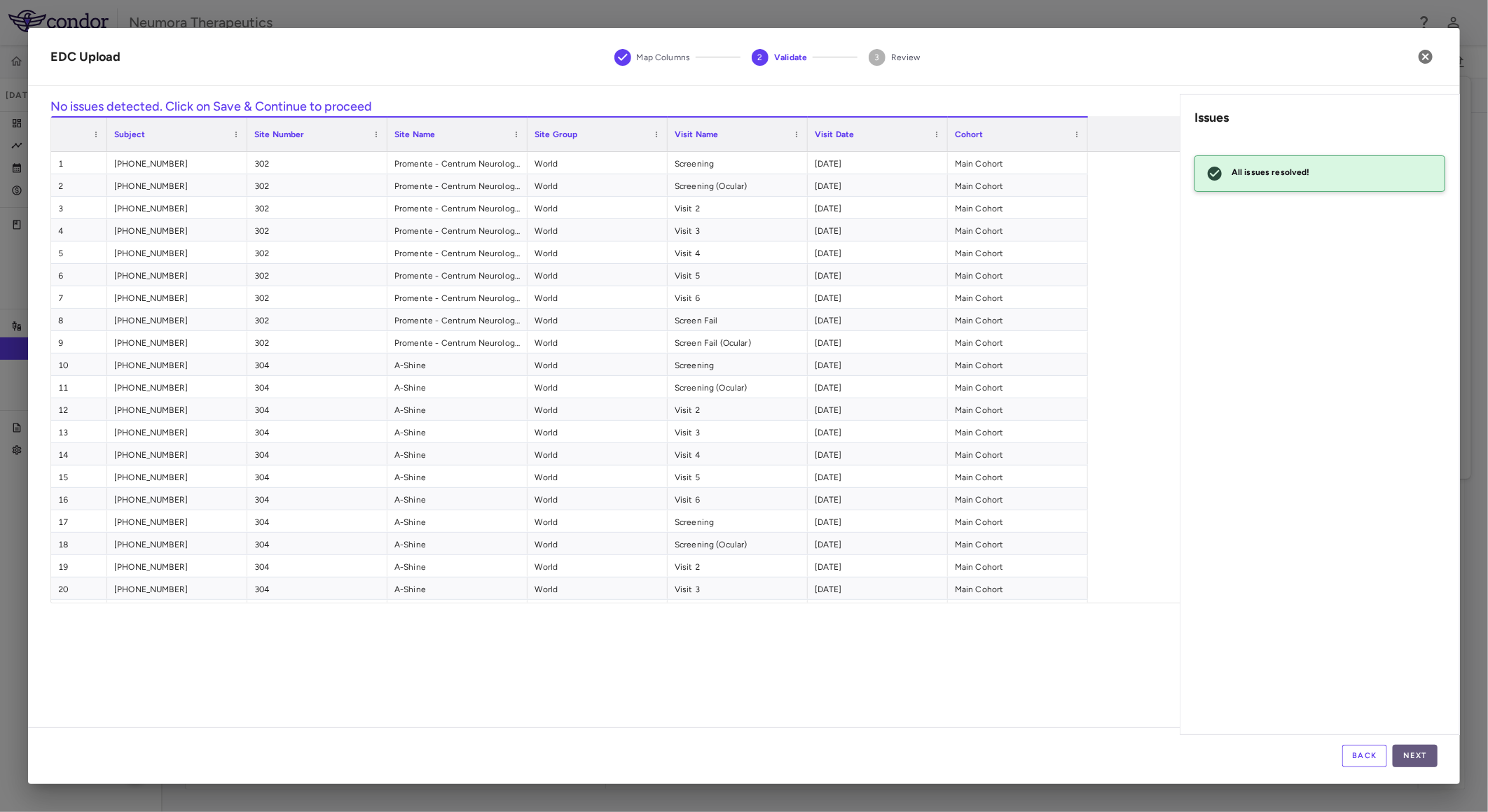
click at [1415, 754] on button "Next" at bounding box center [1415, 756] width 45 height 23
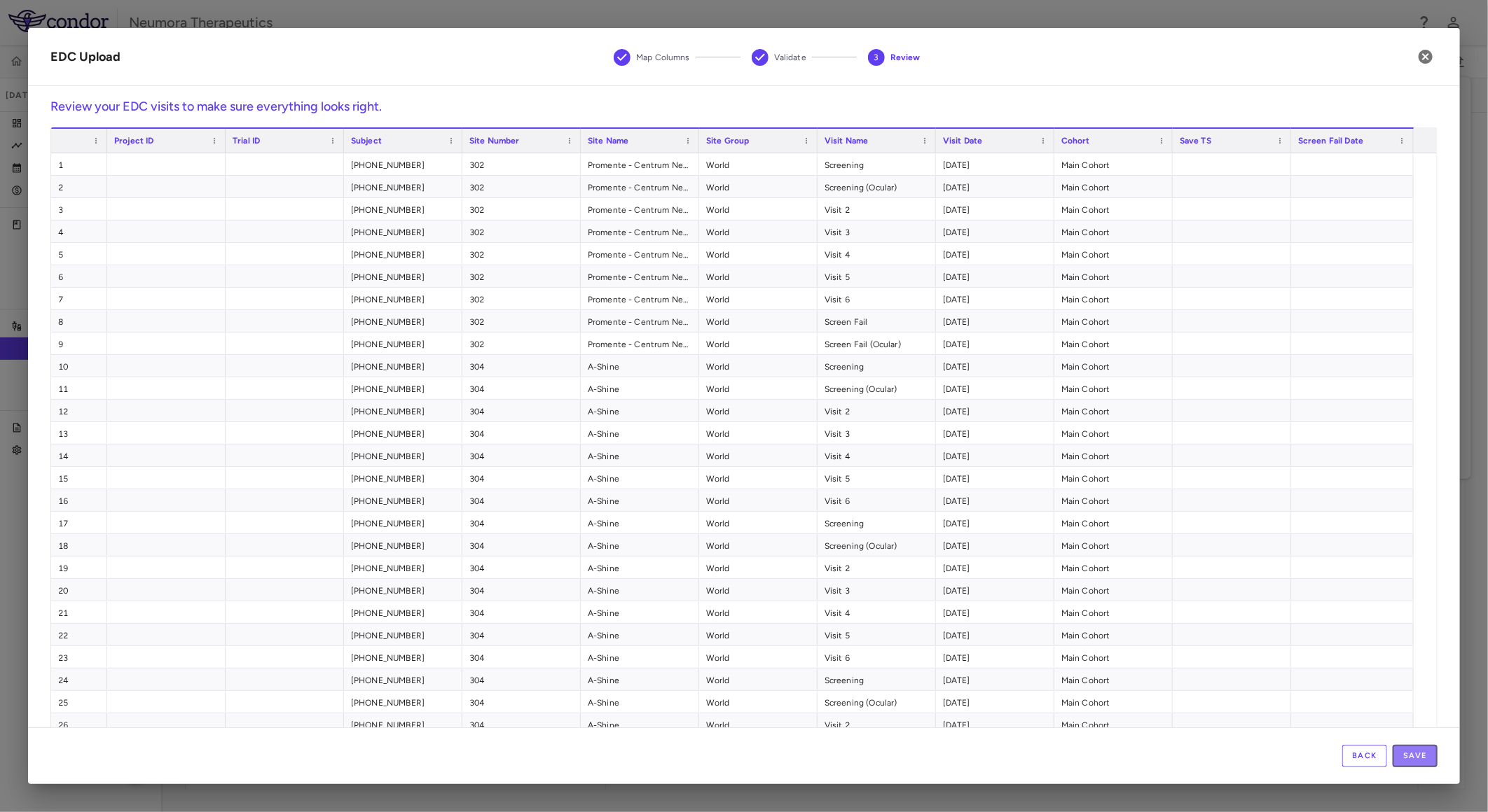
click at [1415, 754] on button "Save" at bounding box center [1415, 756] width 45 height 23
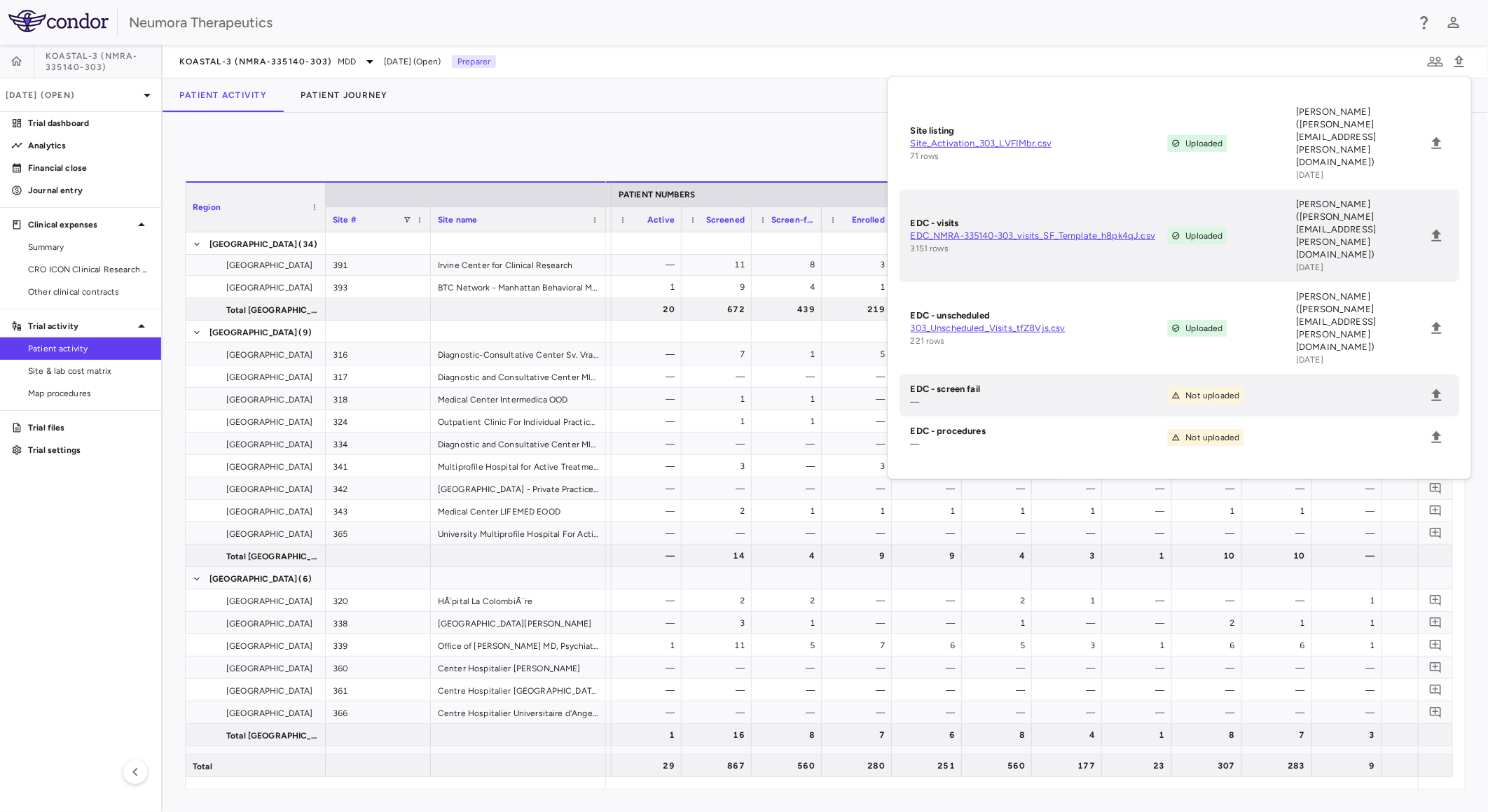
click at [727, 794] on div "0 Region Drag here to set column labels Region Site # Site name 2" at bounding box center [825, 463] width 1326 height 700
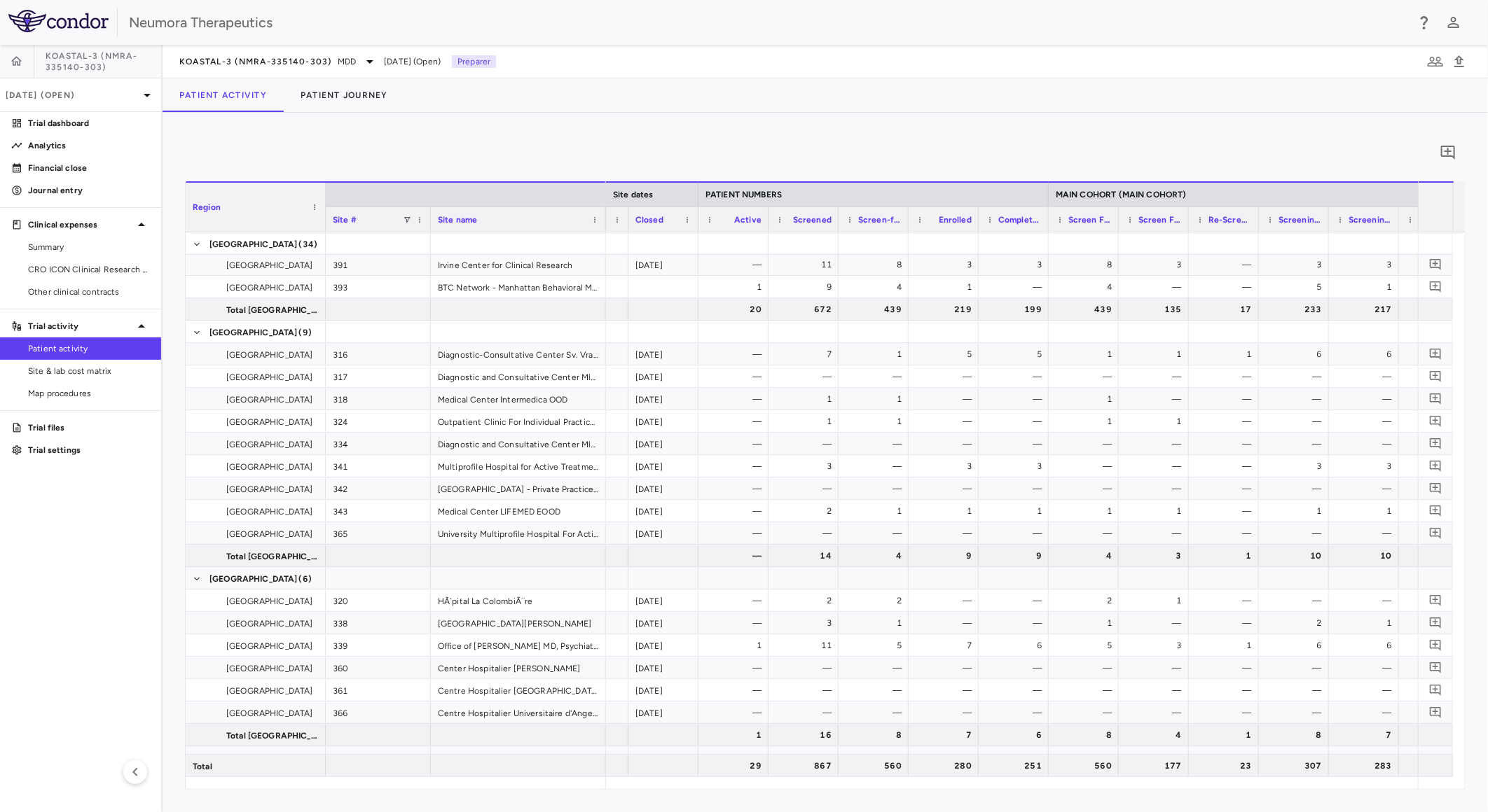
scroll to position [0, 435]
